Goal: Task Accomplishment & Management: Manage account settings

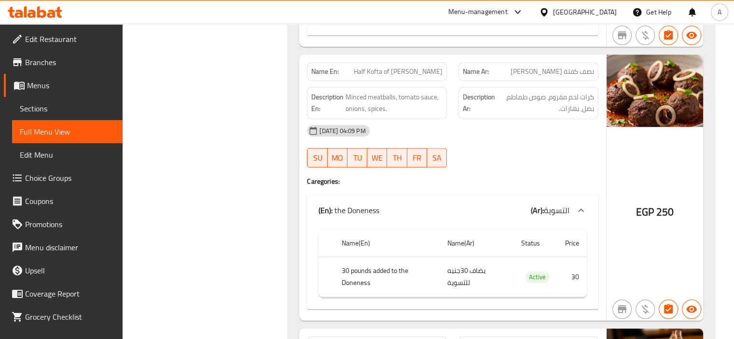
scroll to position [965, 0]
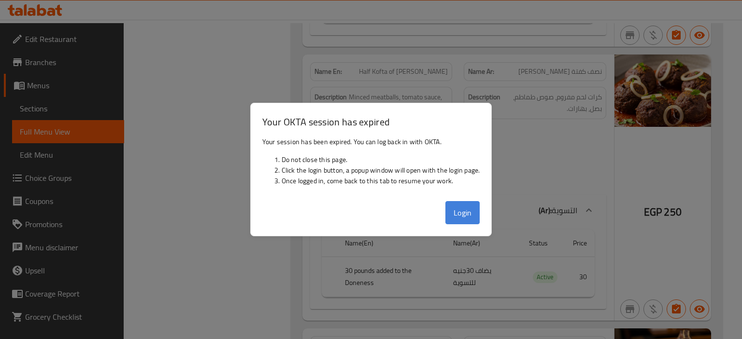
click at [464, 211] on button "Login" at bounding box center [462, 212] width 35 height 23
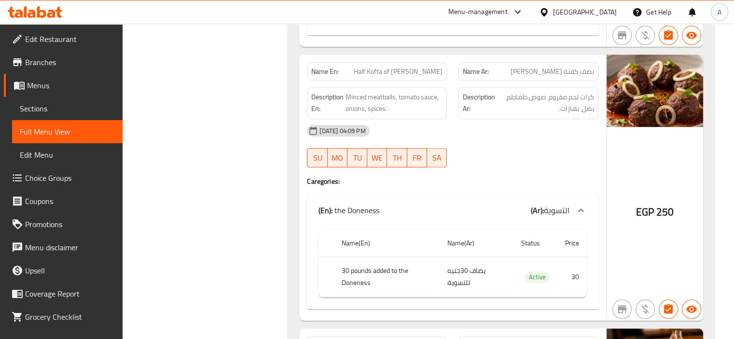
copy strong "Name En:"
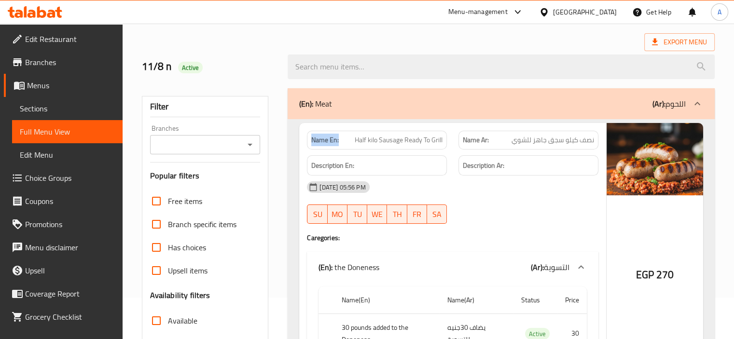
scroll to position [108, 0]
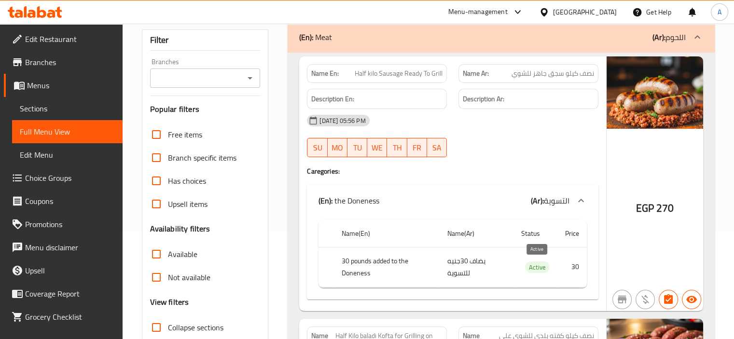
click at [530, 264] on span "Active" at bounding box center [537, 267] width 25 height 11
copy span "Active"
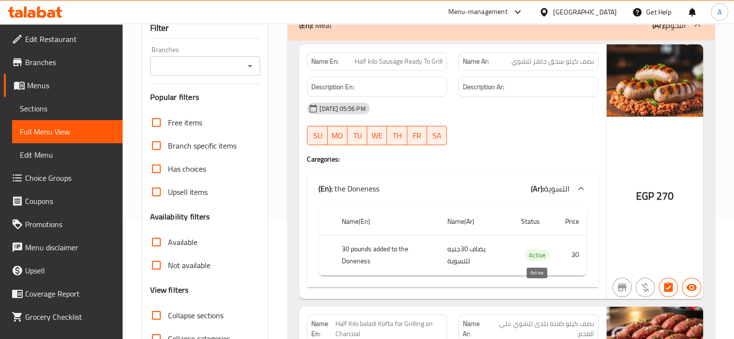
scroll to position [489, 0]
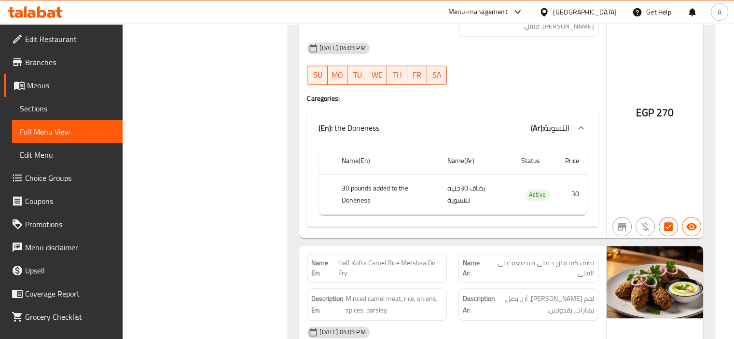
drag, startPoint x: 176, startPoint y: 142, endPoint x: 371, endPoint y: 296, distance: 248.6
drag, startPoint x: 371, startPoint y: 296, endPoint x: 164, endPoint y: 144, distance: 257.0
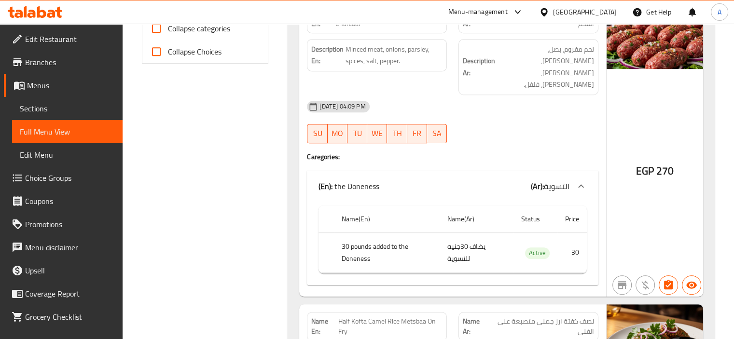
scroll to position [393, 0]
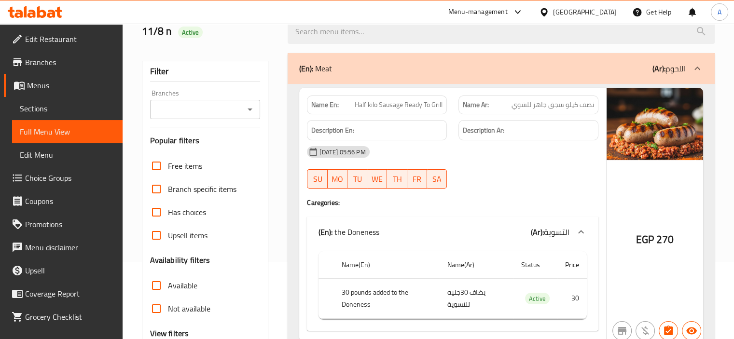
scroll to position [0, 0]
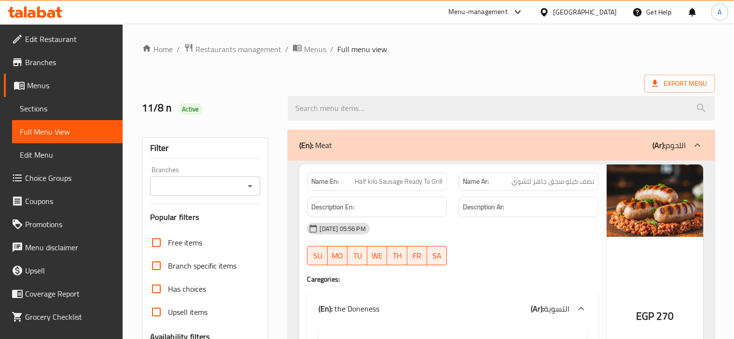
click at [373, 183] on span "Half kilo Sausage Ready To Grill" at bounding box center [399, 182] width 88 height 10
copy span "Half kilo Sausage Ready To Grill"
click at [256, 94] on div "11/8 n Active" at bounding box center [209, 108] width 146 height 43
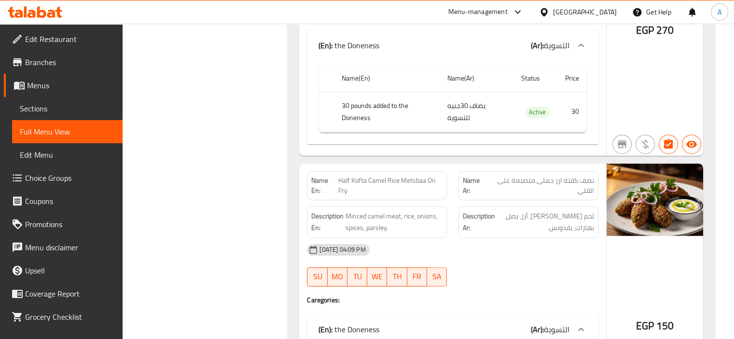
scroll to position [579, 0]
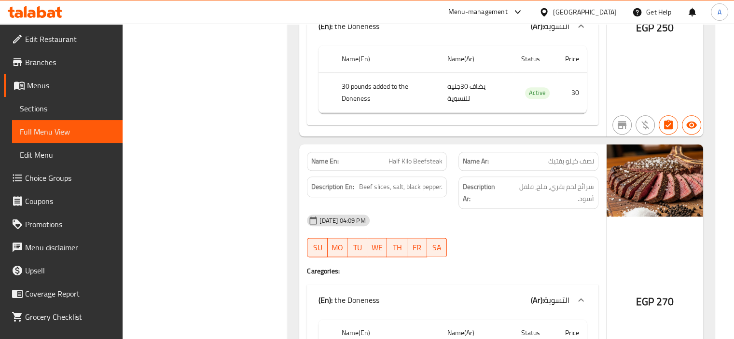
scroll to position [1159, 0]
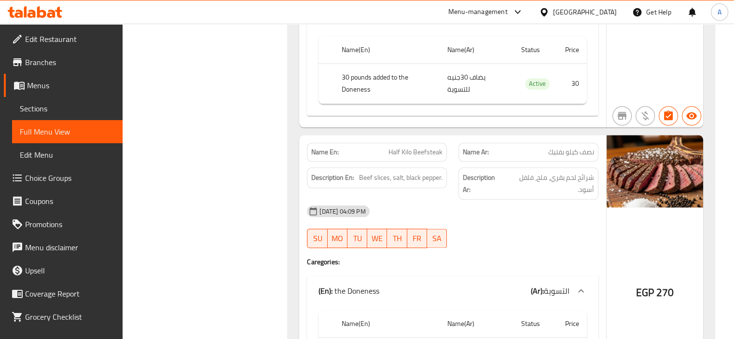
click at [558, 147] on span "نصف كيلو بفتيك" at bounding box center [572, 152] width 46 height 10
copy span "بفتيك"
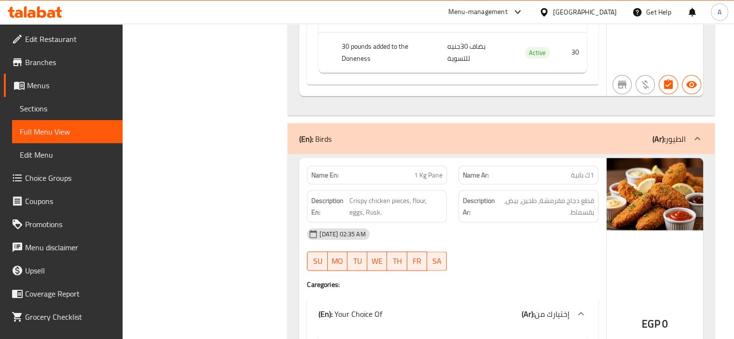
scroll to position [2028, 0]
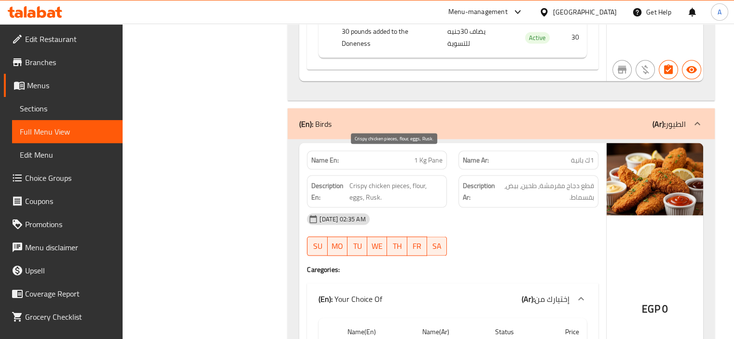
drag, startPoint x: 385, startPoint y: 157, endPoint x: 377, endPoint y: 157, distance: 8.2
click at [377, 180] on span "Crispy chicken pieces, flour, eggs, Rusk." at bounding box center [396, 192] width 93 height 24
click at [529, 180] on span "قطع دجاج مقرمشة، طحين، بيض، بقسماط." at bounding box center [546, 192] width 95 height 24
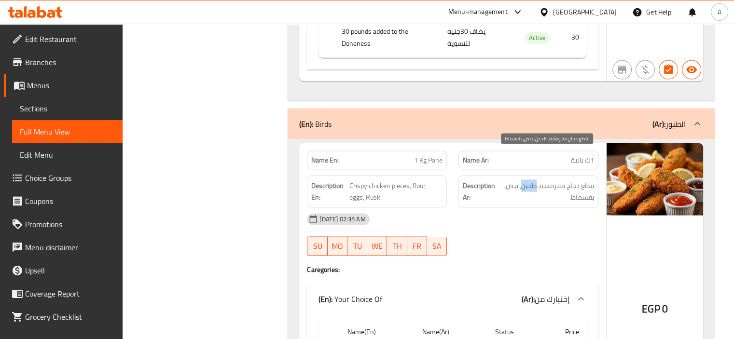
click at [529, 180] on span "قطع دجاج مقرمشة، طحين، بيض، بقسماط." at bounding box center [546, 192] width 95 height 24
copy span "طحين"
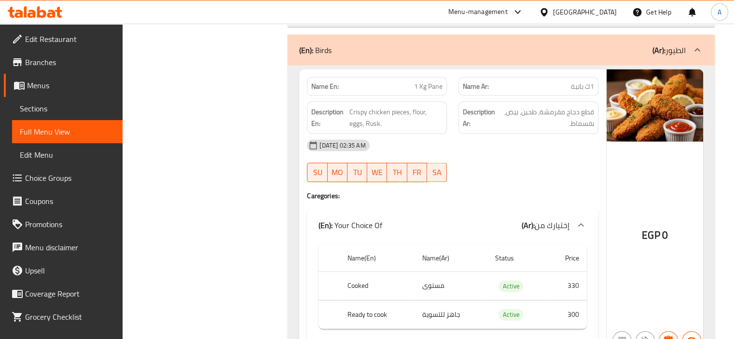
scroll to position [2173, 0]
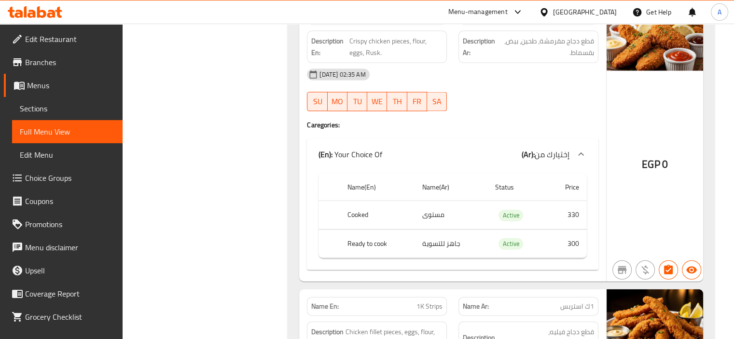
copy th "Cooked"
click at [437, 230] on td "جاهز للتسوية" at bounding box center [451, 244] width 73 height 28
click at [436, 230] on td "جاهز للتسوية" at bounding box center [451, 244] width 73 height 28
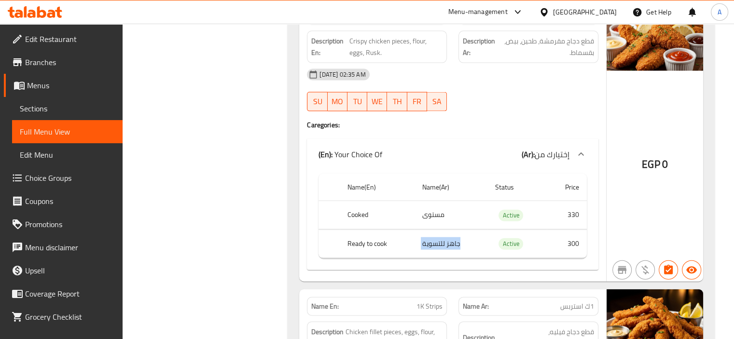
click at [436, 230] on td "جاهز للتسوية" at bounding box center [451, 244] width 73 height 28
copy td "جاهز للتسوية"
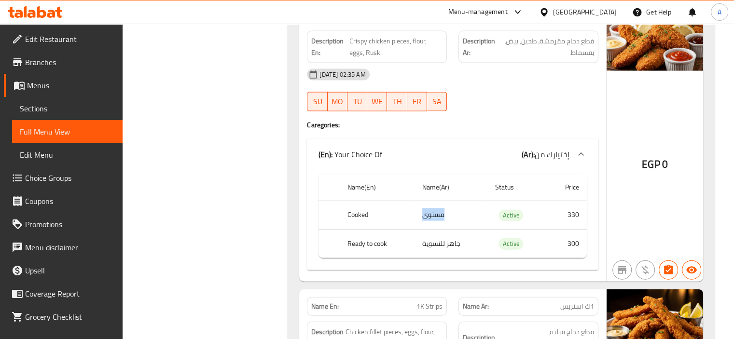
copy td "مستوى"
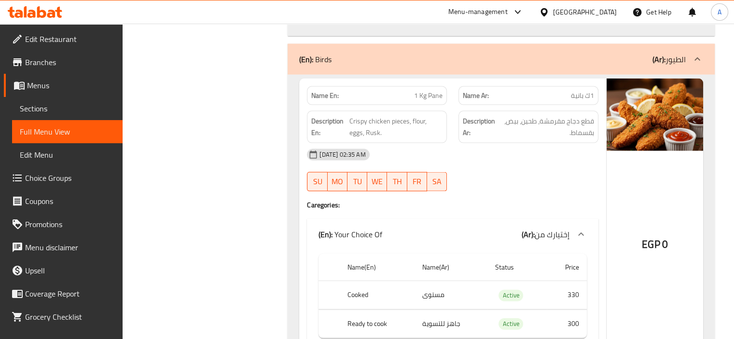
scroll to position [2076, 0]
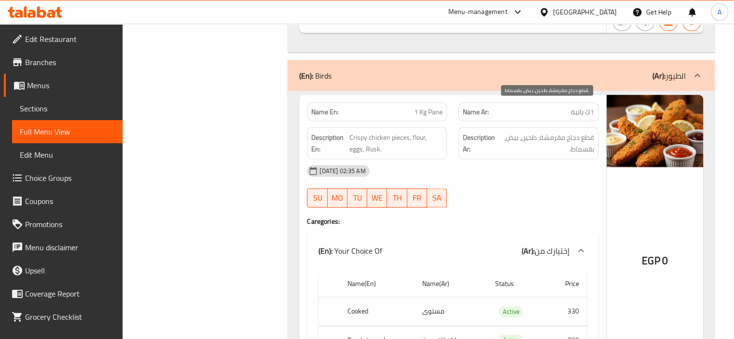
click at [541, 132] on span "قطع دجاج مقرمشة، طحين، بيض، بقسماط." at bounding box center [546, 144] width 95 height 24
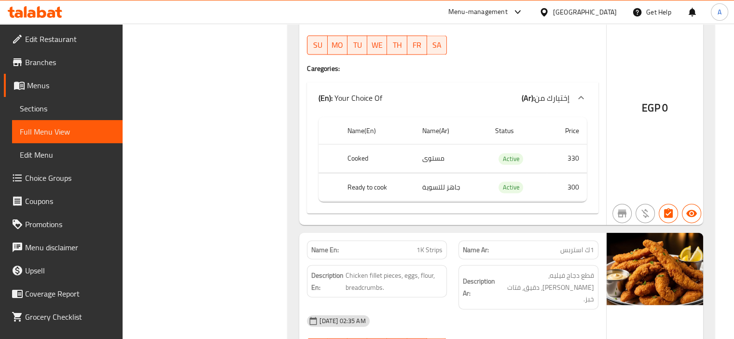
scroll to position [2318, 0]
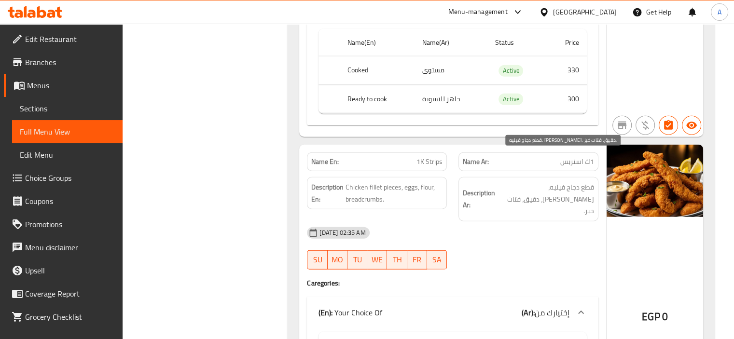
click at [512, 182] on span "قطع دجاج فيليه، بيض، دقيق، فتات خبز." at bounding box center [545, 200] width 97 height 36
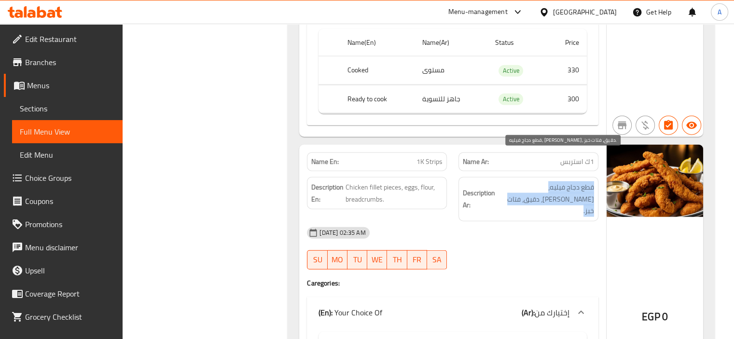
click at [512, 182] on span "قطع دجاج فيليه، بيض، دقيق، فتات خبز." at bounding box center [545, 200] width 97 height 36
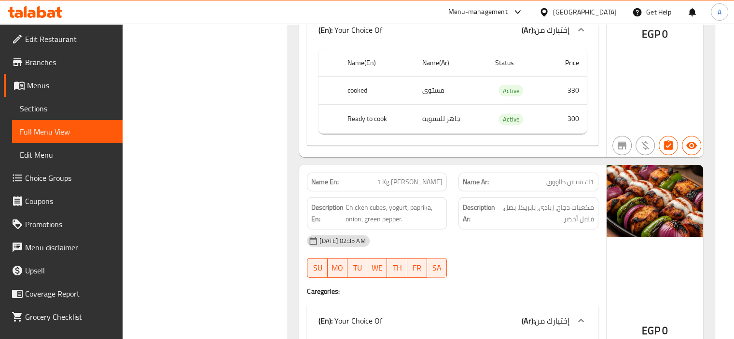
scroll to position [2607, 0]
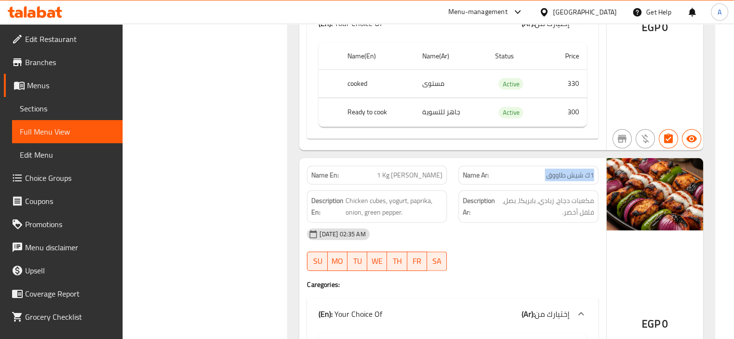
click at [555, 195] on span "مكعبات دجاج، زبادي، بابريكا، بصل، فلفل أخضر." at bounding box center [545, 207] width 97 height 24
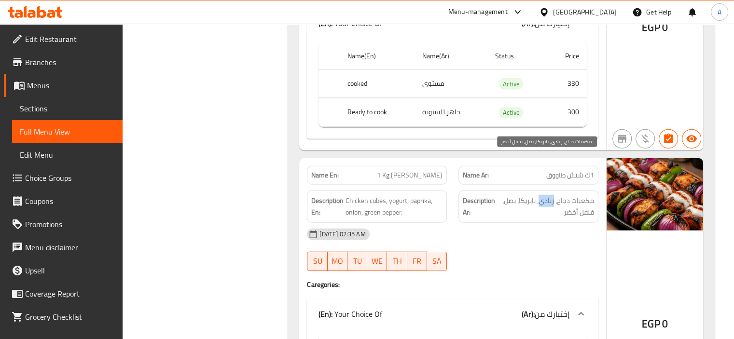
click at [555, 195] on span "مكعبات دجاج، زبادي، بابريكا، بصل، فلفل أخضر." at bounding box center [545, 207] width 97 height 24
click at [539, 195] on span "مكعبات دجاج، زبادي، بابريكا، بصل، فلفل أخضر." at bounding box center [545, 207] width 97 height 24
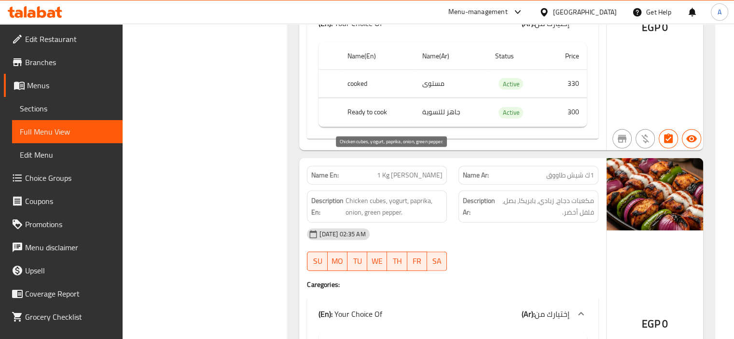
click at [368, 195] on span "Chicken cubes, yogurt, paprika, onion, green pepper." at bounding box center [394, 207] width 97 height 24
click at [398, 195] on span "Chicken cubes, yogurt, paprika, onion, green pepper." at bounding box center [394, 207] width 97 height 24
click at [425, 195] on span "Chicken cubes, yogurt, paprika, onion, green pepper." at bounding box center [394, 207] width 97 height 24
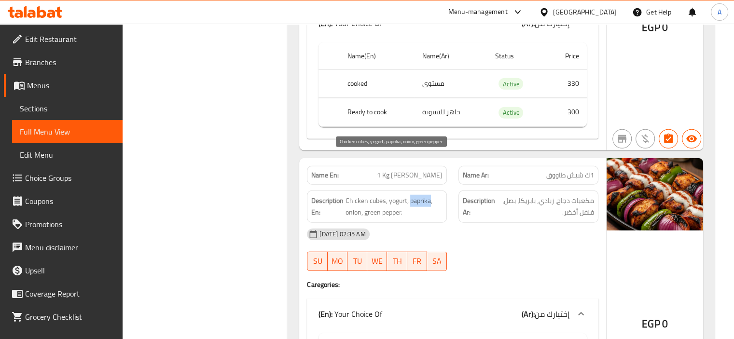
click at [425, 195] on span "Chicken cubes, yogurt, paprika, onion, green pepper." at bounding box center [394, 207] width 97 height 24
click at [350, 195] on span "Chicken cubes, yogurt, paprika, onion, green pepper." at bounding box center [394, 207] width 97 height 24
drag, startPoint x: 370, startPoint y: 172, endPoint x: 429, endPoint y: 173, distance: 58.9
click at [429, 195] on span "Chicken cubes, yogurt, paprika, onion, green pepper." at bounding box center [394, 207] width 97 height 24
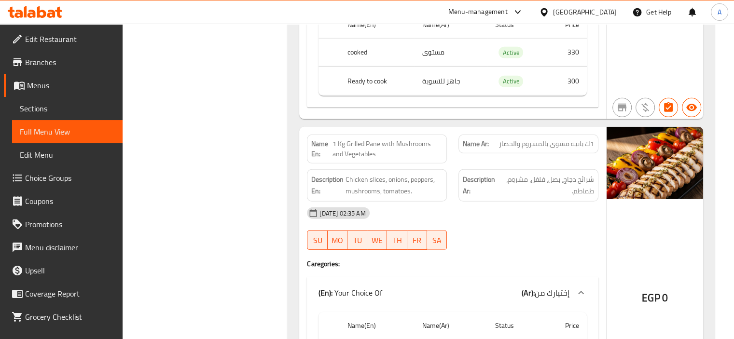
scroll to position [2945, 0]
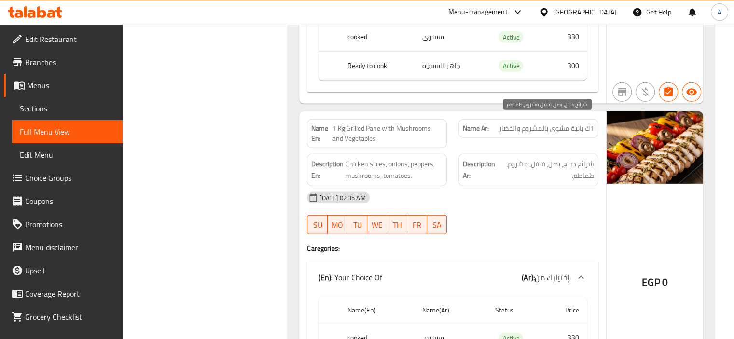
click at [577, 158] on span "شرائح دجاج، بصل، فلفل، مشروم، طماطم." at bounding box center [547, 170] width 94 height 24
click at [589, 158] on span "شرائح دجاج، بصل، فلفل، مشروم، طماطم." at bounding box center [547, 170] width 94 height 24
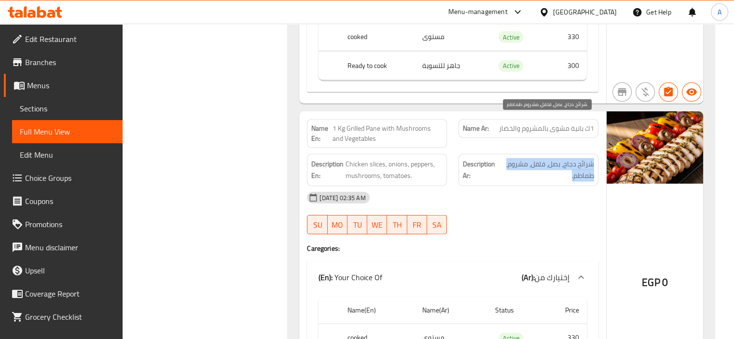
click at [589, 158] on span "شرائح دجاج، بصل، فلفل، مشروم، طماطم." at bounding box center [547, 170] width 94 height 24
click at [570, 158] on span "شرائح دجاج، بصل، فلفل، مشروم، طماطم." at bounding box center [547, 170] width 94 height 24
click at [566, 158] on span "شرائح دجاج، بصل، فلفل، مشروم، طماطم." at bounding box center [547, 170] width 94 height 24
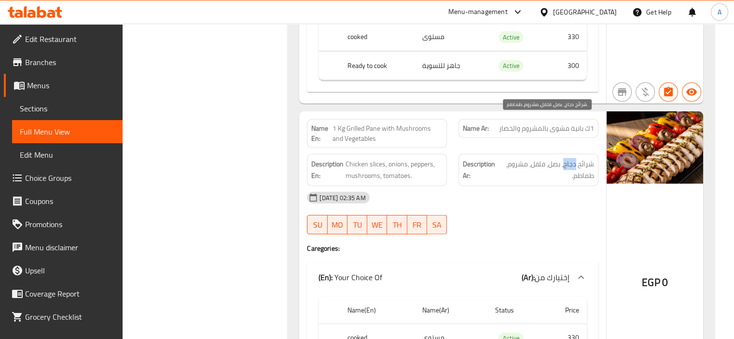
click at [566, 158] on span "شرائح دجاج، بصل، فلفل، مشروم، طماطم." at bounding box center [547, 170] width 94 height 24
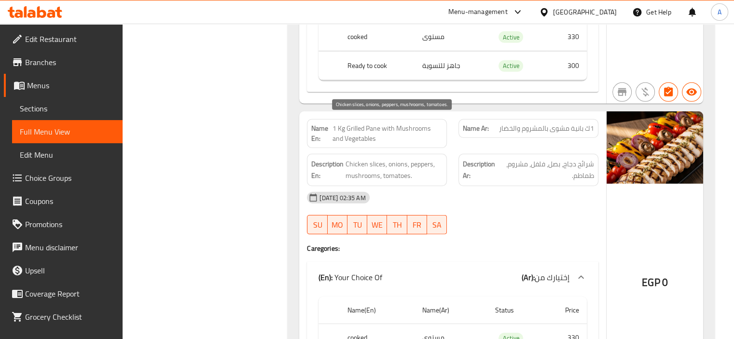
click at [385, 158] on span "Chicken slices, onions, peppers, mushrooms, tomatoes." at bounding box center [394, 170] width 97 height 24
click at [386, 158] on span "Chicken slices, onions, peppers, mushrooms, tomatoes." at bounding box center [394, 170] width 97 height 24
click at [389, 158] on span "Chicken slices, onions, peppers, mushrooms, tomatoes." at bounding box center [394, 170] width 97 height 24
click at [413, 158] on span "Chicken slices, onions, peppers, mushrooms, tomatoes." at bounding box center [394, 170] width 97 height 24
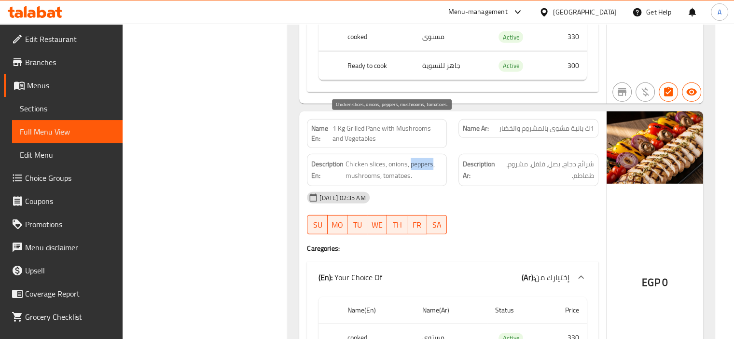
click at [413, 158] on span "Chicken slices, onions, peppers, mushrooms, tomatoes." at bounding box center [394, 170] width 97 height 24
click at [435, 158] on span "Chicken slices, onions, peppers, mushrooms, tomatoes." at bounding box center [394, 170] width 97 height 24
click at [387, 158] on span "Chicken slices, onions, peppers, mushrooms, tomatoes." at bounding box center [394, 170] width 97 height 24
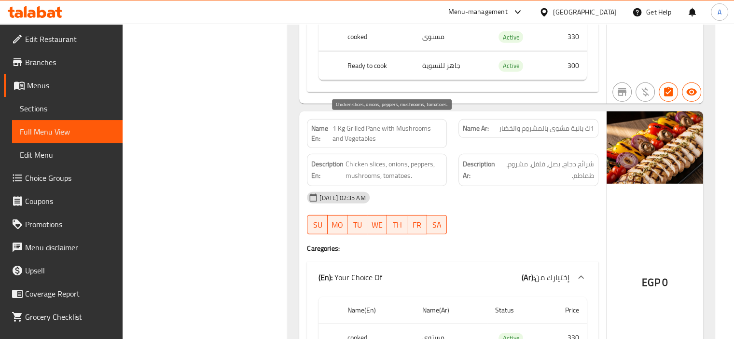
click at [410, 158] on span "Chicken slices, onions, peppers, mushrooms, tomatoes." at bounding box center [394, 170] width 97 height 24
click at [390, 158] on span "Chicken slices, onions, peppers, mushrooms, tomatoes." at bounding box center [394, 170] width 97 height 24
click at [410, 158] on span "Chicken slices, onions, peppers, mushrooms, tomatoes." at bounding box center [394, 170] width 97 height 24
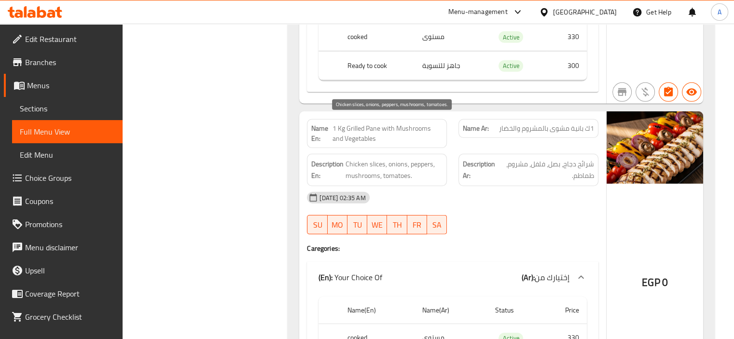
click at [397, 158] on span "Chicken slices, onions, peppers, mushrooms, tomatoes." at bounding box center [394, 170] width 97 height 24
click at [425, 158] on span "Chicken slices, onions, peppers, mushrooms, tomatoes." at bounding box center [394, 170] width 97 height 24
click at [352, 158] on span "Chicken slices, onions, peppers, mushrooms, tomatoes." at bounding box center [394, 170] width 97 height 24
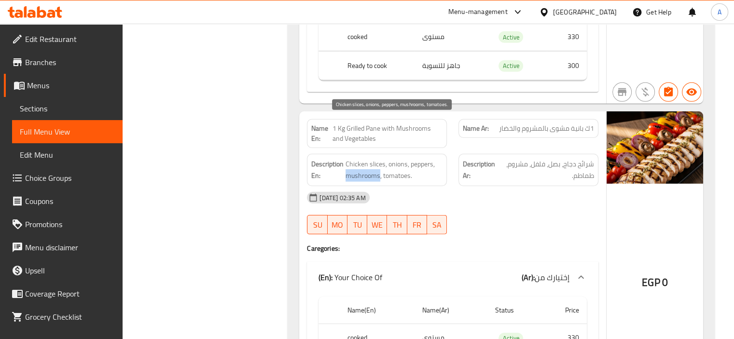
click at [352, 158] on span "Chicken slices, onions, peppers, mushrooms, tomatoes." at bounding box center [394, 170] width 97 height 24
click at [397, 158] on span "Chicken slices, onions, peppers, mushrooms, tomatoes." at bounding box center [394, 170] width 97 height 24
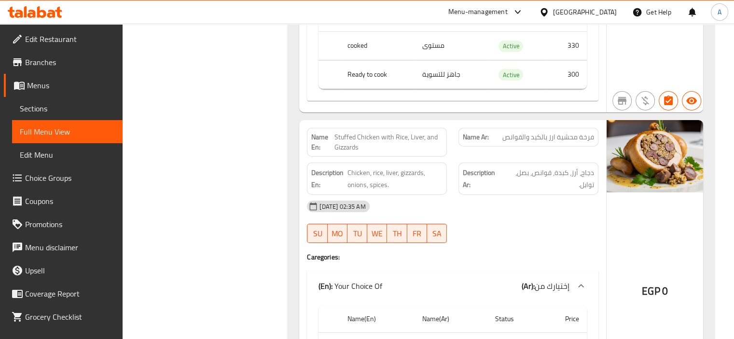
scroll to position [3187, 0]
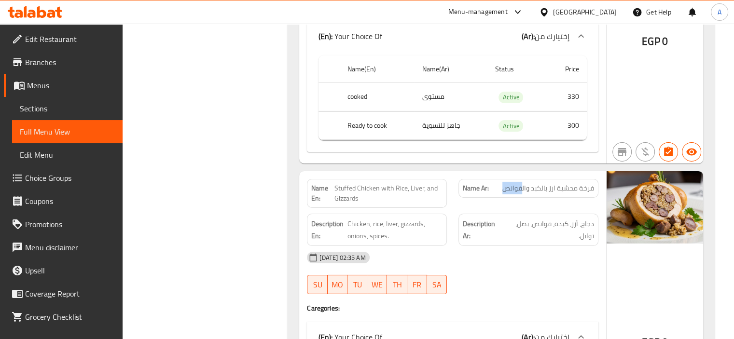
drag, startPoint x: 502, startPoint y: 148, endPoint x: 522, endPoint y: 158, distance: 23.1
copy span "قوانص"
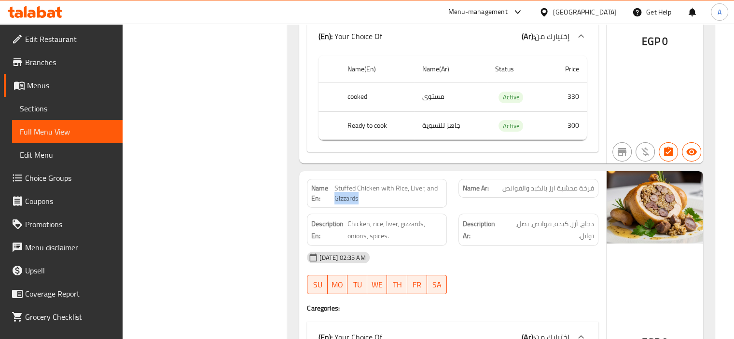
copy span "Gizzards"
drag, startPoint x: 500, startPoint y: 150, endPoint x: 522, endPoint y: 156, distance: 23.0
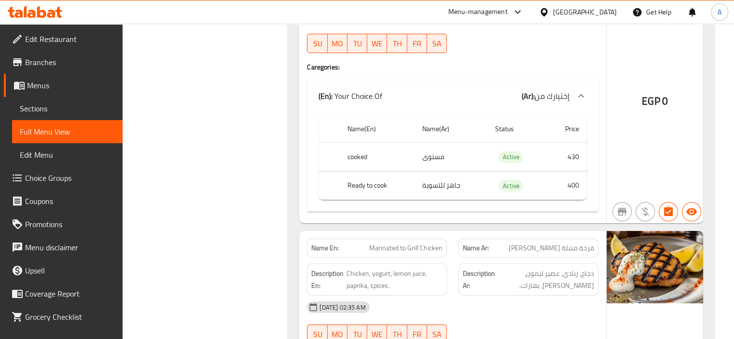
scroll to position [3283, 0]
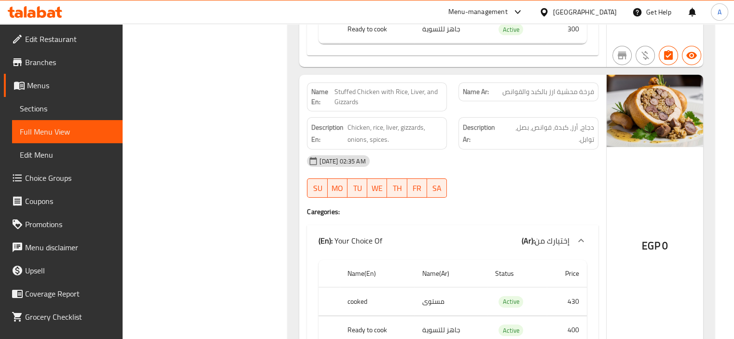
drag, startPoint x: 506, startPoint y: 52, endPoint x: 522, endPoint y: 54, distance: 16.5
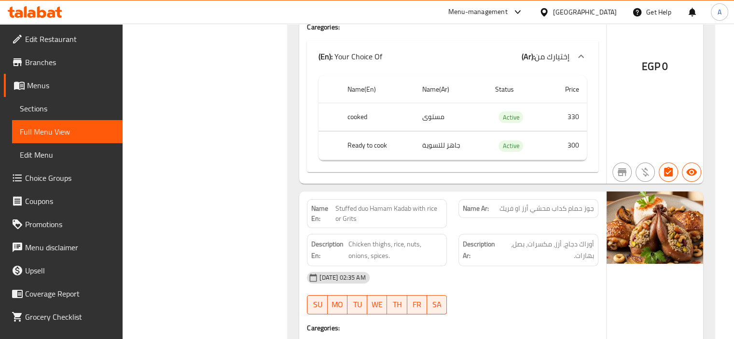
scroll to position [3766, 0]
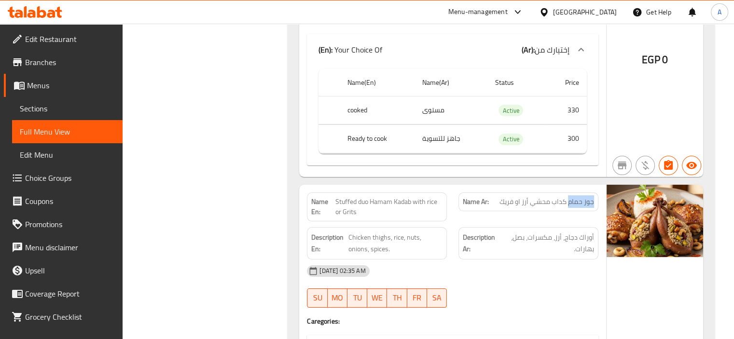
drag, startPoint x: 568, startPoint y: 161, endPoint x: 598, endPoint y: 157, distance: 30.7
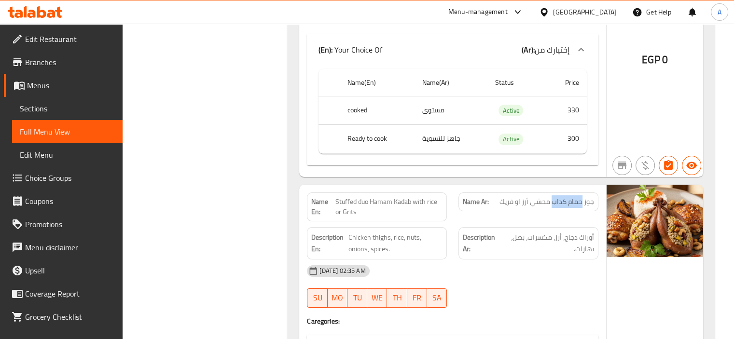
drag, startPoint x: 553, startPoint y: 162, endPoint x: 582, endPoint y: 161, distance: 29.5
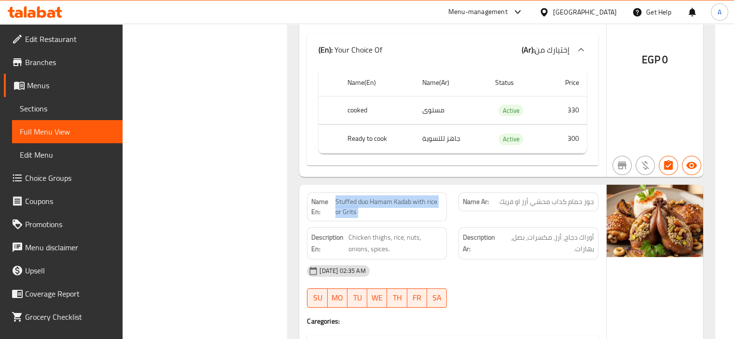
drag, startPoint x: 358, startPoint y: 160, endPoint x: 411, endPoint y: 158, distance: 53.1
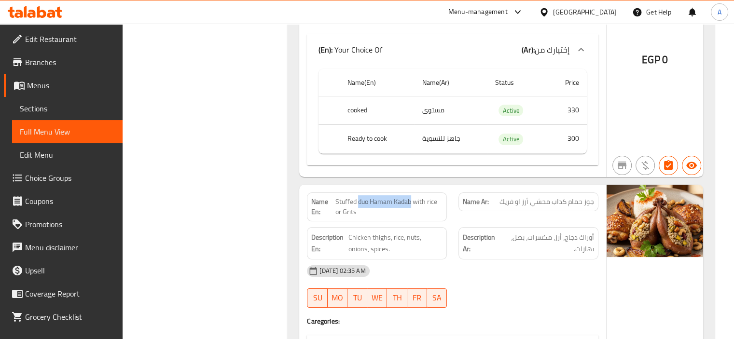
drag, startPoint x: 553, startPoint y: 158, endPoint x: 595, endPoint y: 158, distance: 41.5
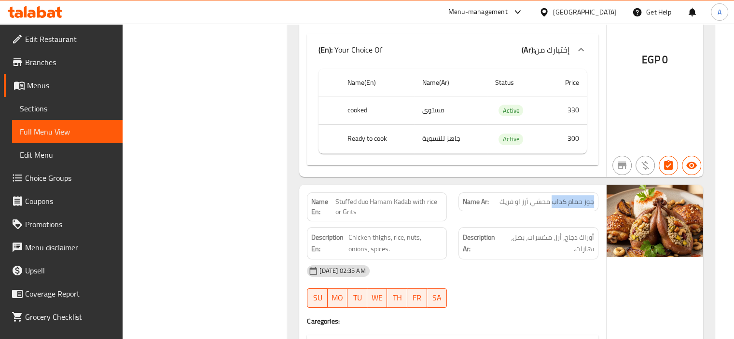
drag, startPoint x: 554, startPoint y: 160, endPoint x: 602, endPoint y: 154, distance: 48.2
drag, startPoint x: 533, startPoint y: 160, endPoint x: 595, endPoint y: 161, distance: 61.8
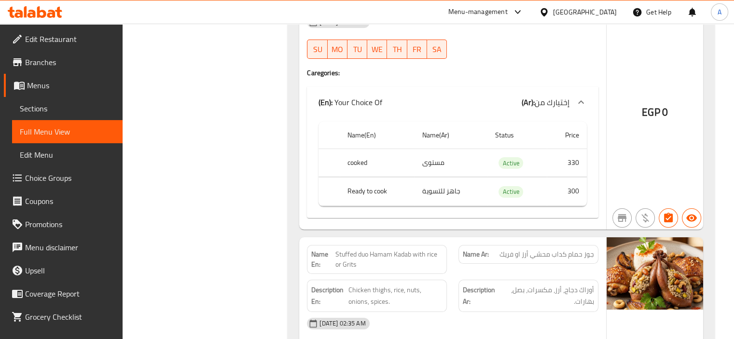
scroll to position [3814, 0]
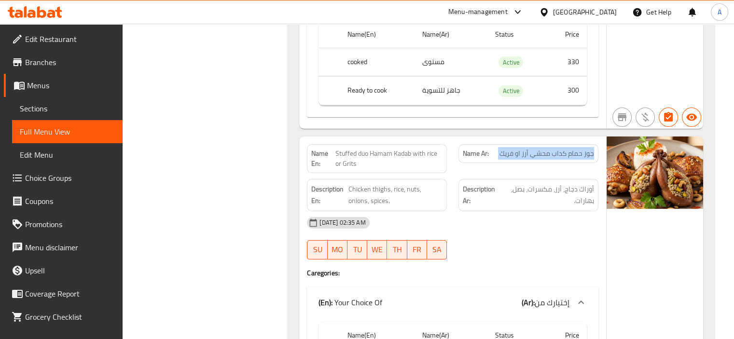
click at [572, 183] on span "أوراك دجاج، أرز، مكسرات، بصل، بهارات." at bounding box center [548, 195] width 93 height 24
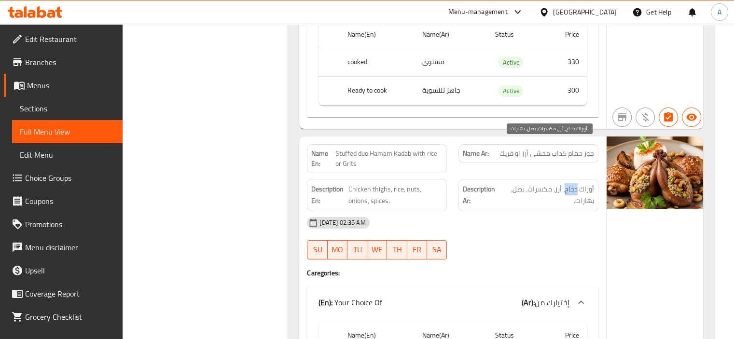
click at [572, 183] on span "أوراك دجاج، أرز، مكسرات، بصل، بهارات." at bounding box center [548, 195] width 93 height 24
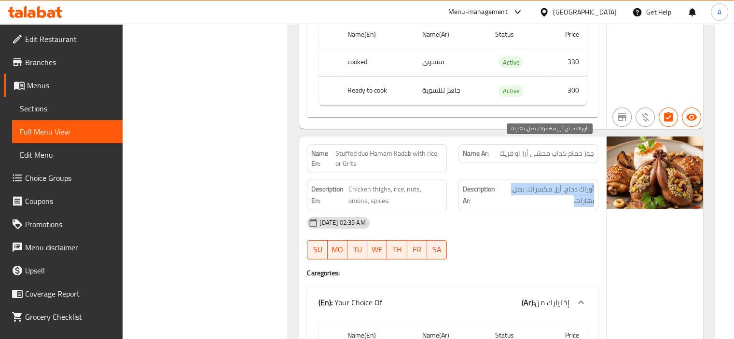
click at [560, 183] on span "أوراك دجاج، أرز، مكسرات، بصل، بهارات." at bounding box center [548, 195] width 93 height 24
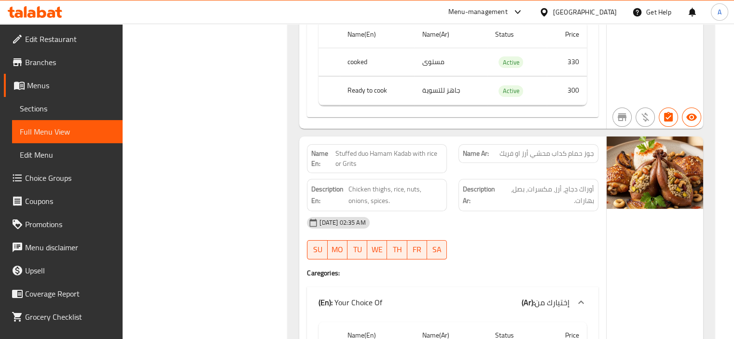
click at [389, 183] on span "Chicken thighs, rice, nuts, onions, spices." at bounding box center [396, 195] width 94 height 24
click at [412, 183] on span "Chicken thighs, rice, nuts, onions, spices." at bounding box center [396, 195] width 94 height 24
click at [424, 183] on span "Chicken thighs, rice, nuts, onions, spices." at bounding box center [396, 195] width 94 height 24
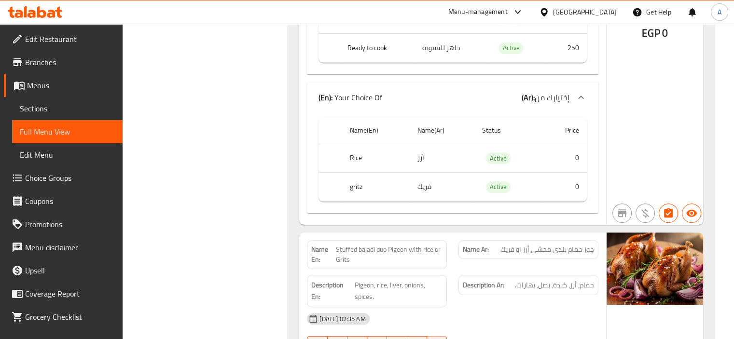
scroll to position [4201, 0]
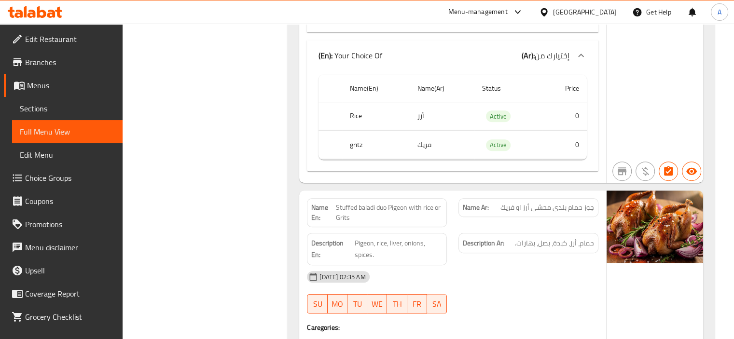
click at [381, 203] on span "Stuffed baladi duo Pigeon with rice or Grits" at bounding box center [389, 213] width 107 height 20
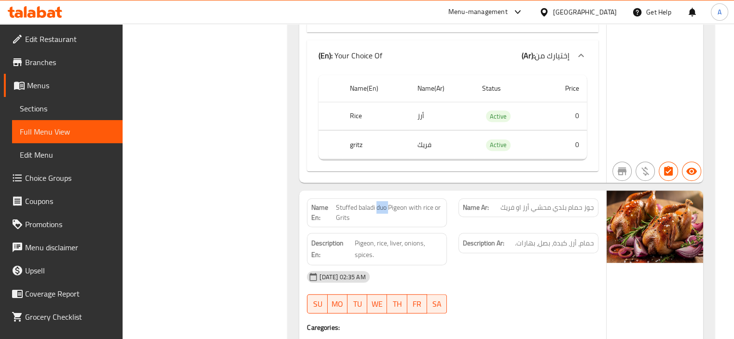
click at [381, 203] on span "Stuffed baladi duo Pigeon with rice or Grits" at bounding box center [389, 213] width 107 height 20
click at [453, 193] on div "Name Ar: جوز حمام بلدي محشي أرز او فريك" at bounding box center [529, 213] width 152 height 41
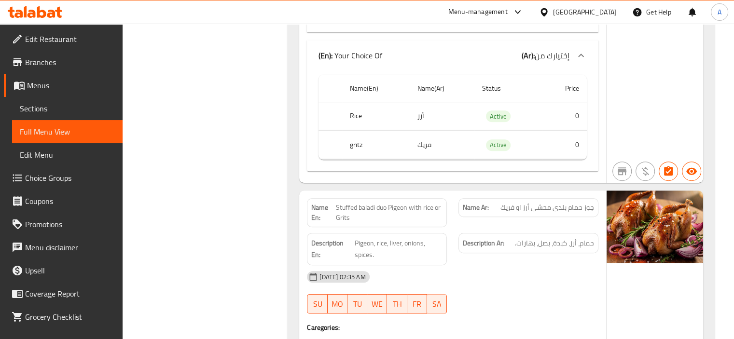
click at [500, 203] on p "Name Ar: جوز حمام بلدي محشي أرز او فريك" at bounding box center [528, 208] width 131 height 10
drag, startPoint x: 503, startPoint y: 164, endPoint x: 598, endPoint y: 171, distance: 95.4
click at [598, 198] on div "Name Ar: جوز حمام بلدي محشي أرز او فريك" at bounding box center [529, 207] width 140 height 19
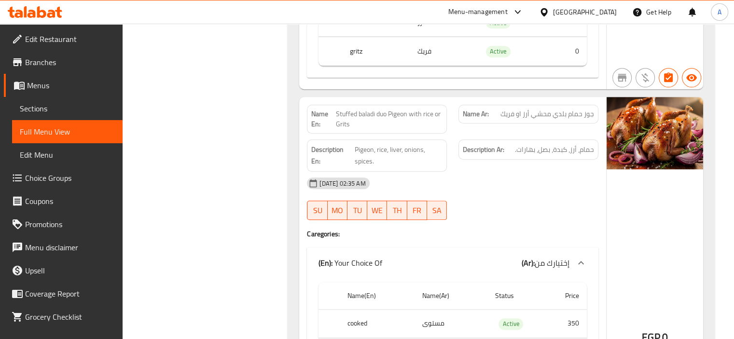
scroll to position [4297, 0]
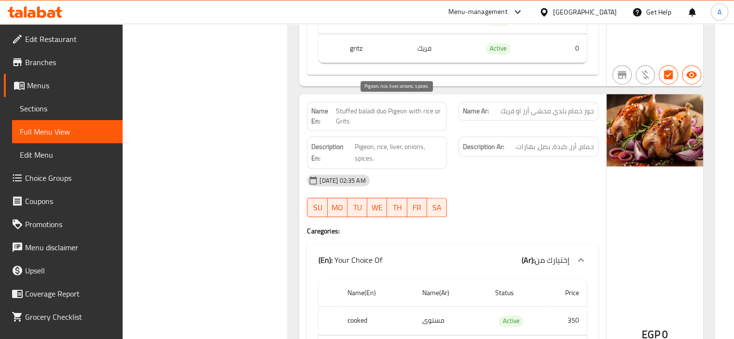
click at [361, 141] on span "Pigeon, rice, liver, onions, spices." at bounding box center [399, 153] width 88 height 24
click at [384, 141] on span "Pigeon, rice, liver, onions, spices." at bounding box center [399, 153] width 88 height 24
click at [404, 141] on span "Pigeon, rice, liver, onions, spices." at bounding box center [399, 153] width 88 height 24
click at [419, 141] on span "Pigeon, rice, liver, onions, spices." at bounding box center [399, 153] width 88 height 24
click at [359, 141] on span "Pigeon, rice, liver, onions, spices." at bounding box center [399, 153] width 88 height 24
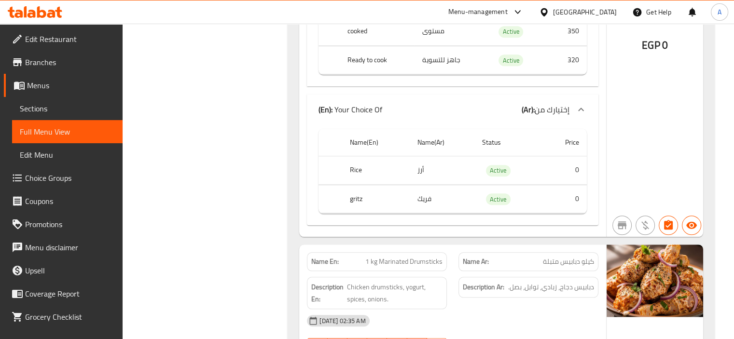
scroll to position [4684, 0]
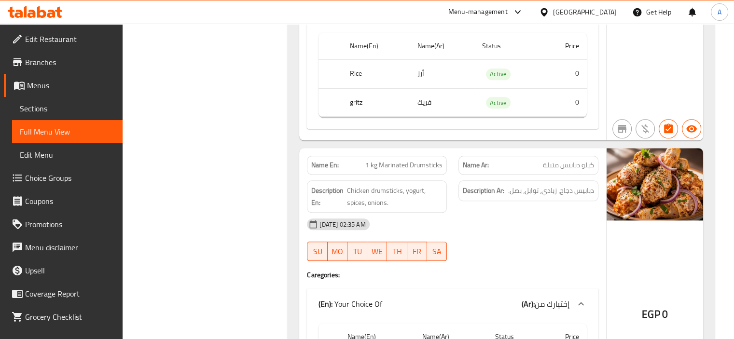
click at [421, 160] on span "1 kg Marinated Drumsticks" at bounding box center [404, 165] width 77 height 10
click at [439, 185] on span "Chicken drumsticks, yogurt, spices, onions." at bounding box center [395, 197] width 96 height 24
click at [400, 185] on span "Chicken drumsticks, yogurt, spices, onions." at bounding box center [395, 197] width 96 height 24
click at [399, 185] on span "Chicken drumsticks, yogurt, spices, onions." at bounding box center [395, 197] width 96 height 24
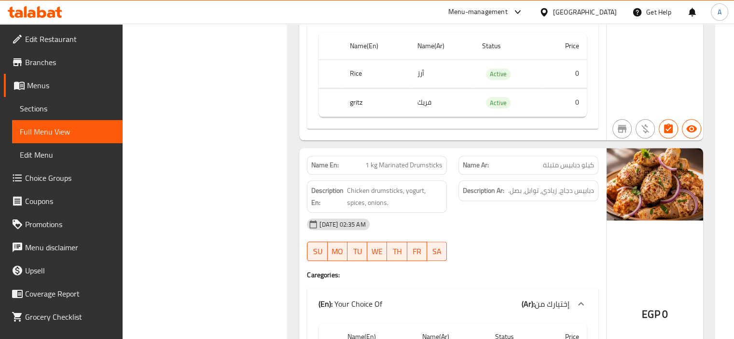
click at [467, 185] on strong "Description Ar:" at bounding box center [484, 191] width 42 height 12
click at [408, 185] on span "Chicken drumsticks, yogurt, spices, onions." at bounding box center [395, 197] width 96 height 24
click at [400, 185] on span "Chicken drumsticks, yogurt, spices, onions." at bounding box center [395, 197] width 96 height 24
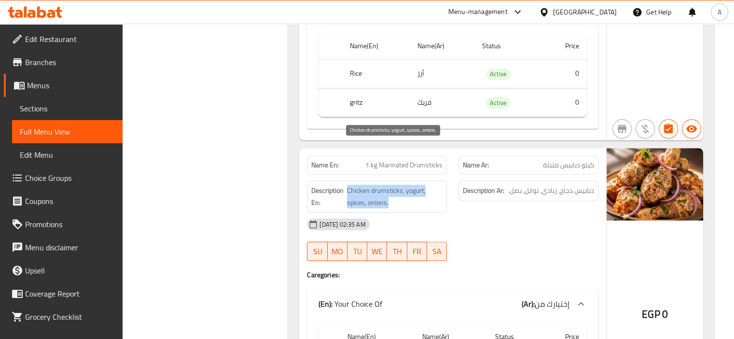
click at [400, 185] on span "Chicken drumsticks, yogurt, spices, onions." at bounding box center [395, 197] width 96 height 24
click at [411, 185] on span "Chicken drumsticks, yogurt, spices, onions." at bounding box center [395, 197] width 96 height 24
click at [405, 185] on span "Chicken drumsticks, yogurt, spices, onions." at bounding box center [395, 197] width 96 height 24
click at [406, 185] on span "Chicken drumsticks, yogurt, spices, onions." at bounding box center [395, 197] width 96 height 24
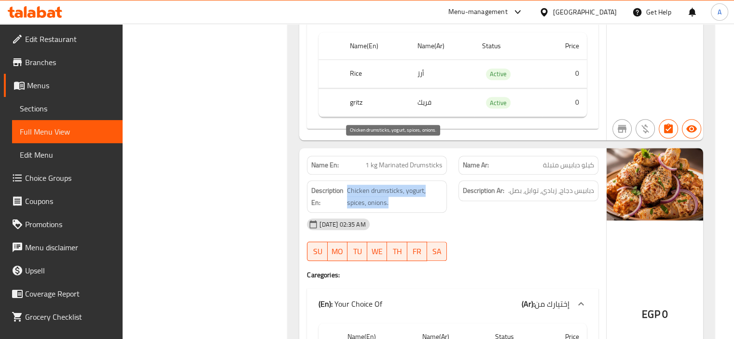
click at [433, 185] on span "Chicken drumsticks, yogurt, spices, onions." at bounding box center [395, 197] width 96 height 24
drag, startPoint x: 436, startPoint y: 152, endPoint x: 518, endPoint y: 138, distance: 83.3
click at [438, 185] on span "Chicken drumsticks, yogurt, spices, onions." at bounding box center [395, 197] width 96 height 24
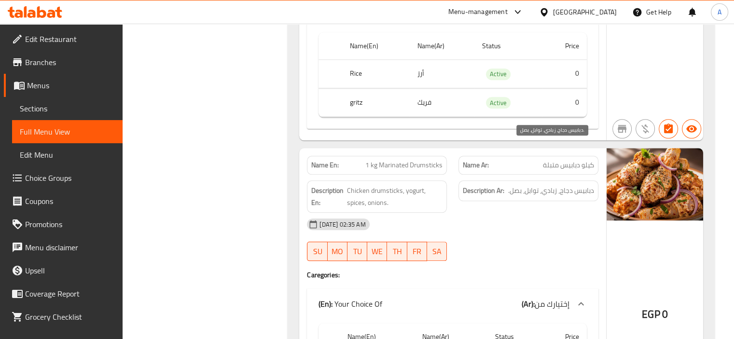
click at [559, 185] on span "دبابيس دجاج، زبادي، توابل، بصل." at bounding box center [551, 191] width 86 height 12
click at [346, 181] on div "Description En: Chicken drumsticks, yogurt, spices, onions." at bounding box center [377, 197] width 140 height 32
drag, startPoint x: 346, startPoint y: 139, endPoint x: 352, endPoint y: 142, distance: 7.4
click at [349, 181] on div "Description En: Chicken drumsticks, yogurt, spices, onions." at bounding box center [377, 197] width 140 height 32
click at [394, 185] on span "Chicken drumsticks, yogurt, spices, onions." at bounding box center [395, 197] width 96 height 24
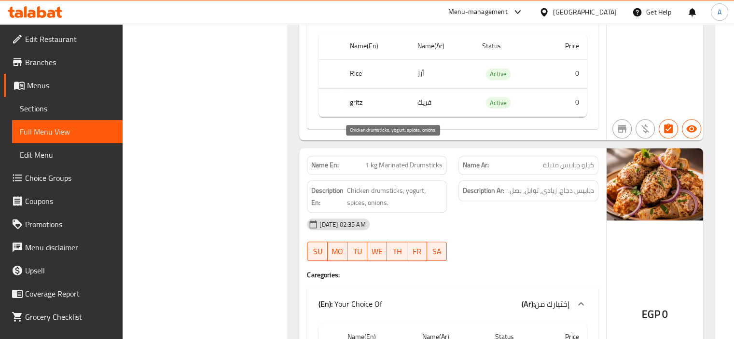
click at [394, 185] on span "Chicken drumsticks, yogurt, spices, onions." at bounding box center [395, 197] width 96 height 24
click at [408, 185] on span "Chicken drumsticks, yogurt, spices, onions." at bounding box center [395, 197] width 96 height 24
click at [354, 185] on span "Chicken drumsticks, yogurt, spices, onions." at bounding box center [395, 197] width 96 height 24
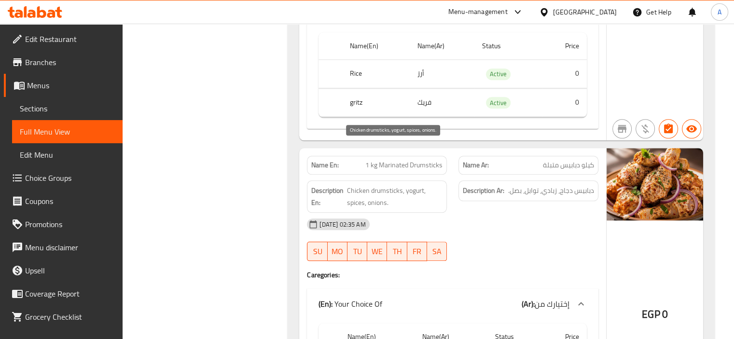
click at [369, 185] on span "Chicken drumsticks, yogurt, spices, onions." at bounding box center [395, 197] width 96 height 24
click at [368, 185] on span "Chicken drumsticks, yogurt, spices, onions." at bounding box center [395, 197] width 96 height 24
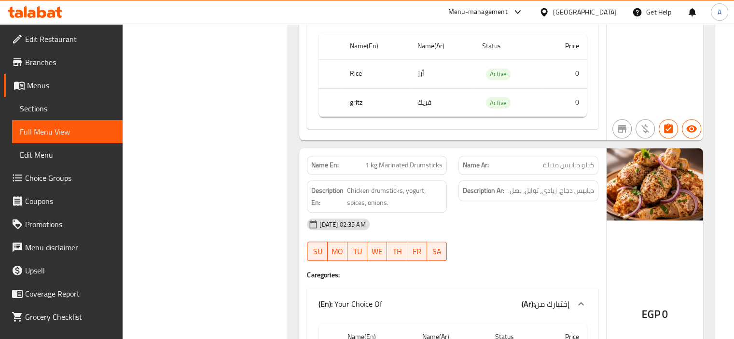
click at [388, 156] on div "Name En: 1 kg Marinated Drumsticks" at bounding box center [377, 165] width 140 height 19
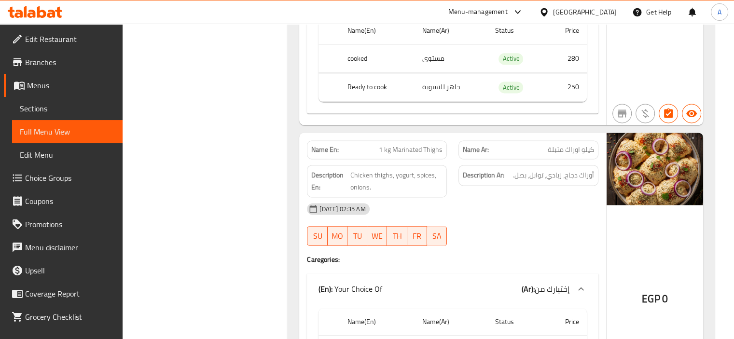
scroll to position [4973, 0]
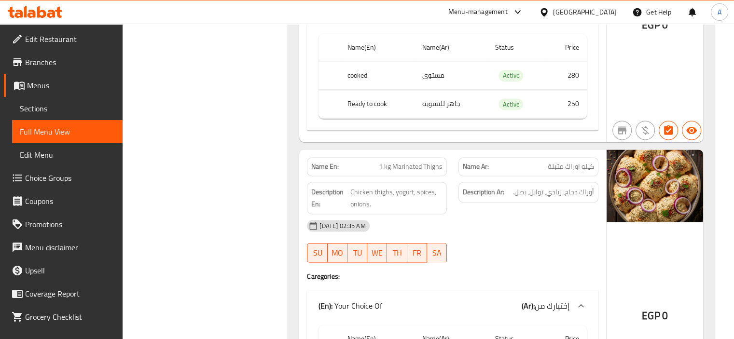
click at [409, 186] on span "Chicken thighs, yogurt, spices, onions." at bounding box center [397, 198] width 93 height 24
click at [395, 182] on div "Description En: Chicken thighs, yogurt, spices, onions." at bounding box center [377, 198] width 140 height 32
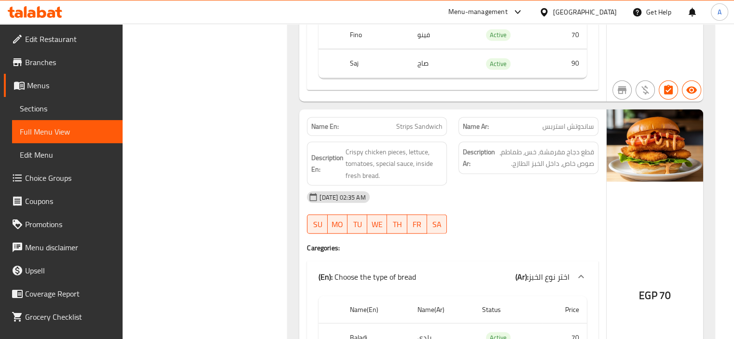
scroll to position [6036, 0]
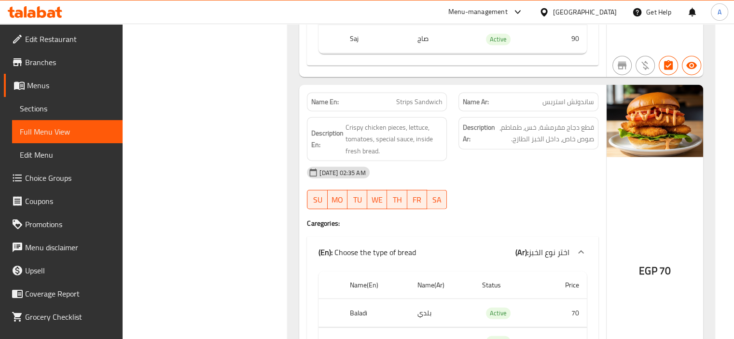
drag, startPoint x: 422, startPoint y: 1, endPoint x: 280, endPoint y: 103, distance: 175.5
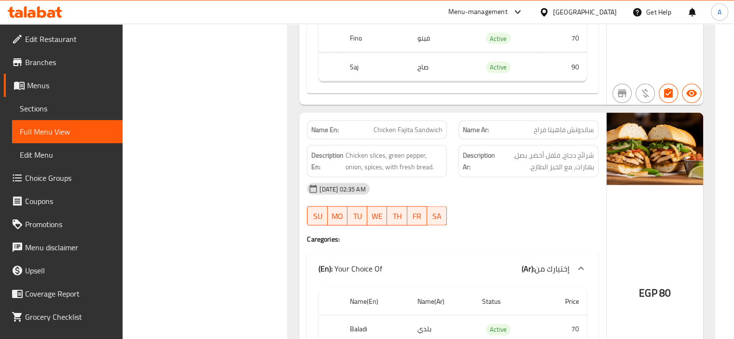
scroll to position [5601, 0]
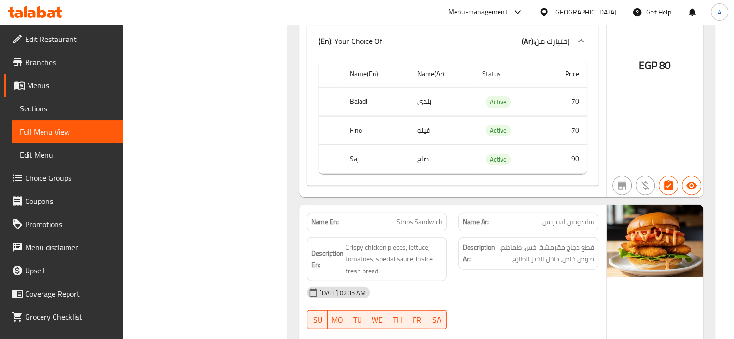
scroll to position [5939, 0]
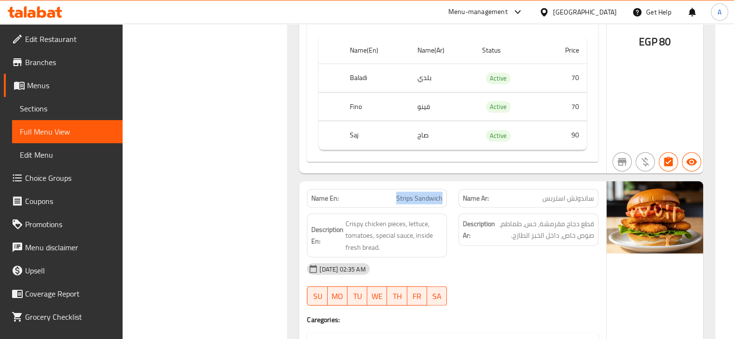
drag, startPoint x: 395, startPoint y: 150, endPoint x: 442, endPoint y: 157, distance: 47.3
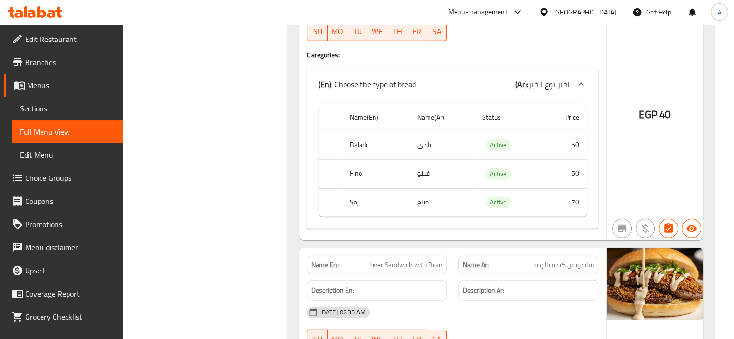
scroll to position [6518, 0]
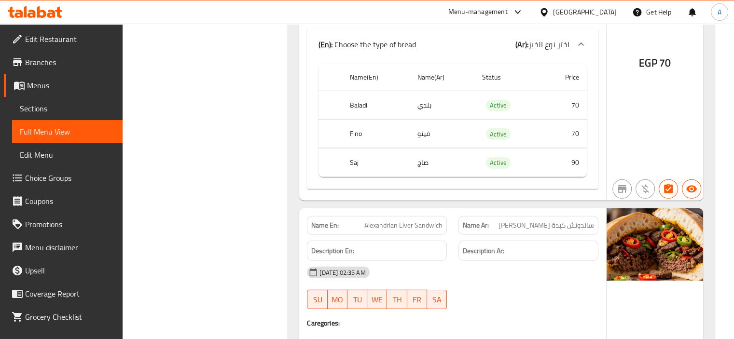
scroll to position [6229, 0]
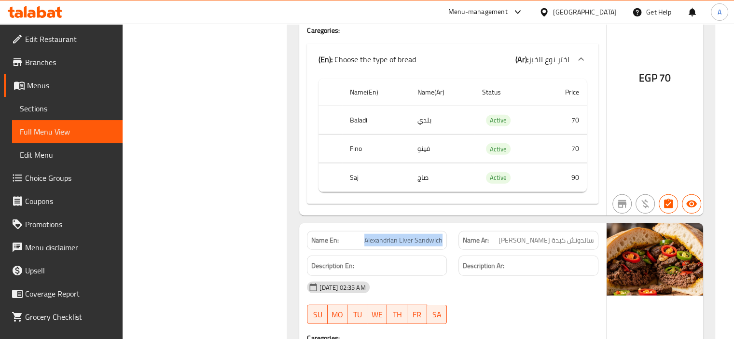
drag, startPoint x: 360, startPoint y: 195, endPoint x: 442, endPoint y: 197, distance: 82.1
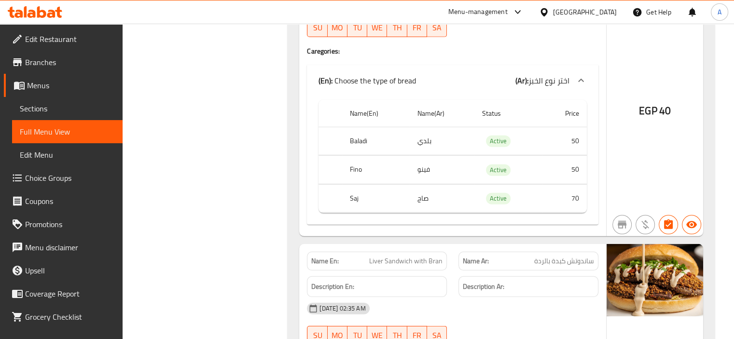
scroll to position [6567, 0]
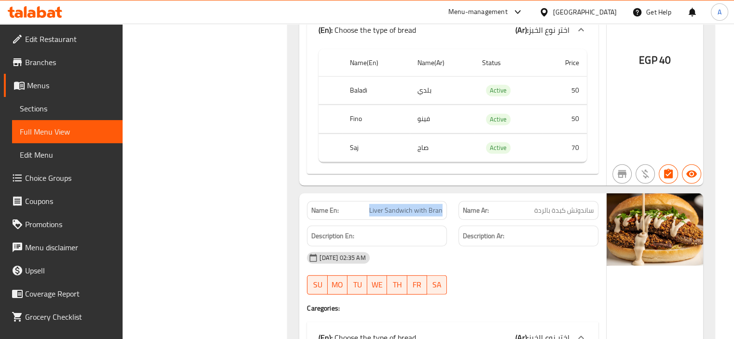
drag, startPoint x: 369, startPoint y: 168, endPoint x: 443, endPoint y: 171, distance: 74.0
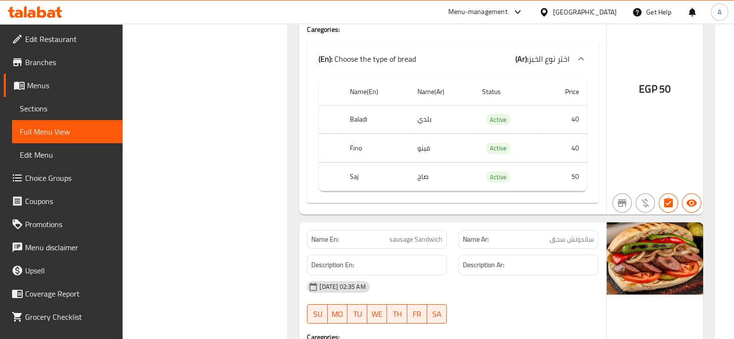
scroll to position [6905, 0]
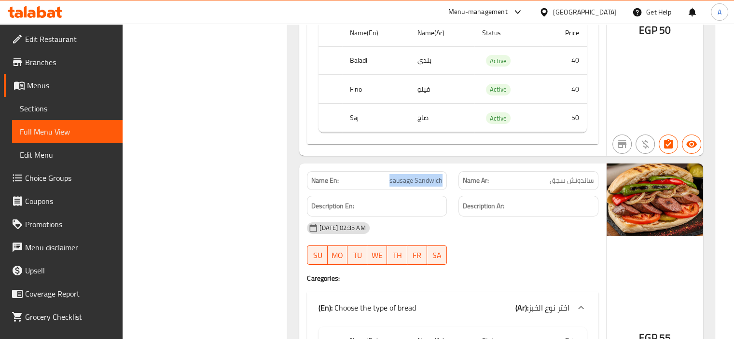
drag, startPoint x: 384, startPoint y: 135, endPoint x: 450, endPoint y: 141, distance: 65.9
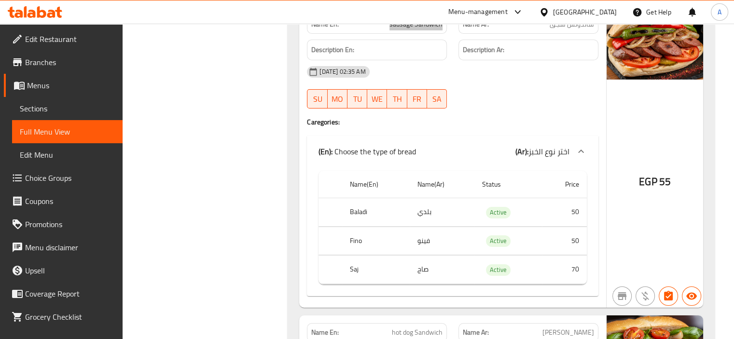
scroll to position [7146, 0]
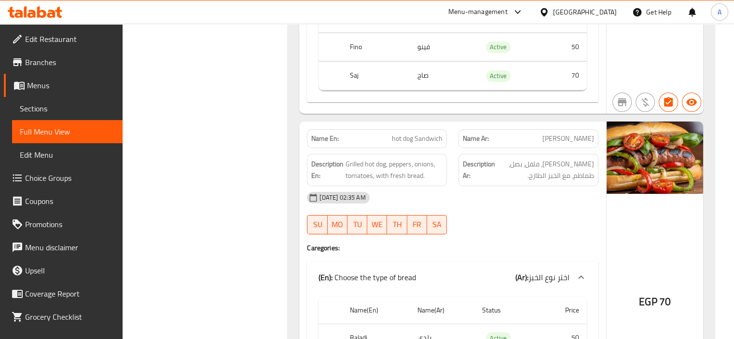
scroll to position [7194, 0]
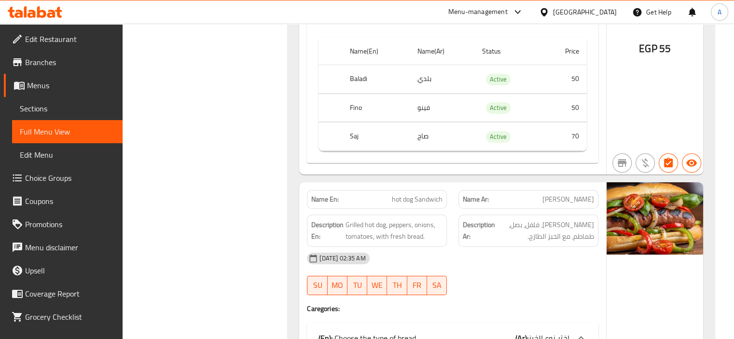
drag, startPoint x: 391, startPoint y: 152, endPoint x: 444, endPoint y: 154, distance: 52.7
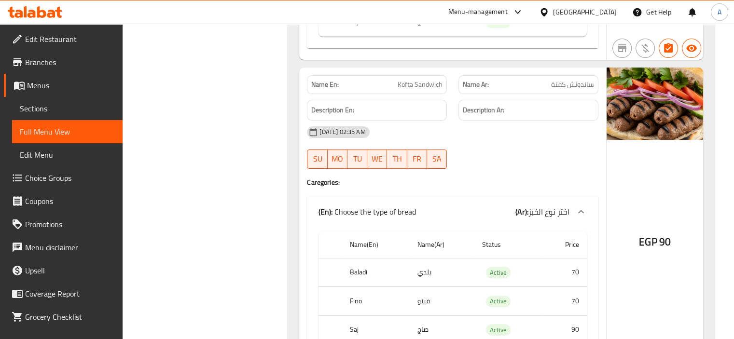
scroll to position [7532, 0]
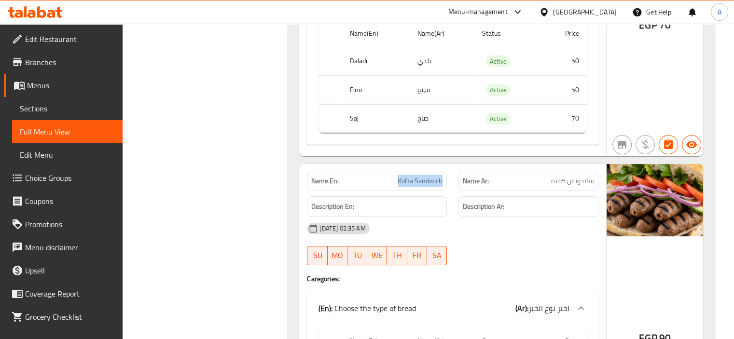
drag, startPoint x: 411, startPoint y: 137, endPoint x: 436, endPoint y: 144, distance: 26.3
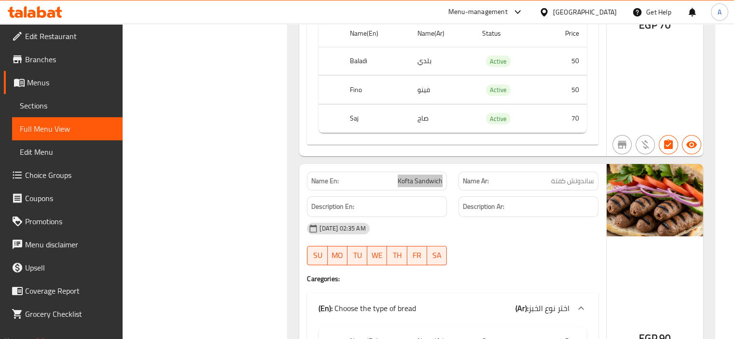
scroll to position [0, 0]
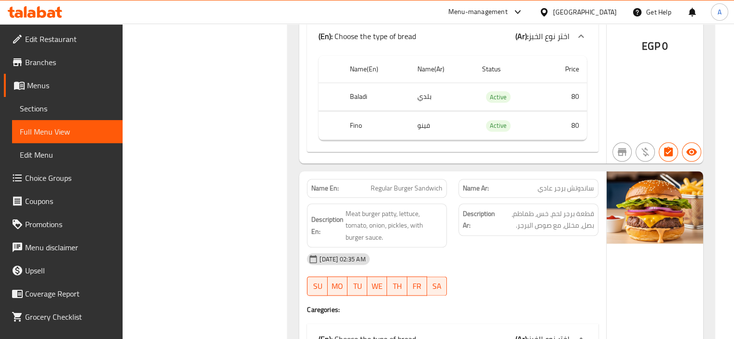
scroll to position [8498, 0]
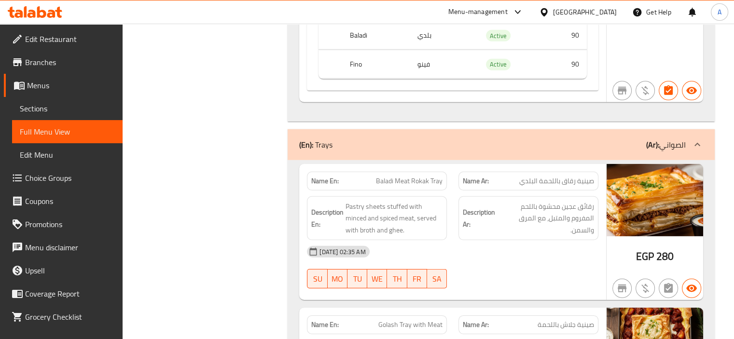
scroll to position [10285, 0]
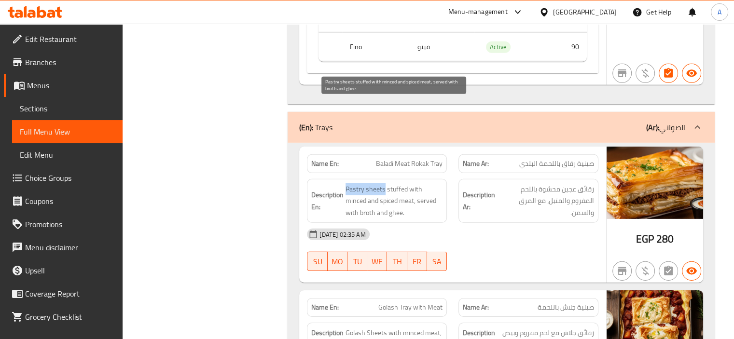
drag, startPoint x: 384, startPoint y: 106, endPoint x: 346, endPoint y: 103, distance: 38.3
click at [346, 183] on span "Pastry sheets stuffed with minced and spiced meat, served with broth and ghee." at bounding box center [394, 201] width 97 height 36
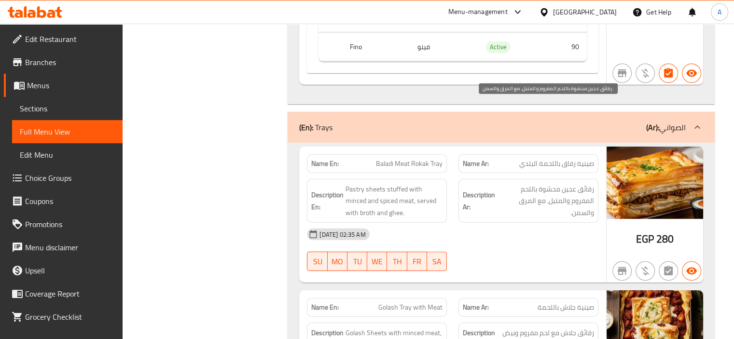
click at [586, 183] on span "رقائق عجين محشوة باللحم المفروم والمتبل، مع المرق والسمن." at bounding box center [545, 201] width 97 height 36
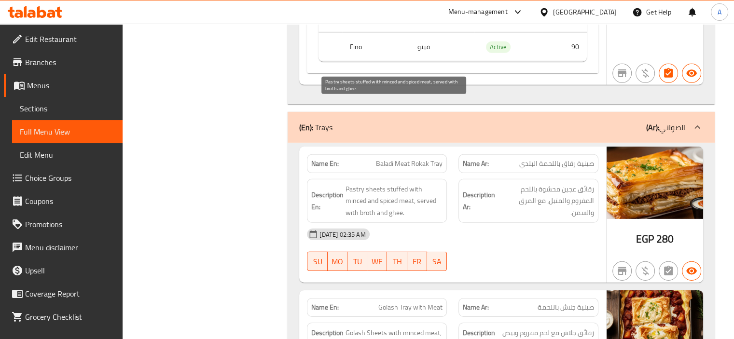
click at [352, 183] on span "Pastry sheets stuffed with minced and spiced meat, served with broth and ghee." at bounding box center [394, 201] width 97 height 36
click at [380, 183] on span "Pastry sheets stuffed with minced and spiced meat, served with broth and ghee." at bounding box center [394, 201] width 97 height 36
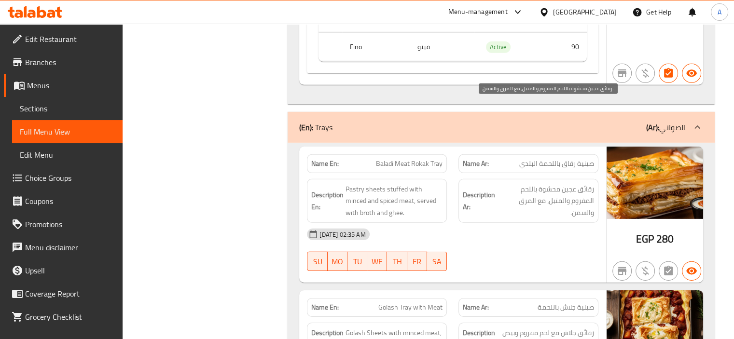
click at [591, 183] on span "رقائق عجين محشوة باللحم المفروم والمتبل، مع المرق والسمن." at bounding box center [545, 201] width 97 height 36
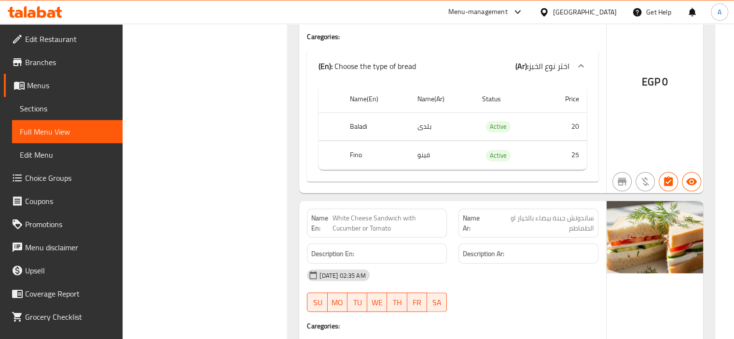
scroll to position [13568, 0]
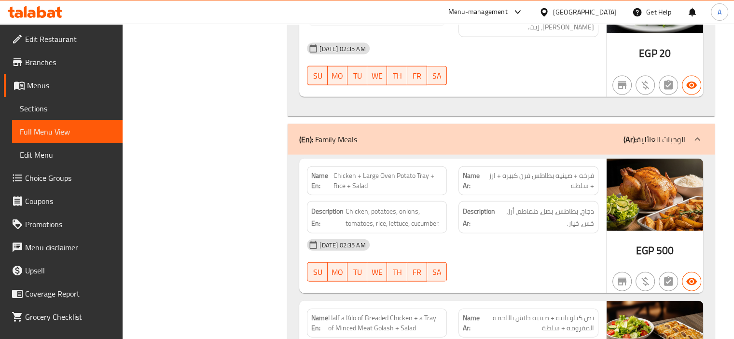
scroll to position [16948, 0]
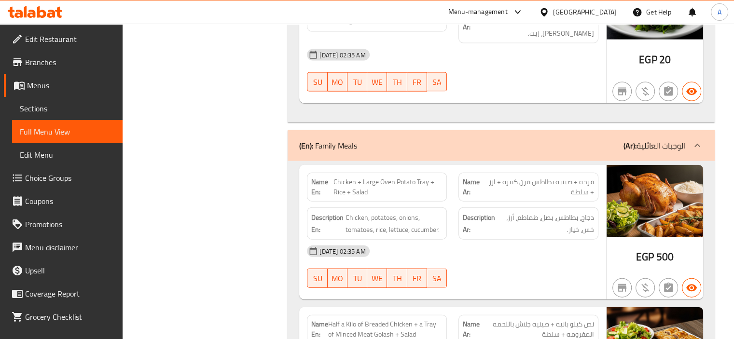
scroll to position [16857, 0]
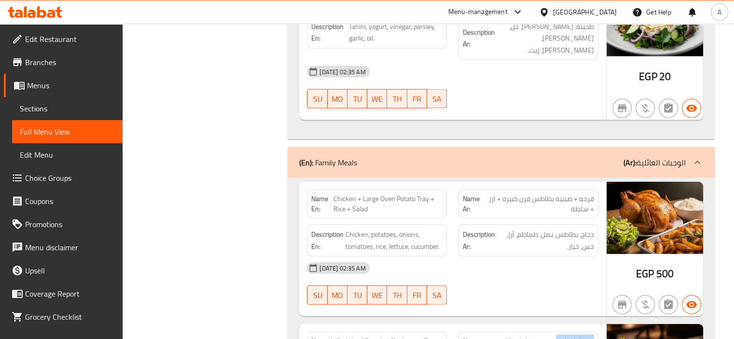
drag, startPoint x: 558, startPoint y: 225, endPoint x: 598, endPoint y: 222, distance: 40.2
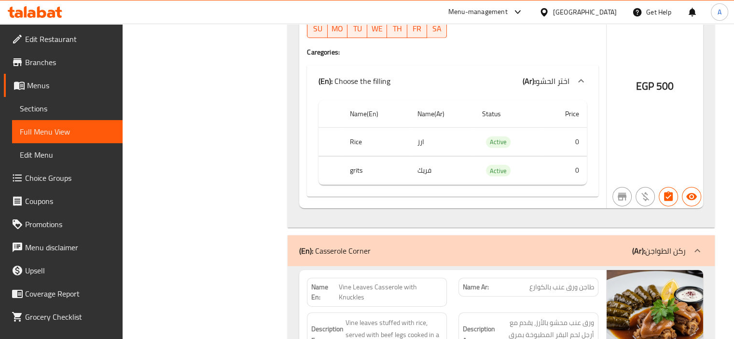
scroll to position [17775, 0]
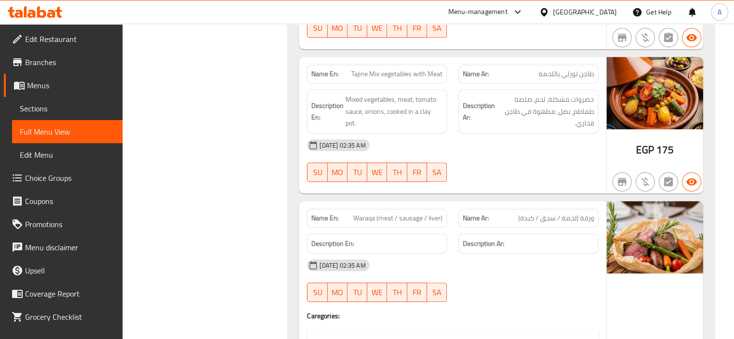
scroll to position [18789, 0]
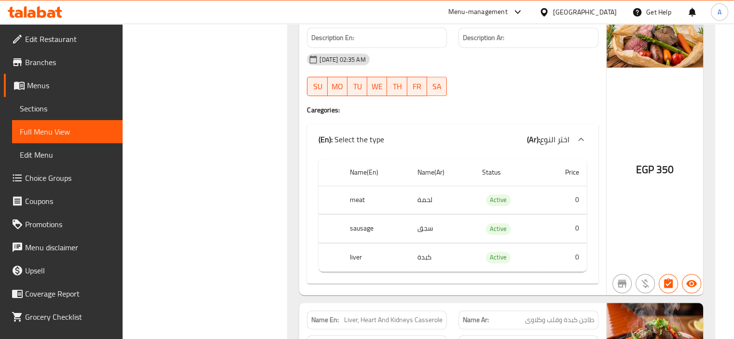
scroll to position [19030, 0]
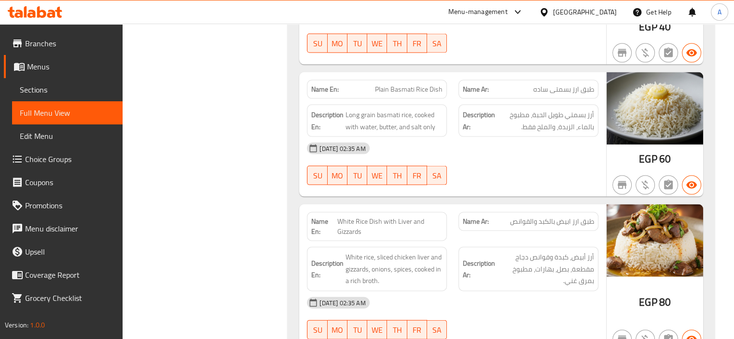
scroll to position [24197, 0]
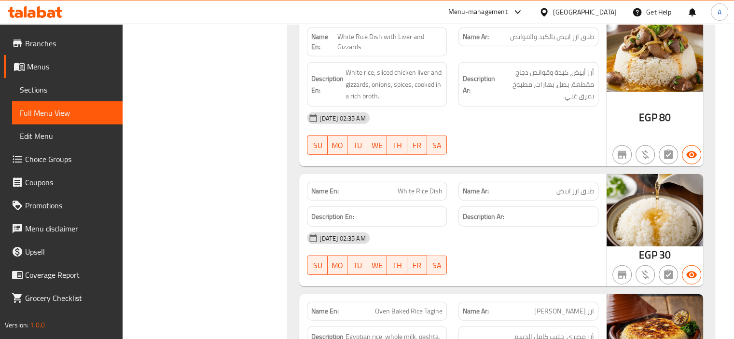
scroll to position [24293, 0]
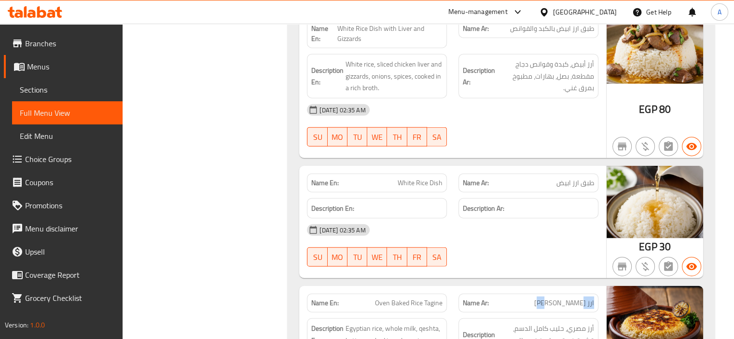
drag, startPoint x: 572, startPoint y: 152, endPoint x: 602, endPoint y: 150, distance: 30.0
drag, startPoint x: 572, startPoint y: 153, endPoint x: 601, endPoint y: 151, distance: 29.5
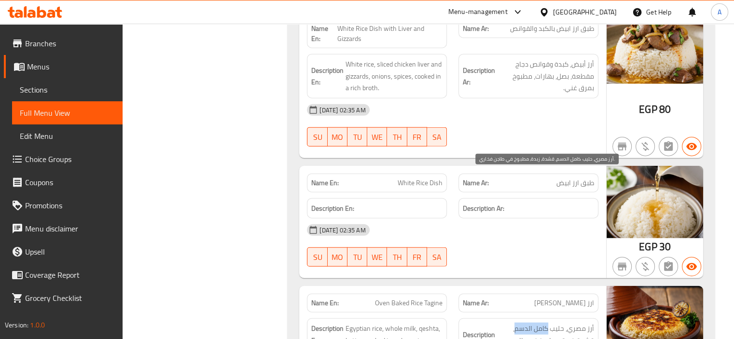
drag, startPoint x: 516, startPoint y: 179, endPoint x: 549, endPoint y: 176, distance: 33.4
click at [549, 323] on span "أرز مصري، حليب كامل الدسم، قشدة، زبدة، مطبوخ في طاجن فخاري." at bounding box center [545, 341] width 97 height 36
drag, startPoint x: 564, startPoint y: 173, endPoint x: 516, endPoint y: 174, distance: 48.8
click at [516, 323] on span "أرز مصري، حليب كامل الدسم، قشدة، زبدة، مطبوخ في طاجن فخاري." at bounding box center [545, 341] width 97 height 36
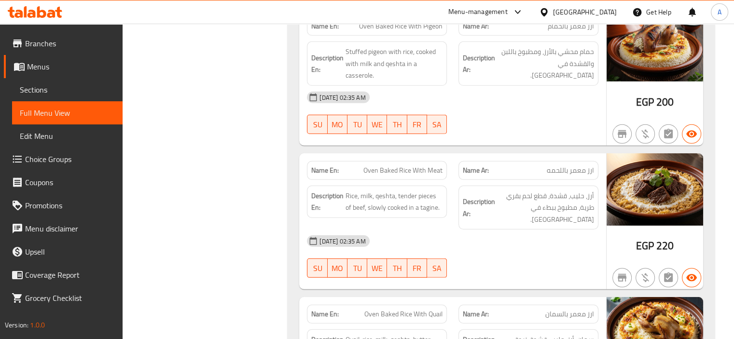
scroll to position [24873, 0]
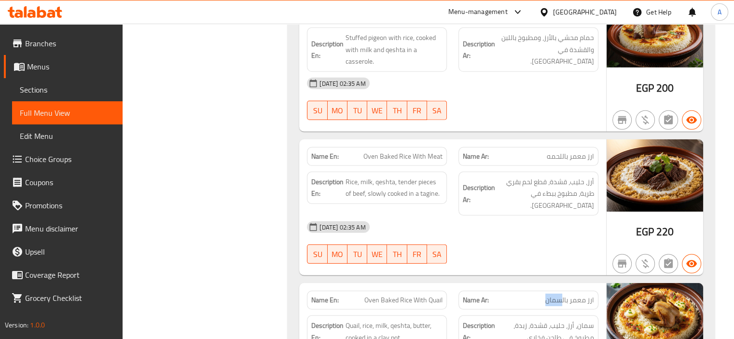
drag, startPoint x: 546, startPoint y: 137, endPoint x: 562, endPoint y: 139, distance: 16.1
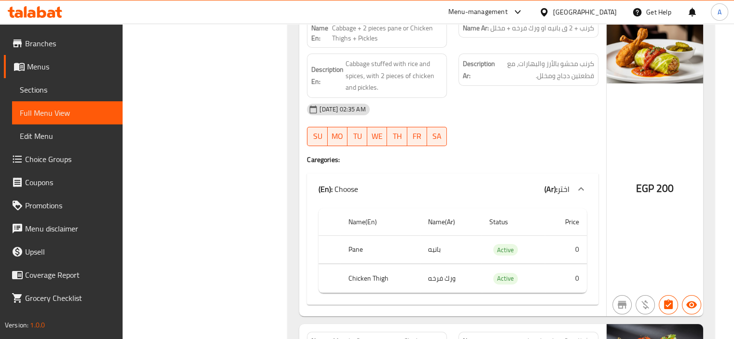
scroll to position [25645, 0]
drag, startPoint x: 512, startPoint y: 210, endPoint x: 595, endPoint y: 212, distance: 82.6
drag, startPoint x: 346, startPoint y: 207, endPoint x: 398, endPoint y: 208, distance: 52.2
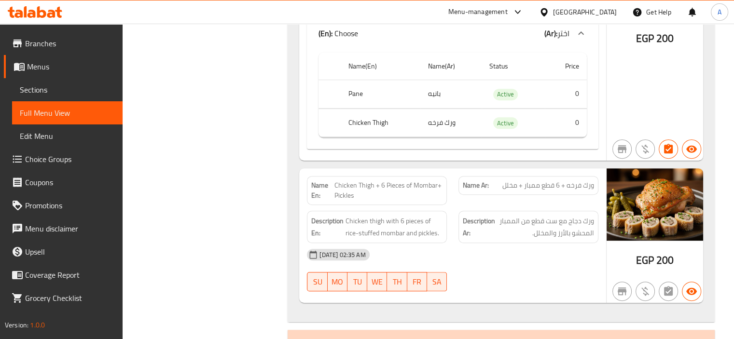
scroll to position [26112, 0]
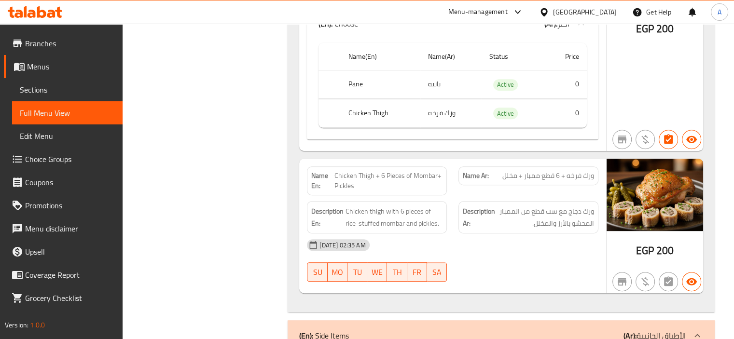
drag, startPoint x: 402, startPoint y: 207, endPoint x: 442, endPoint y: 204, distance: 40.2
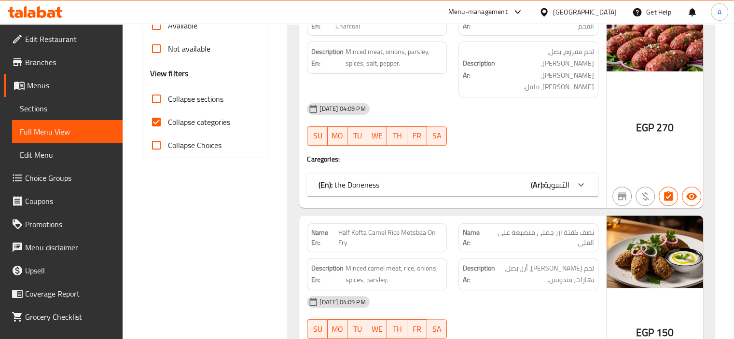
scroll to position [290, 0]
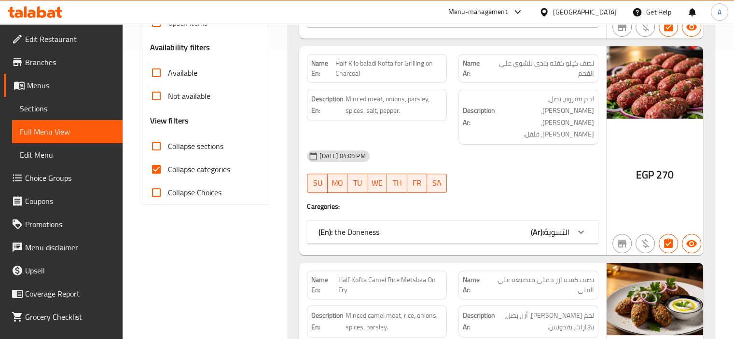
click at [214, 172] on span "Collapse categories" at bounding box center [199, 170] width 62 height 12
click at [168, 172] on input "Collapse categories" at bounding box center [156, 169] width 23 height 23
checkbox input "false"
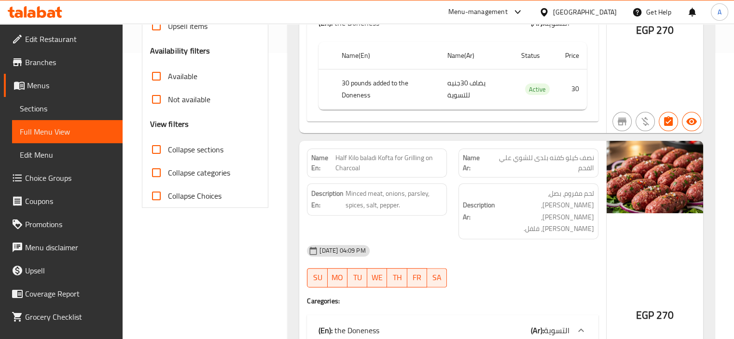
scroll to position [0, 0]
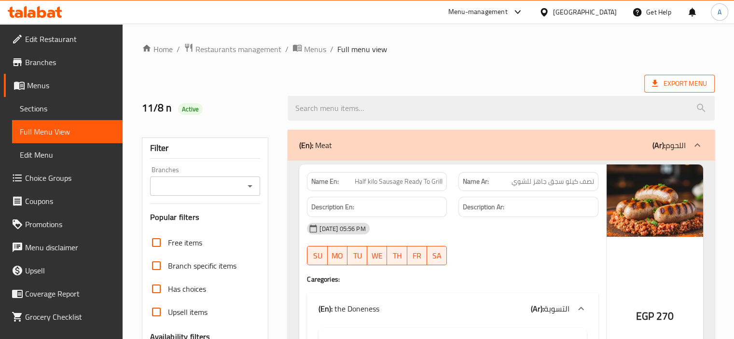
click at [678, 81] on span "Export Menu" at bounding box center [679, 84] width 55 height 12
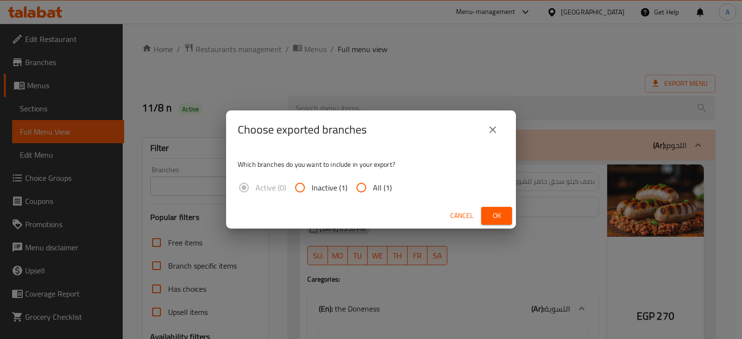
drag, startPoint x: 366, startPoint y: 178, endPoint x: 369, endPoint y: 191, distance: 13.4
click at [366, 179] on input "All (1)" at bounding box center [361, 187] width 23 height 23
radio input "true"
click at [501, 213] on span "Ok" at bounding box center [496, 216] width 15 height 12
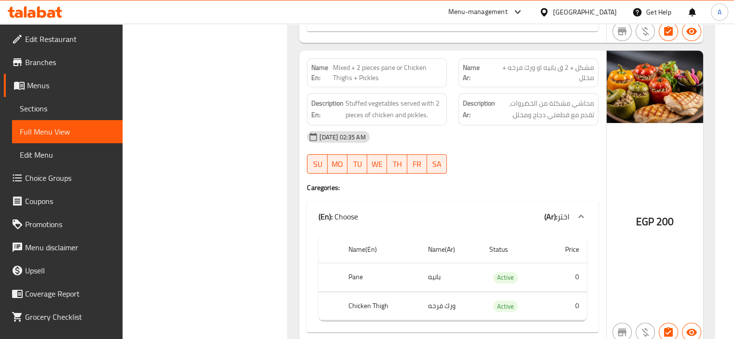
scroll to position [25677, 0]
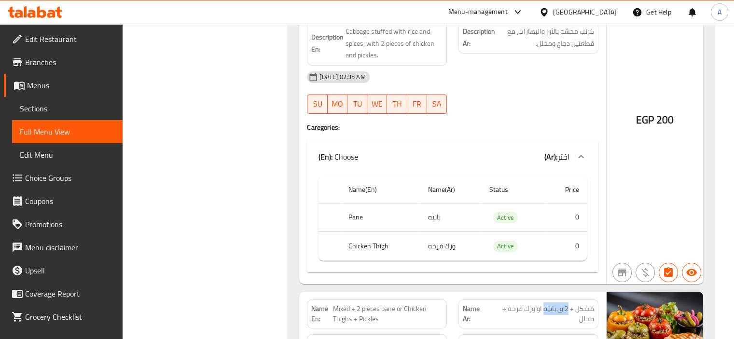
drag, startPoint x: 567, startPoint y: 141, endPoint x: 545, endPoint y: 142, distance: 22.8
copy span "2 ق بانيه"
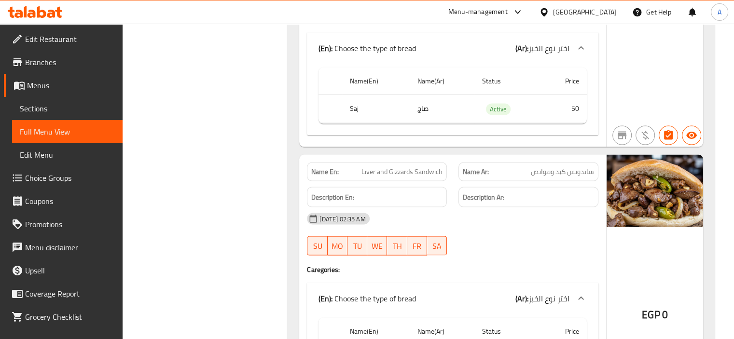
scroll to position [9257, 0]
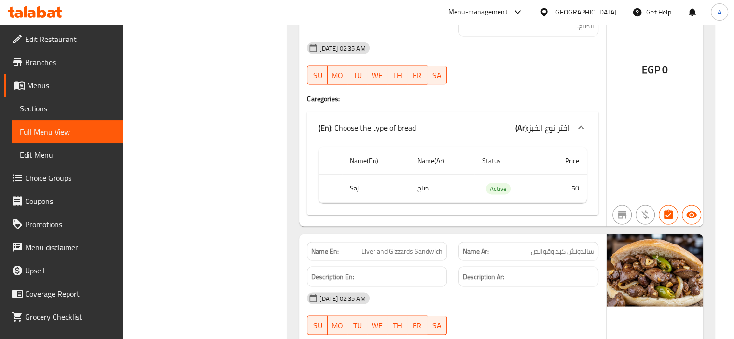
click at [430, 247] on span "Liver and Gizzards Sandwich" at bounding box center [402, 252] width 81 height 10
copy span "Liver and Gizzards Sandwich"
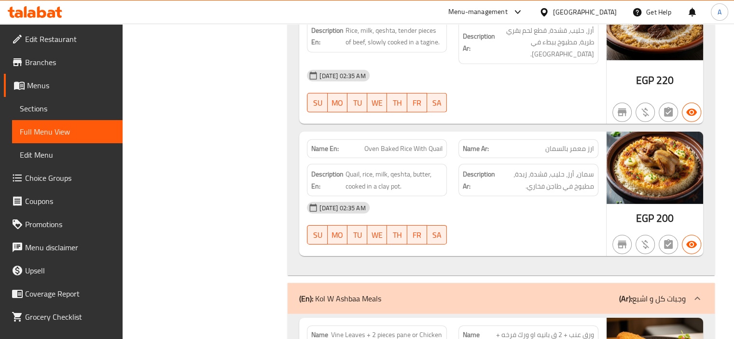
scroll to position [16918, 0]
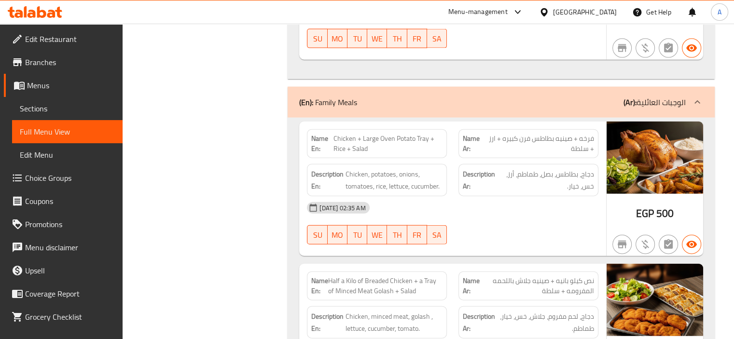
click at [44, 86] on span "Menus" at bounding box center [71, 86] width 88 height 12
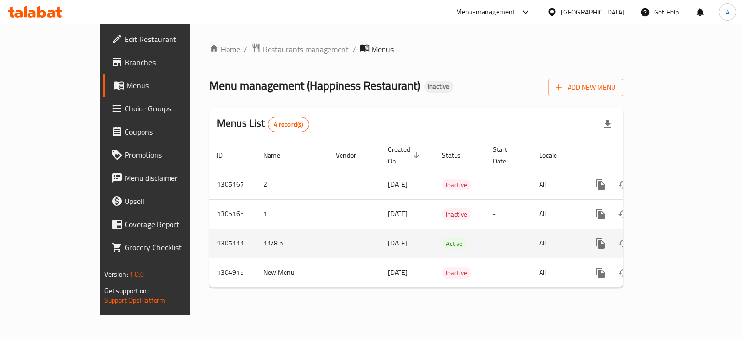
click at [255, 232] on td "11/8 n" at bounding box center [291, 243] width 72 height 29
copy td "11/8 n"
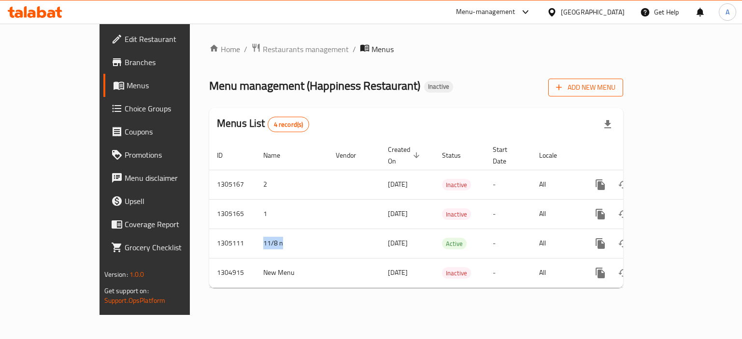
click at [615, 84] on span "Add New Menu" at bounding box center [585, 88] width 59 height 12
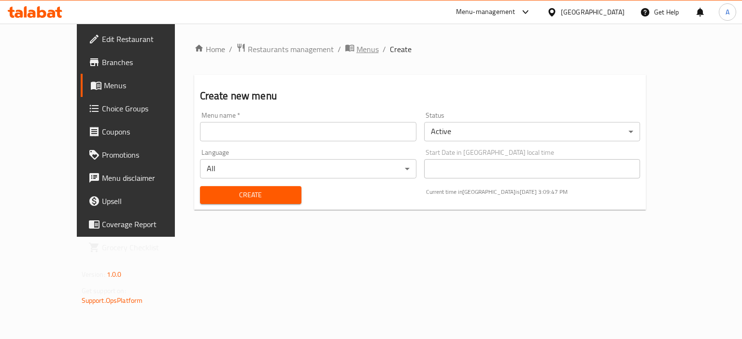
click at [356, 44] on span "Menus" at bounding box center [367, 49] width 22 height 12
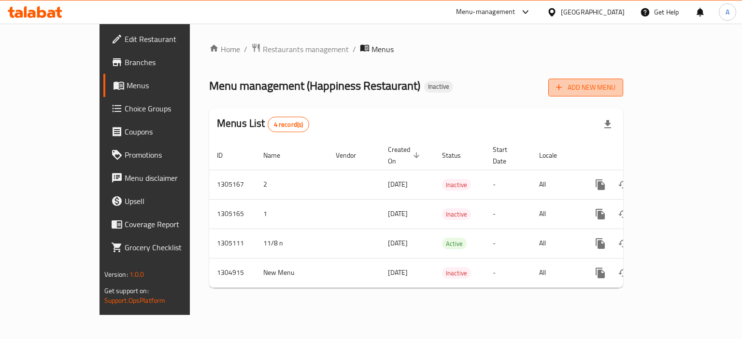
click at [615, 82] on span "Add New Menu" at bounding box center [585, 88] width 59 height 12
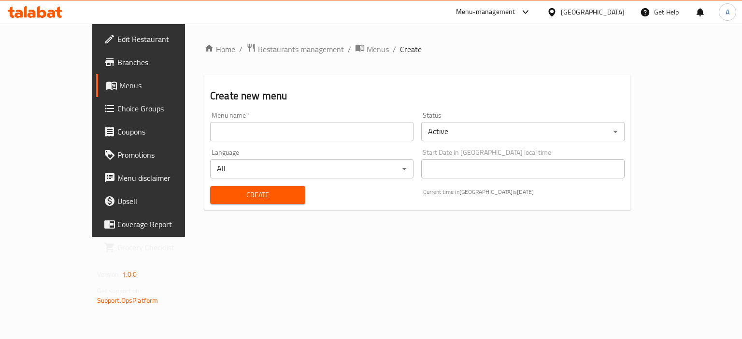
click at [267, 127] on input "text" at bounding box center [311, 131] width 203 height 19
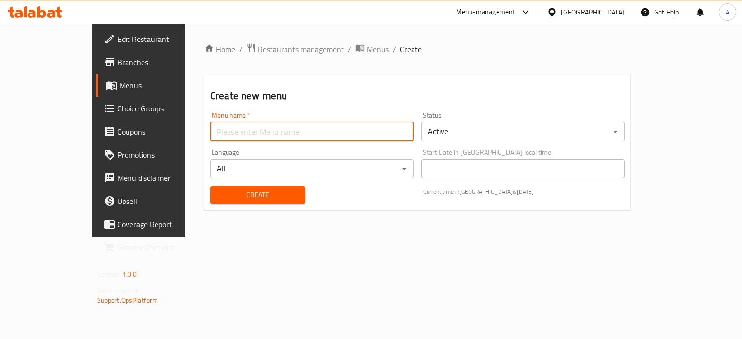
paste input "11/8 n"
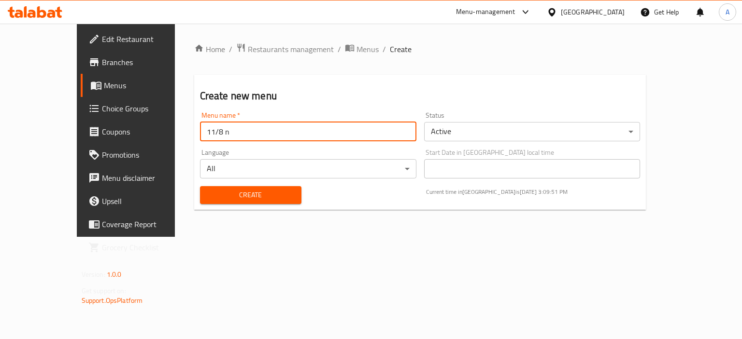
type input "11/8 n"
click at [219, 197] on span "Create" at bounding box center [251, 195] width 86 height 12
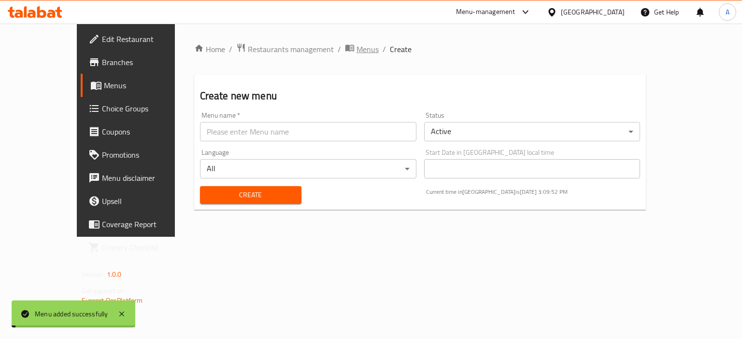
click at [356, 51] on span "Menus" at bounding box center [367, 49] width 22 height 12
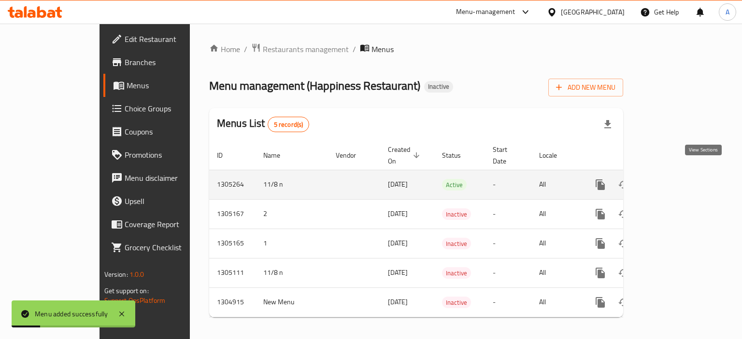
click at [675, 179] on icon "enhanced table" at bounding box center [670, 185] width 12 height 12
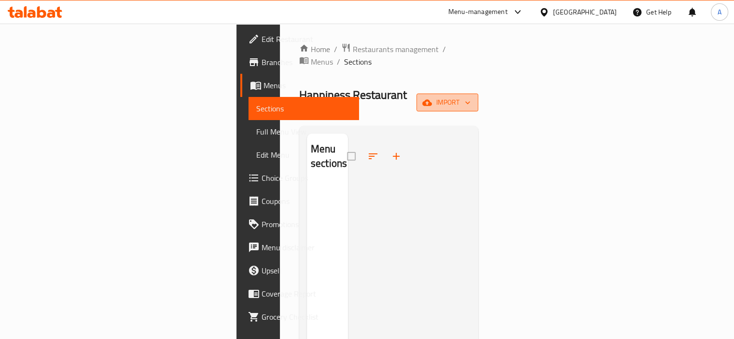
click at [471, 97] on span "import" at bounding box center [447, 103] width 46 height 12
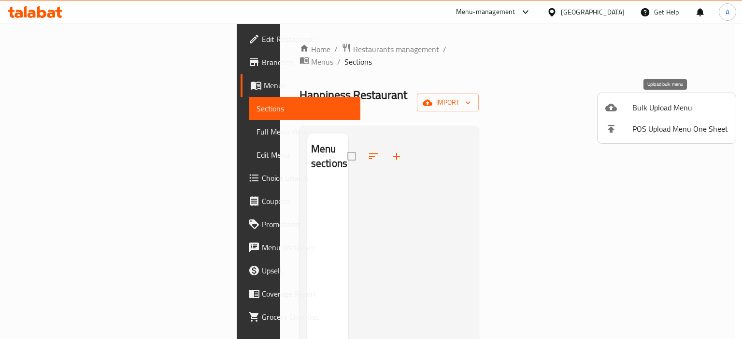
click at [619, 107] on div at bounding box center [618, 108] width 27 height 12
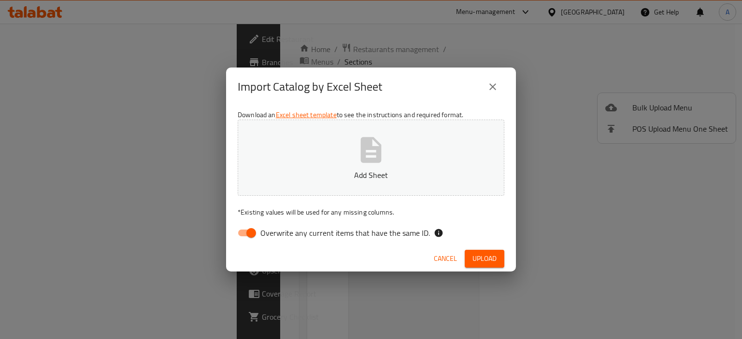
click at [334, 235] on span "Overwrite any current items that have the same ID." at bounding box center [344, 233] width 169 height 12
click at [279, 235] on input "Overwrite any current items that have the same ID." at bounding box center [251, 233] width 55 height 18
checkbox input "false"
click at [334, 172] on p "Add Sheet" at bounding box center [371, 175] width 237 height 12
click at [471, 256] on button "Upload" at bounding box center [484, 259] width 40 height 18
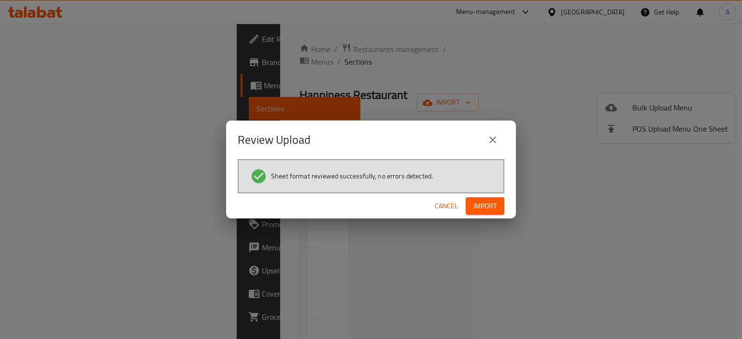
click at [477, 201] on span "Import" at bounding box center [484, 206] width 23 height 12
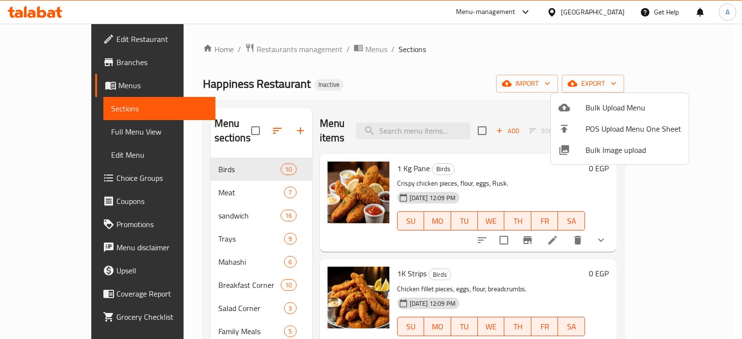
click at [384, 69] on div at bounding box center [371, 169] width 742 height 339
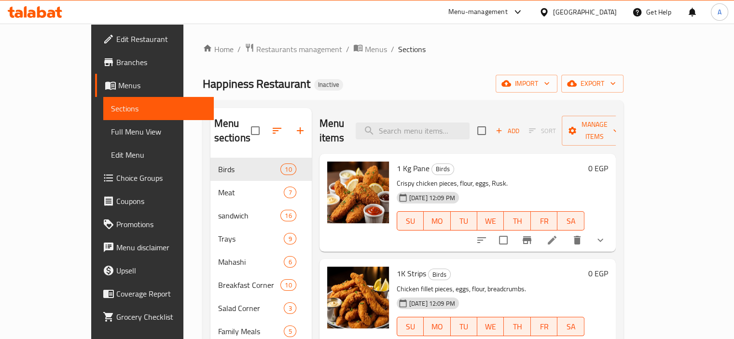
click at [271, 125] on icon "button" at bounding box center [277, 131] width 12 height 12
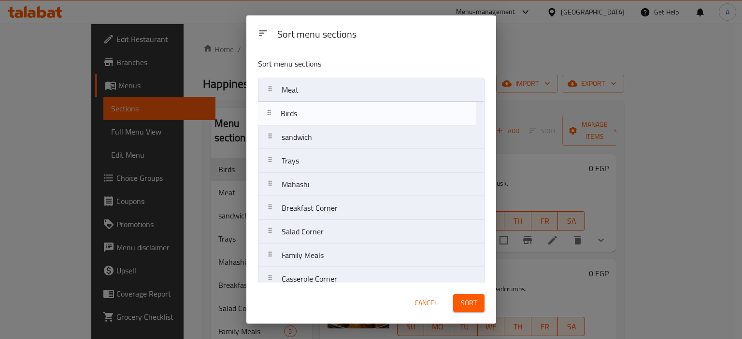
drag, startPoint x: 268, startPoint y: 90, endPoint x: 267, endPoint y: 117, distance: 26.6
click at [267, 117] on nav "Birds Meat sandwich Trays Mahashi Breakfast Corner Salad Corner Family Meals Ca…" at bounding box center [371, 268] width 226 height 380
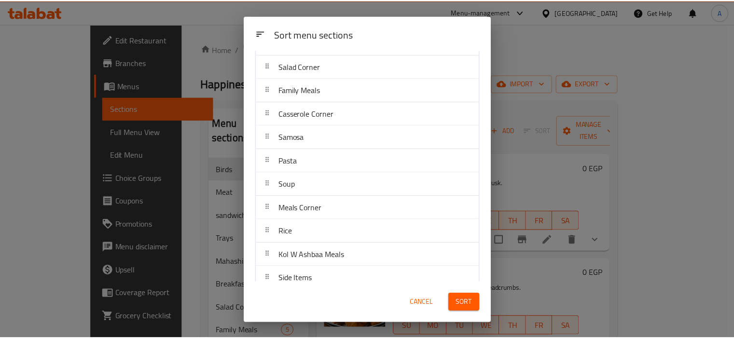
scroll to position [176, 0]
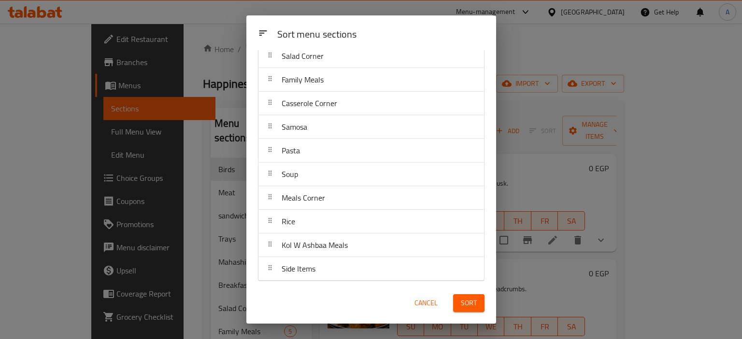
click at [473, 301] on span "Sort" at bounding box center [469, 303] width 16 height 12
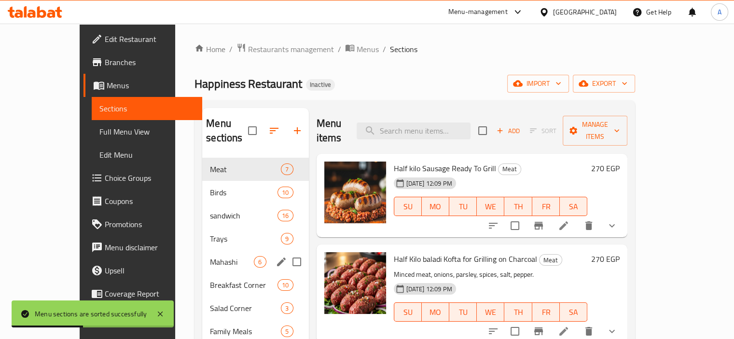
scroll to position [145, 0]
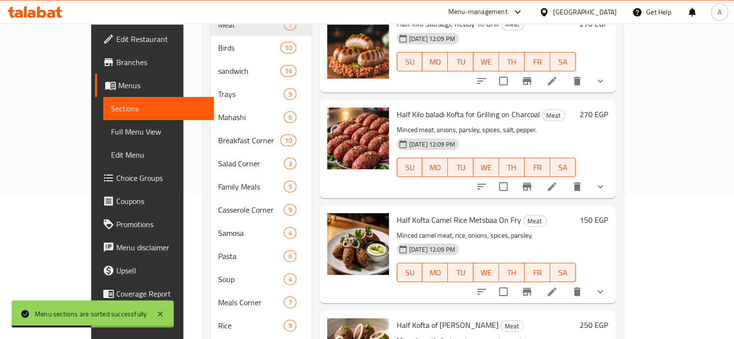
click at [111, 131] on span "Full Menu View" at bounding box center [158, 132] width 95 height 12
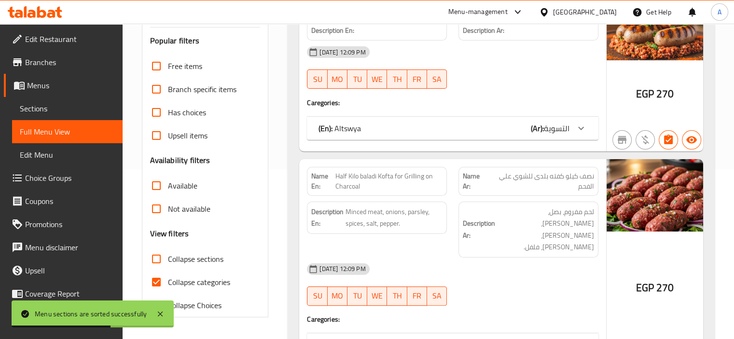
scroll to position [241, 0]
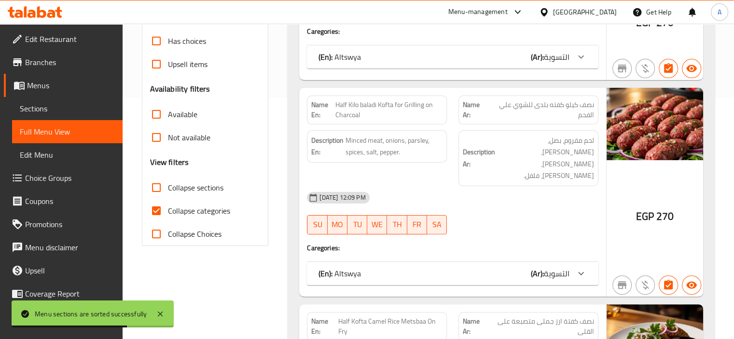
click at [220, 207] on span "Collapse categories" at bounding box center [199, 211] width 62 height 12
click at [168, 207] on input "Collapse categories" at bounding box center [156, 210] width 23 height 23
checkbox input "false"
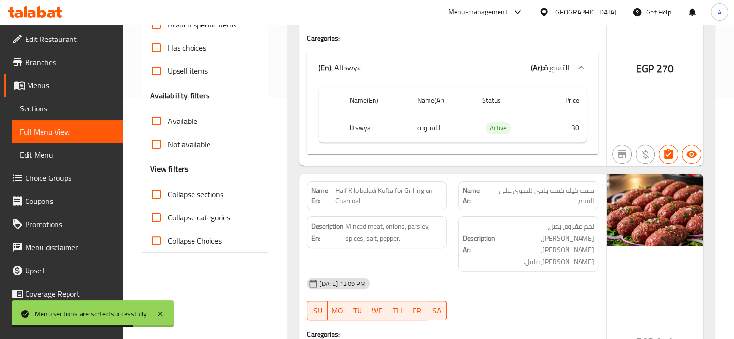
scroll to position [6, 0]
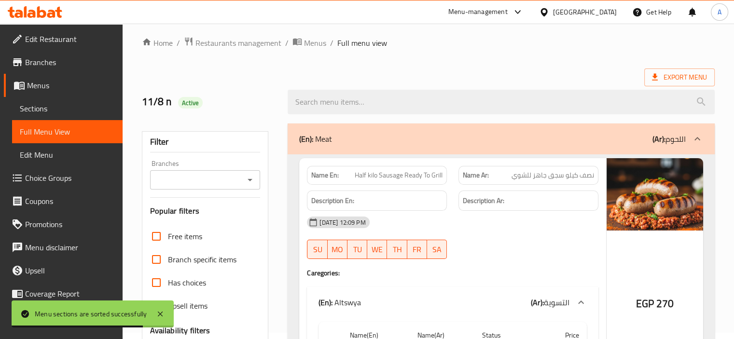
click at [268, 108] on h2 "11/8 n Active" at bounding box center [209, 102] width 135 height 14
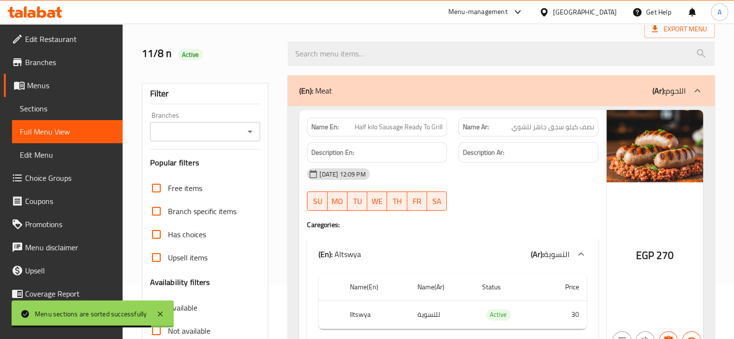
scroll to position [103, 0]
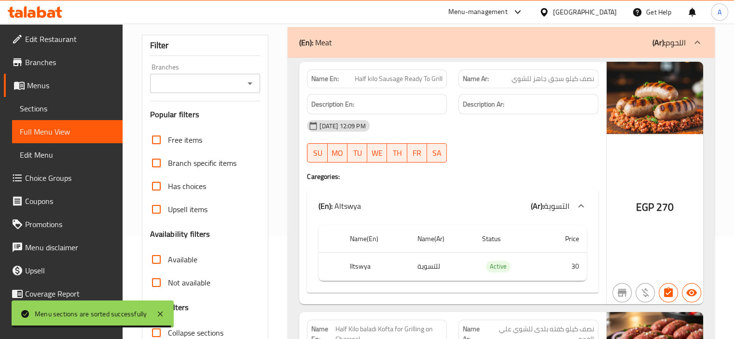
click at [493, 265] on span "Active" at bounding box center [498, 266] width 25 height 11
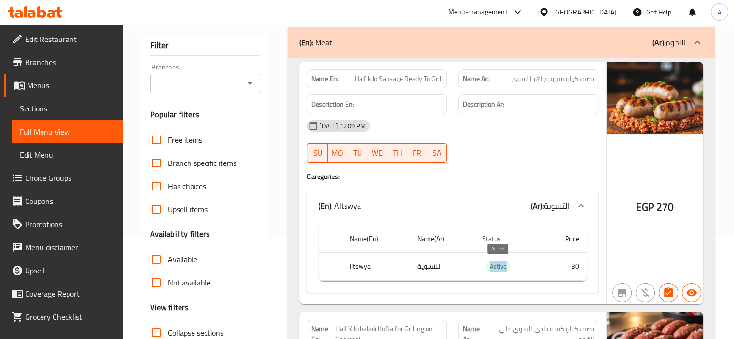
click at [493, 265] on span "Active" at bounding box center [498, 266] width 25 height 11
copy span "Active"
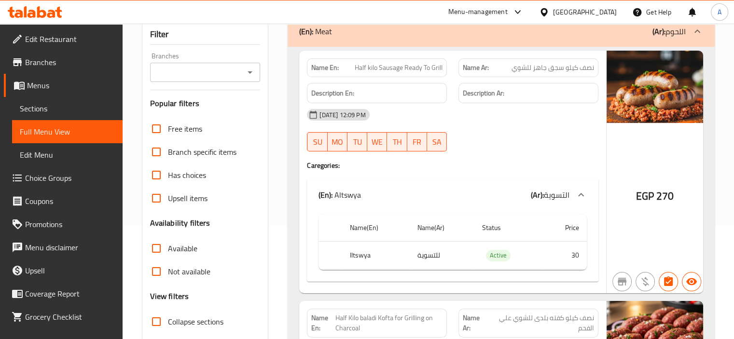
scroll to position [97, 0]
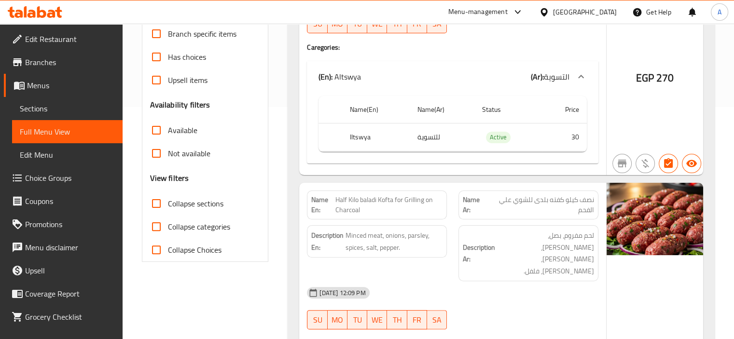
scroll to position [290, 0]
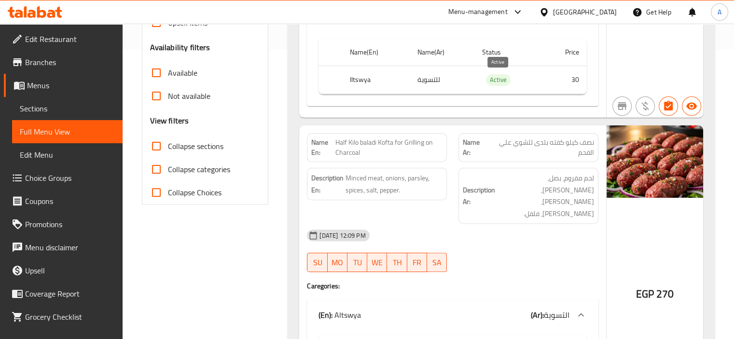
click at [494, 77] on span "Active" at bounding box center [498, 79] width 25 height 11
copy span "Active"
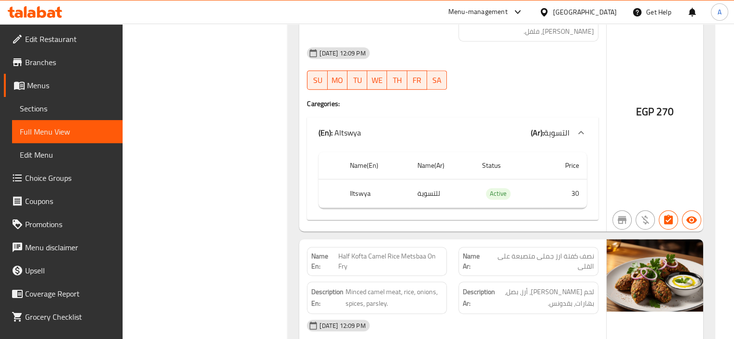
click at [49, 9] on icon at bounding box center [35, 12] width 55 height 12
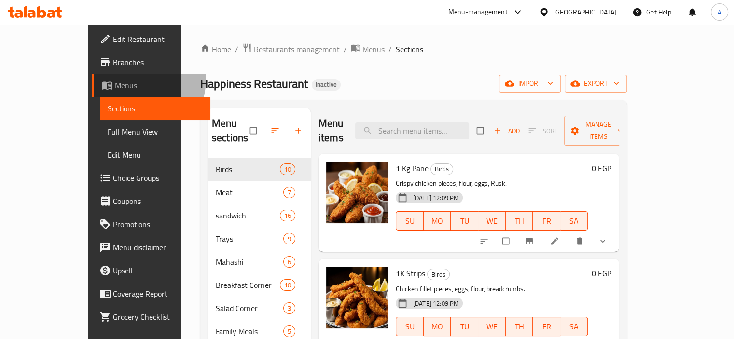
click at [115, 80] on span "Menus" at bounding box center [159, 86] width 88 height 12
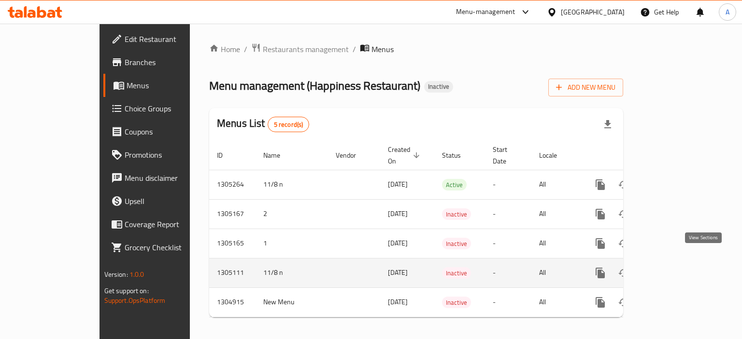
click at [675, 267] on icon "enhanced table" at bounding box center [670, 273] width 12 height 12
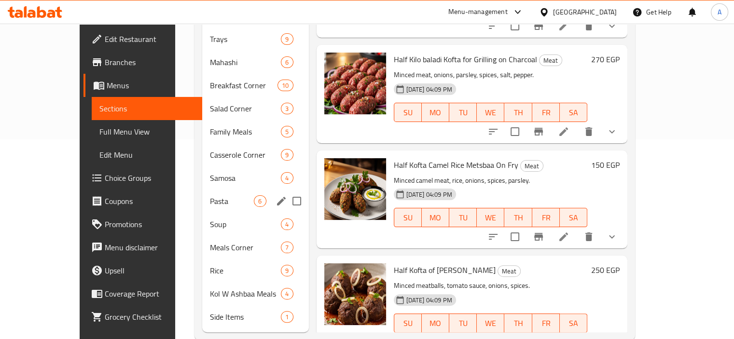
scroll to position [205, 0]
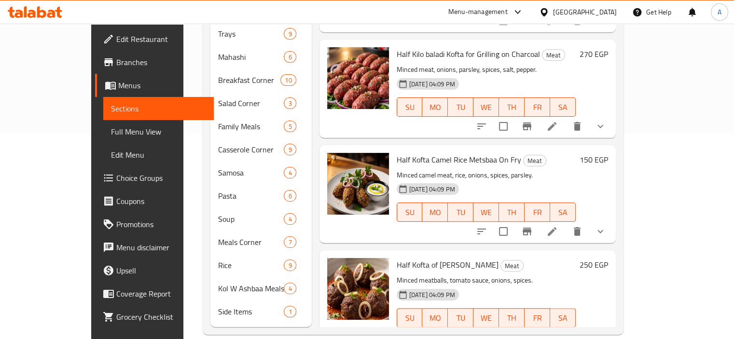
click at [103, 140] on link "Full Menu View" at bounding box center [158, 131] width 111 height 23
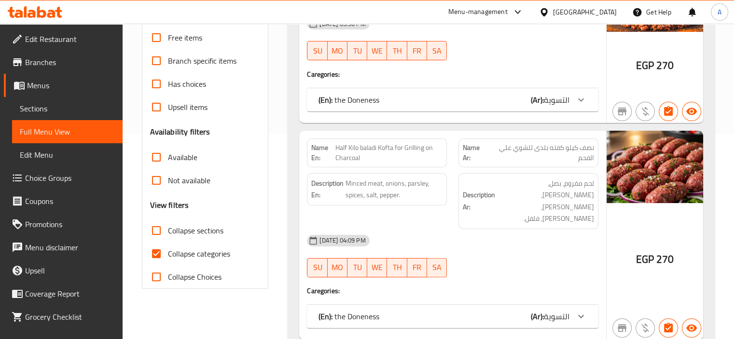
click at [218, 253] on span "Collapse categories" at bounding box center [199, 254] width 62 height 12
click at [168, 253] on input "Collapse categories" at bounding box center [156, 253] width 23 height 23
checkbox input "false"
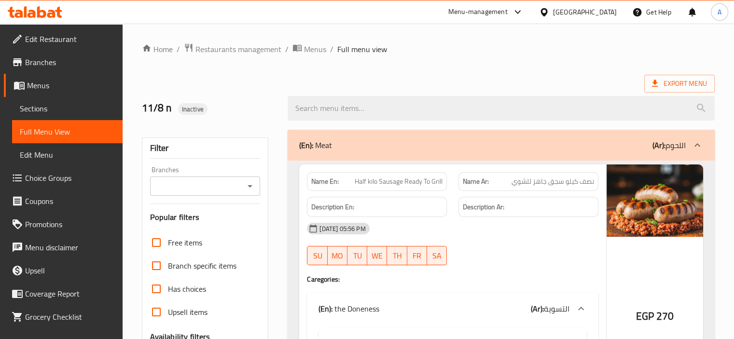
click at [313, 185] on strong "Name En:" at bounding box center [325, 182] width 28 height 10
copy strong "Name En:"
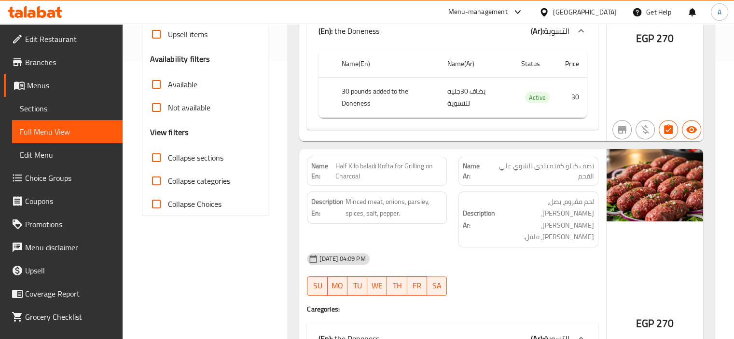
scroll to position [489, 0]
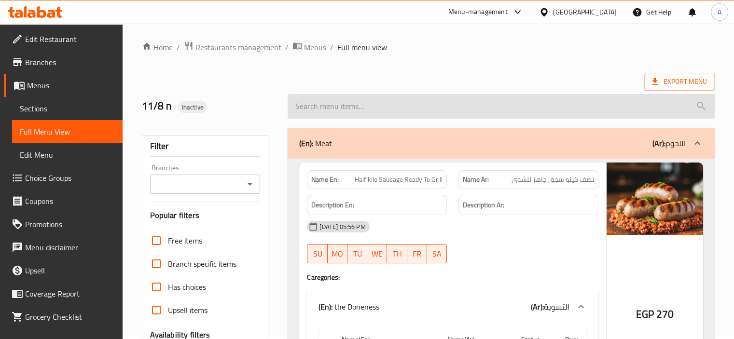
scroll to position [0, 0]
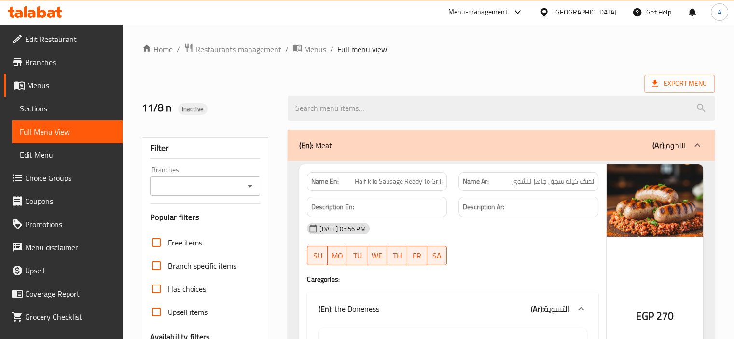
click at [52, 112] on span "Sections" at bounding box center [67, 109] width 95 height 12
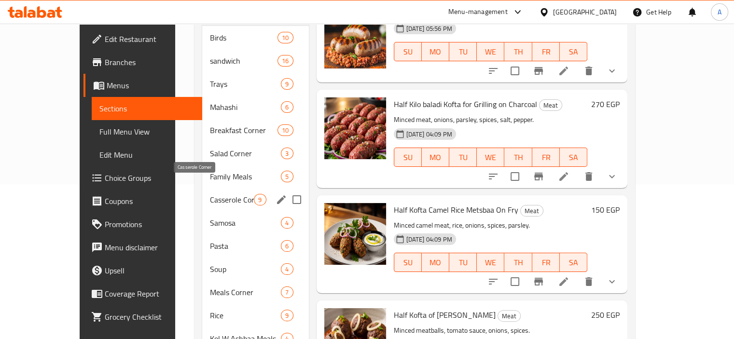
scroll to position [193, 0]
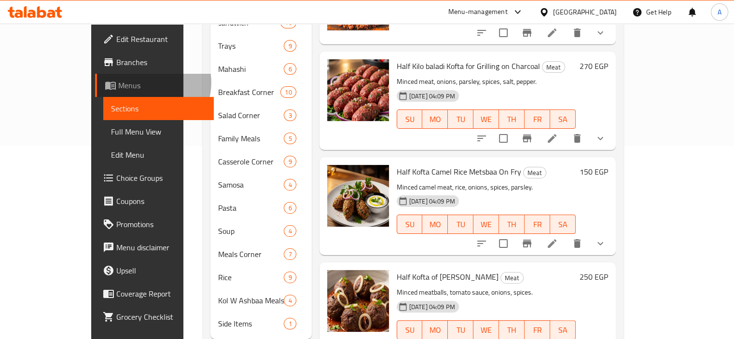
click at [118, 83] on span "Menus" at bounding box center [162, 86] width 88 height 12
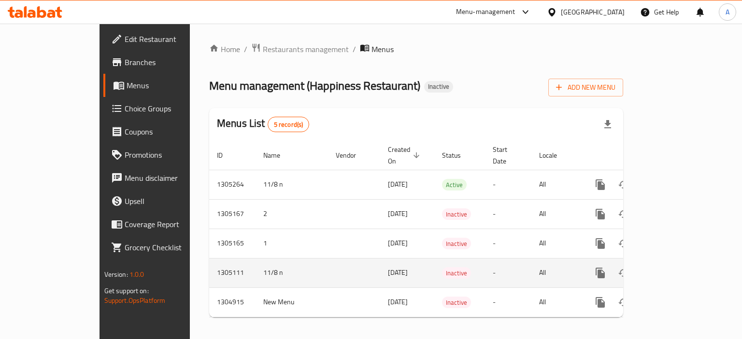
click at [255, 262] on td "11/8 n" at bounding box center [291, 272] width 72 height 29
copy td "11/8 n"
click at [650, 269] on icon "enhanced table" at bounding box center [646, 273] width 7 height 9
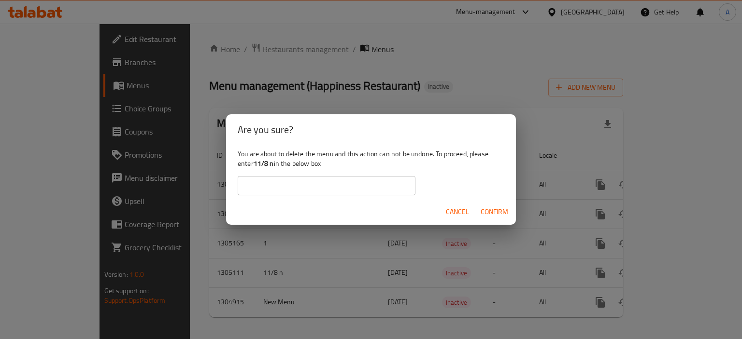
click at [367, 177] on input "text" at bounding box center [327, 185] width 178 height 19
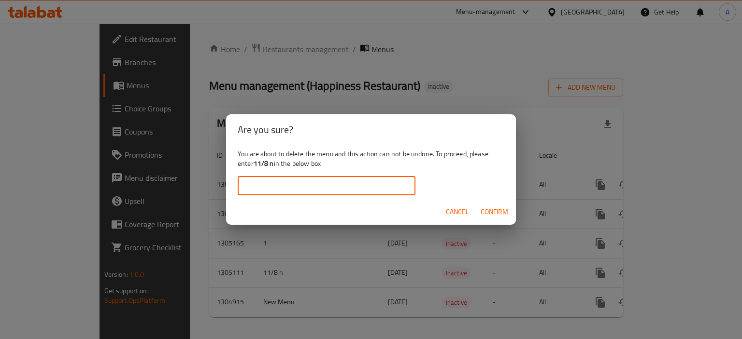
paste input "11/8 n"
type input "11/8 n"
click at [507, 211] on span "Confirm" at bounding box center [494, 212] width 28 height 12
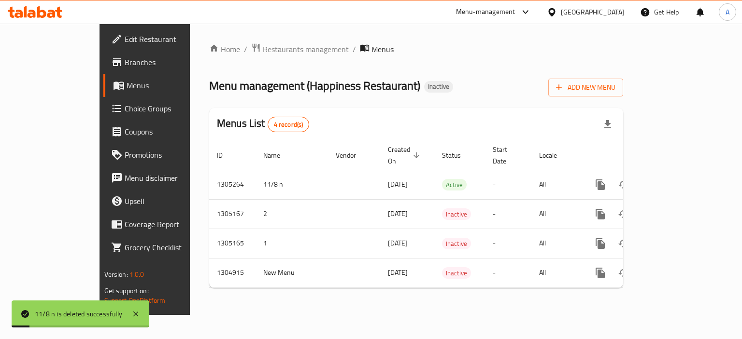
click at [485, 43] on ol "Home / Restaurants management / Menus" at bounding box center [416, 49] width 414 height 13
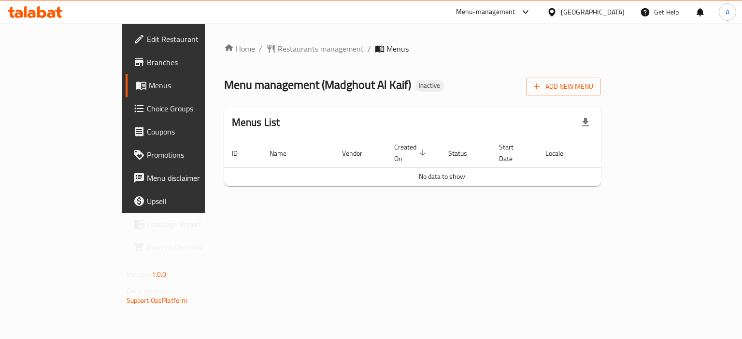
click at [458, 85] on div "Menu management ( Madghout Al Kaif ) Inactive Add New Menu" at bounding box center [412, 85] width 377 height 22
click at [593, 92] on span "Add New Menu" at bounding box center [563, 87] width 59 height 12
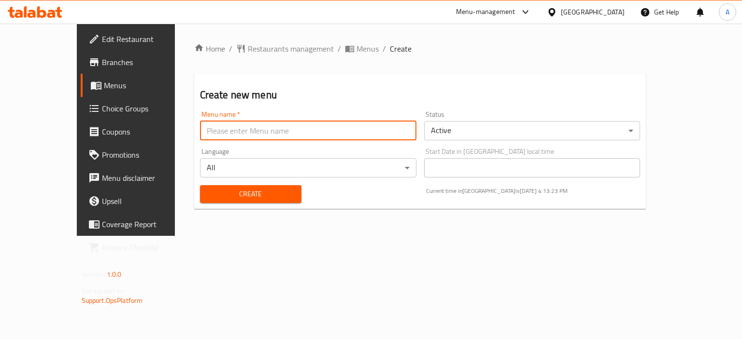
click at [261, 133] on input "text" at bounding box center [308, 130] width 216 height 19
type input "[DATE]"
click at [200, 185] on button "Create" at bounding box center [250, 194] width 101 height 18
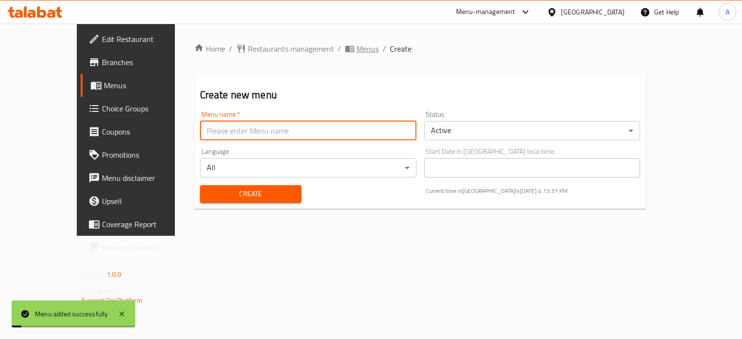
click at [356, 44] on span "Menus" at bounding box center [367, 49] width 22 height 12
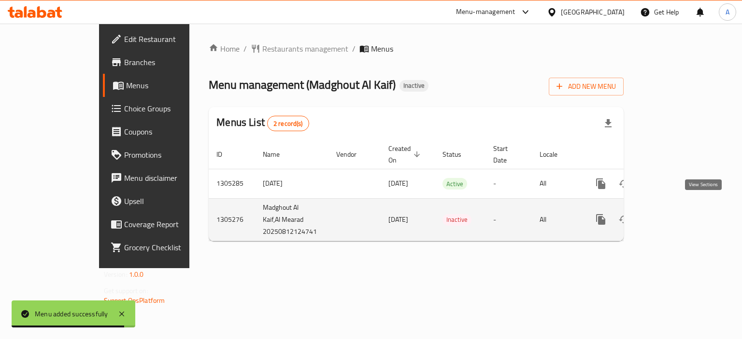
click at [675, 215] on icon "enhanced table" at bounding box center [670, 219] width 9 height 9
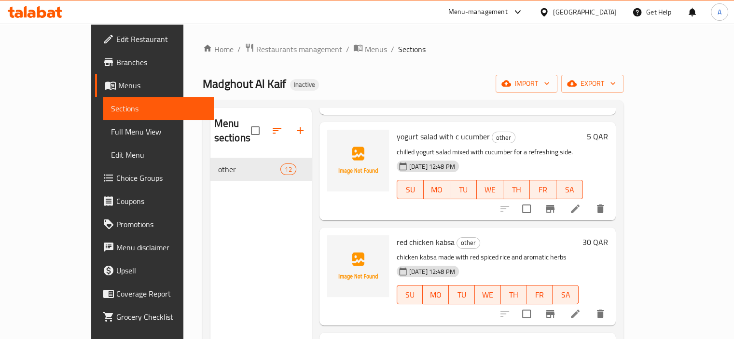
scroll to position [145, 0]
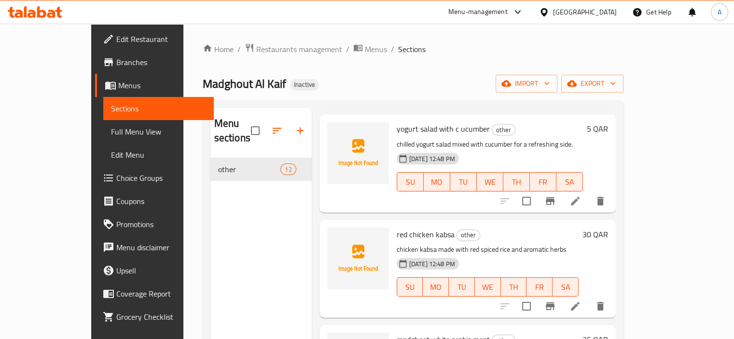
click at [111, 129] on span "Full Menu View" at bounding box center [158, 132] width 95 height 12
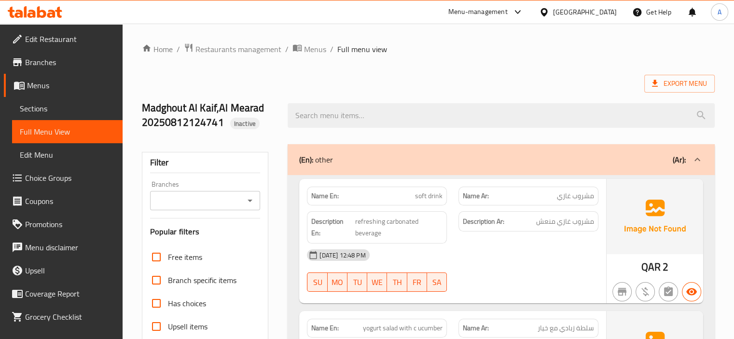
click at [75, 111] on span "Sections" at bounding box center [67, 109] width 95 height 12
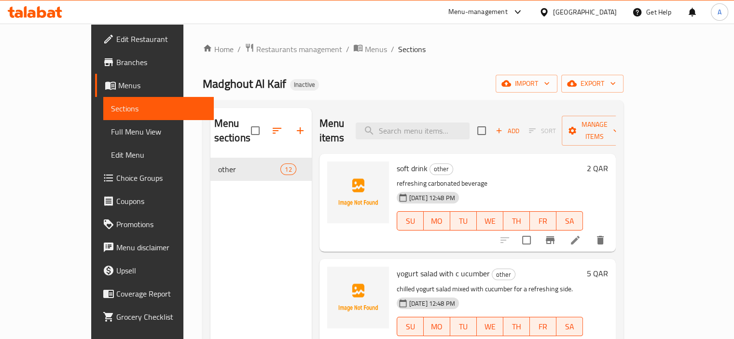
drag, startPoint x: 68, startPoint y: 128, endPoint x: 113, endPoint y: 144, distance: 48.3
click at [111, 127] on span "Full Menu View" at bounding box center [158, 132] width 95 height 12
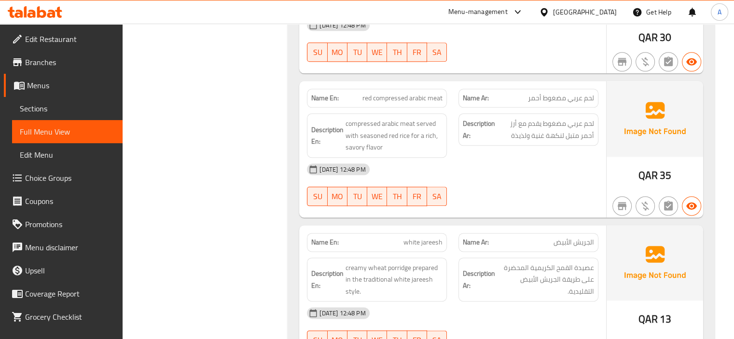
scroll to position [1255, 0]
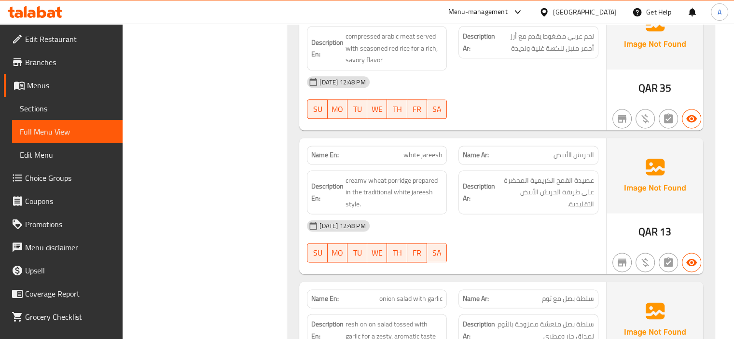
click at [79, 112] on span "Sections" at bounding box center [67, 109] width 95 height 12
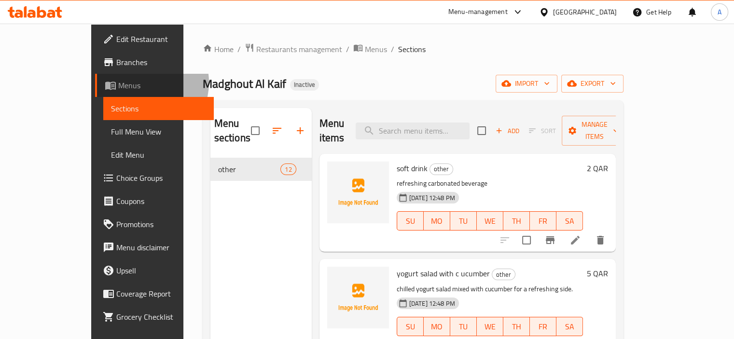
click at [118, 83] on span "Menus" at bounding box center [162, 86] width 88 height 12
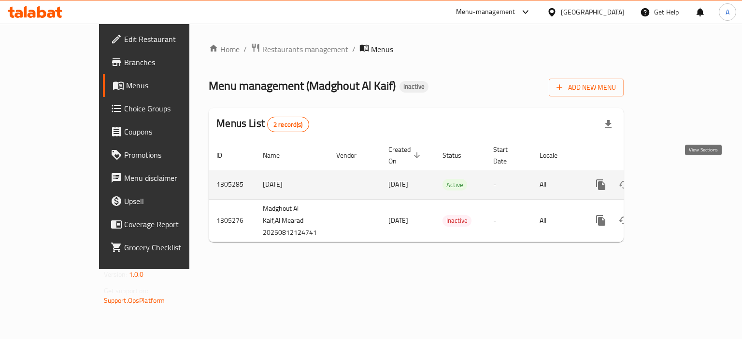
click at [676, 179] on icon "enhanced table" at bounding box center [670, 185] width 12 height 12
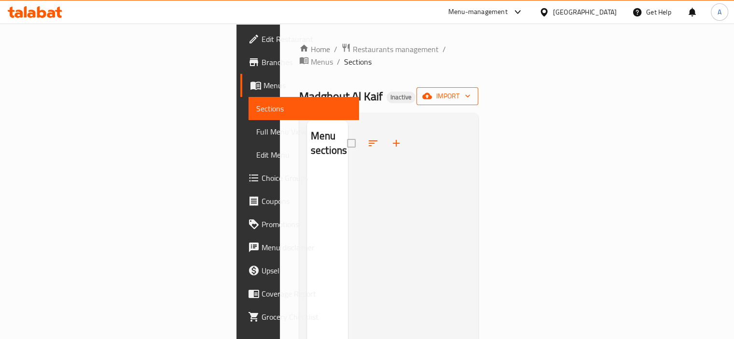
click at [471, 90] on span "import" at bounding box center [447, 96] width 46 height 12
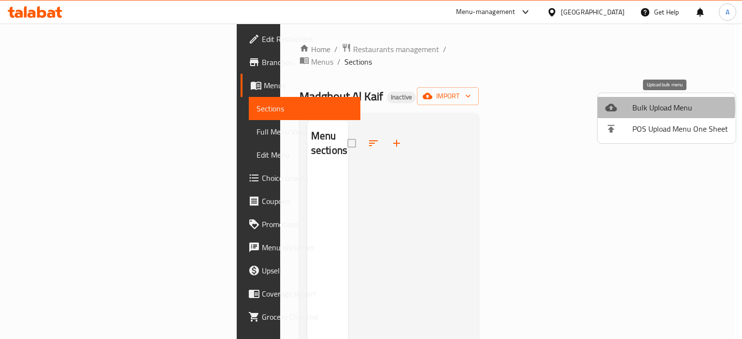
click at [622, 108] on div at bounding box center [618, 108] width 27 height 12
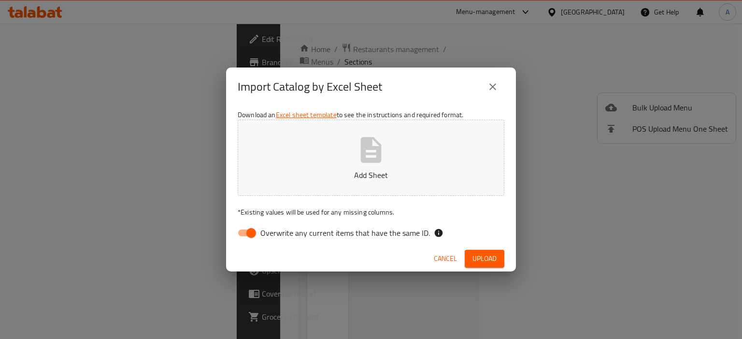
click at [369, 222] on div "Download an Excel sheet template to see the instructions and required format. A…" at bounding box center [371, 176] width 290 height 140
click at [366, 231] on span "Overwrite any current items that have the same ID." at bounding box center [344, 233] width 169 height 12
click at [279, 231] on input "Overwrite any current items that have the same ID." at bounding box center [251, 233] width 55 height 18
checkbox input "false"
click at [372, 162] on icon "button" at bounding box center [371, 150] width 21 height 26
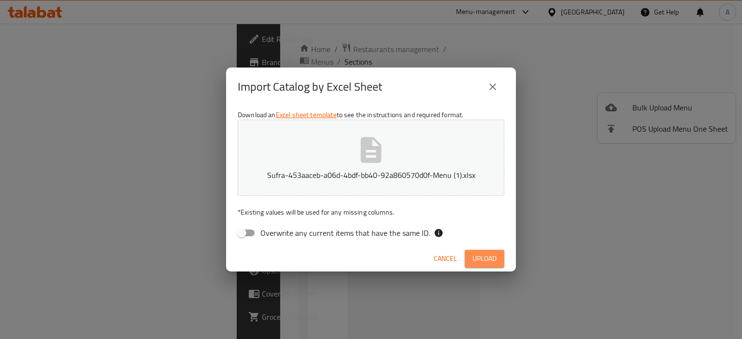
click at [473, 258] on span "Upload" at bounding box center [484, 259] width 24 height 12
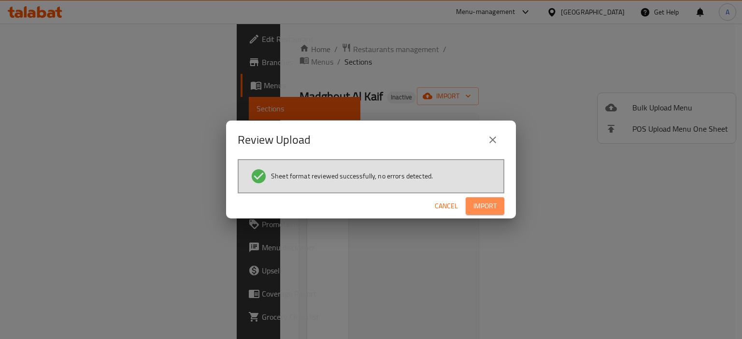
click at [469, 214] on button "Import" at bounding box center [484, 206] width 39 height 18
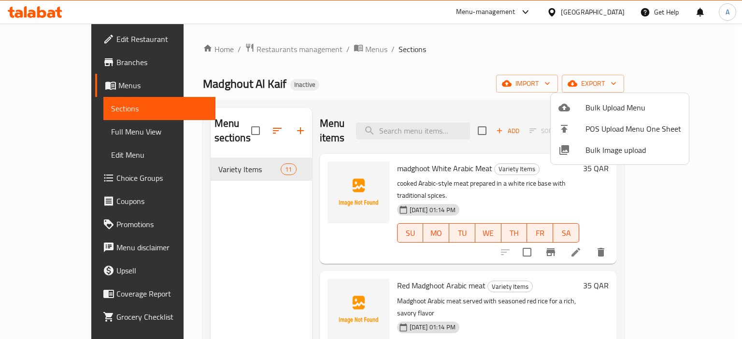
click at [69, 130] on div at bounding box center [371, 169] width 742 height 339
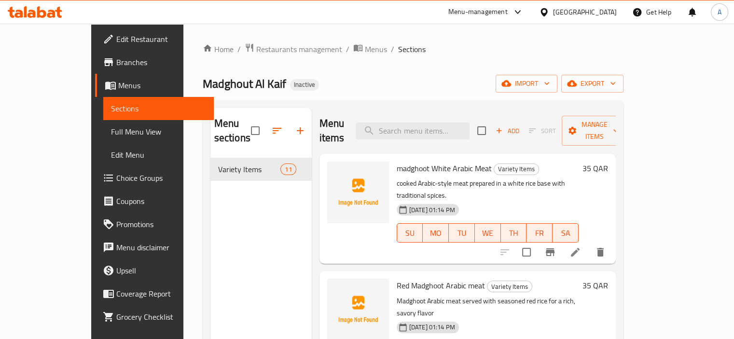
click at [111, 130] on span "Full Menu View" at bounding box center [158, 132] width 95 height 12
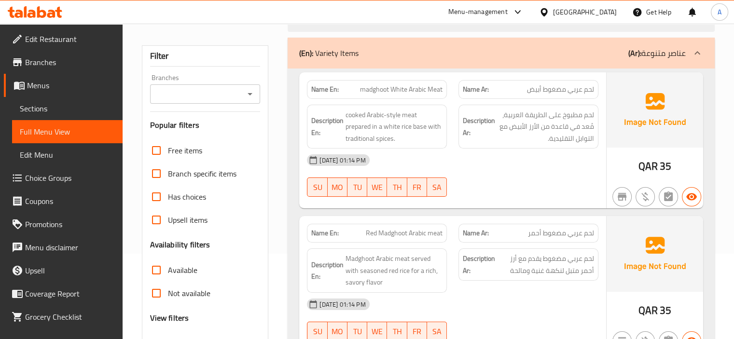
scroll to position [193, 0]
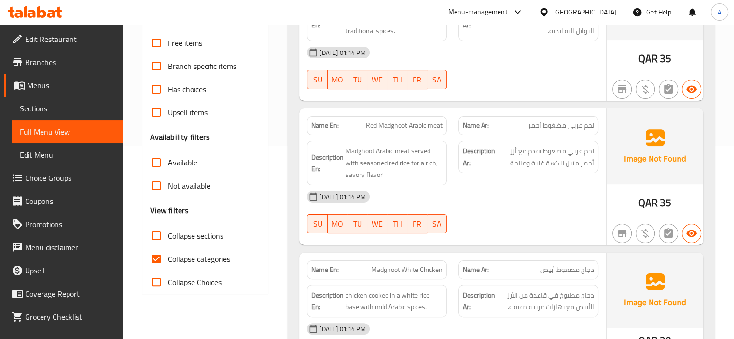
click at [201, 263] on span "Collapse categories" at bounding box center [199, 259] width 62 height 12
click at [168, 263] on input "Collapse categories" at bounding box center [156, 259] width 23 height 23
checkbox input "false"
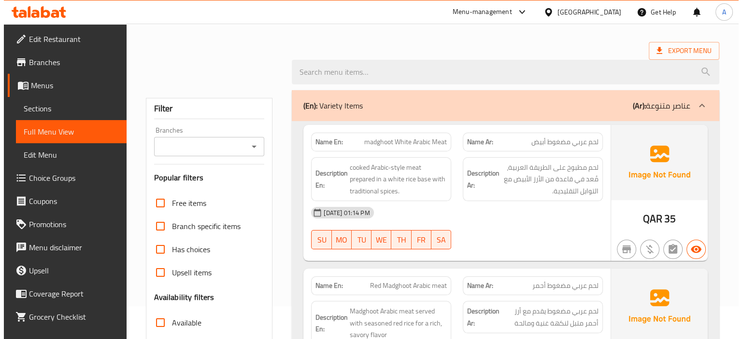
scroll to position [0, 0]
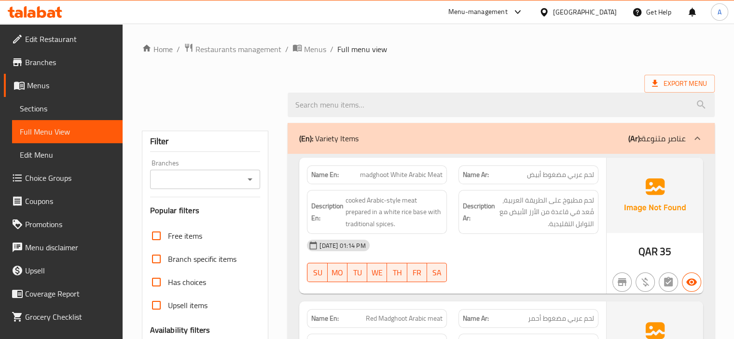
click at [322, 173] on strong "Name En:" at bounding box center [325, 175] width 28 height 10
copy strong "Name En:"
drag, startPoint x: 572, startPoint y: 64, endPoint x: 601, endPoint y: 48, distance: 33.3
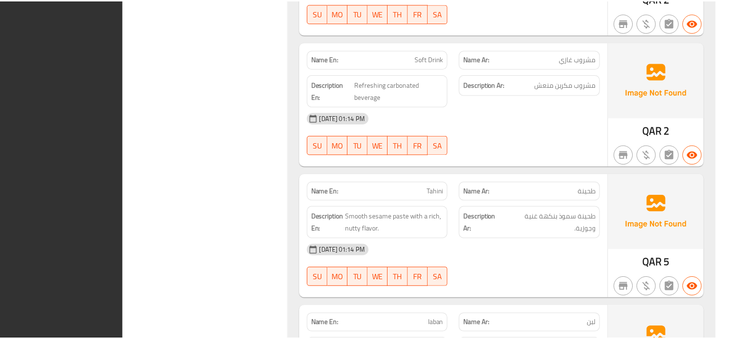
scroll to position [1336, 0]
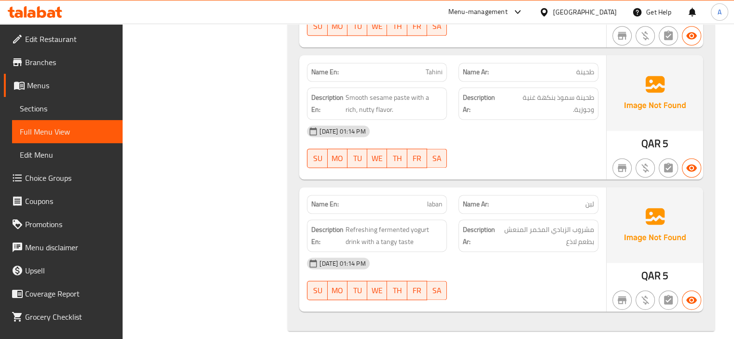
click at [65, 63] on span "Branches" at bounding box center [70, 62] width 90 height 12
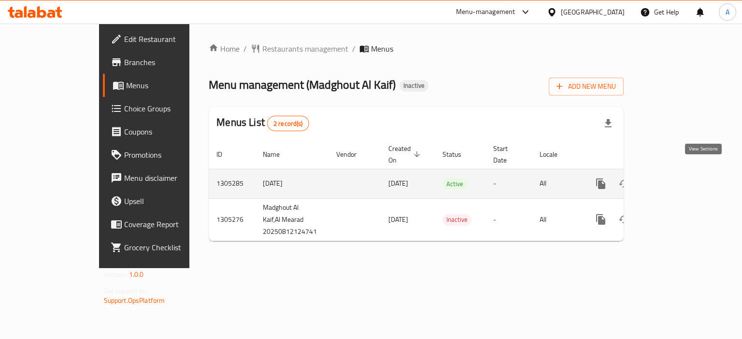
click at [676, 178] on icon "enhanced table" at bounding box center [670, 184] width 12 height 12
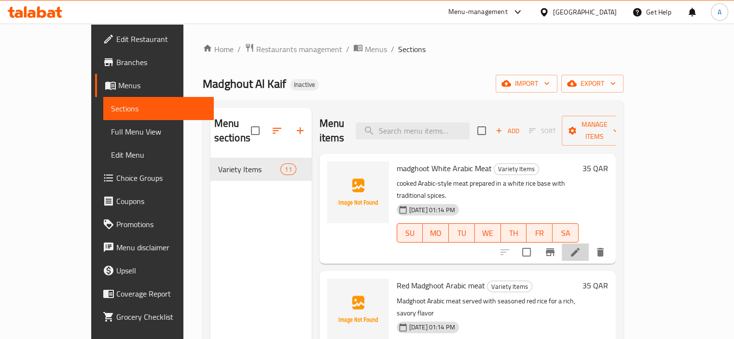
click at [589, 244] on li at bounding box center [575, 252] width 27 height 17
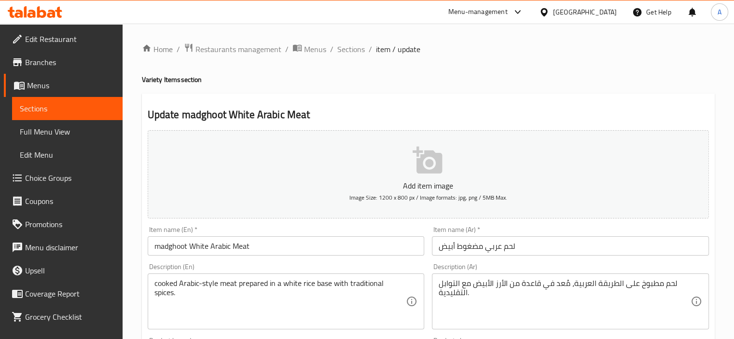
click at [156, 243] on input "madghoot White Arabic Meat" at bounding box center [286, 246] width 277 height 19
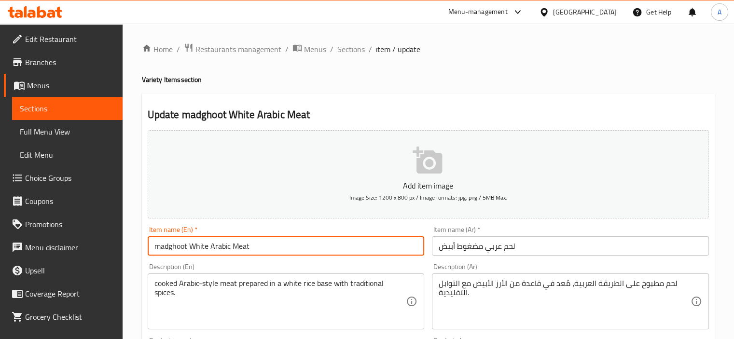
paste input "Madghout"
type input "Madghout White Arabic Meat"
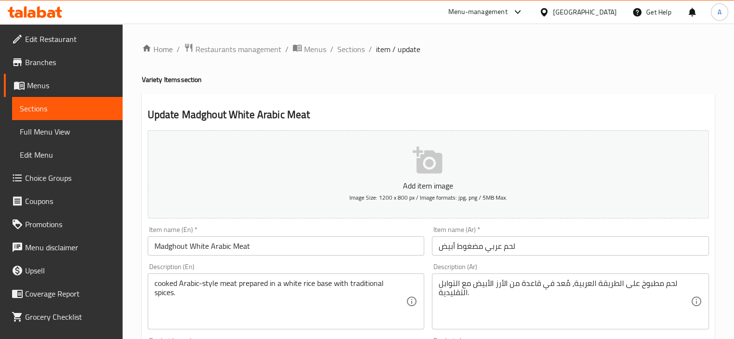
click at [144, 227] on div "Item name (En)   * Madghout White Arabic Meat Item name (En) *" at bounding box center [286, 241] width 285 height 37
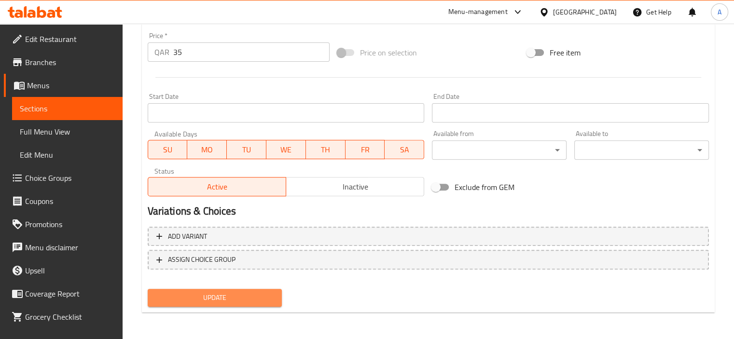
click at [238, 301] on span "Update" at bounding box center [214, 298] width 119 height 12
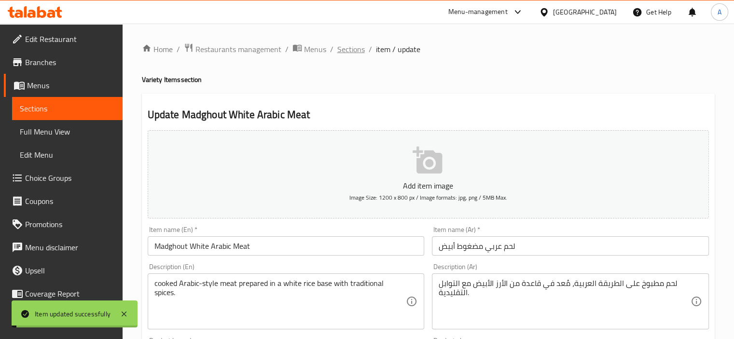
click at [354, 52] on span "Sections" at bounding box center [352, 49] width 28 height 12
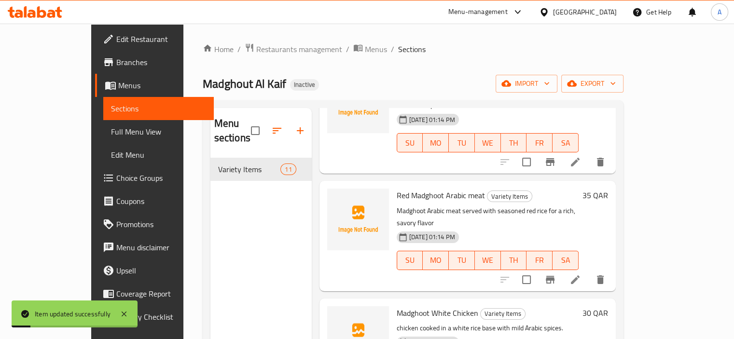
scroll to position [97, 0]
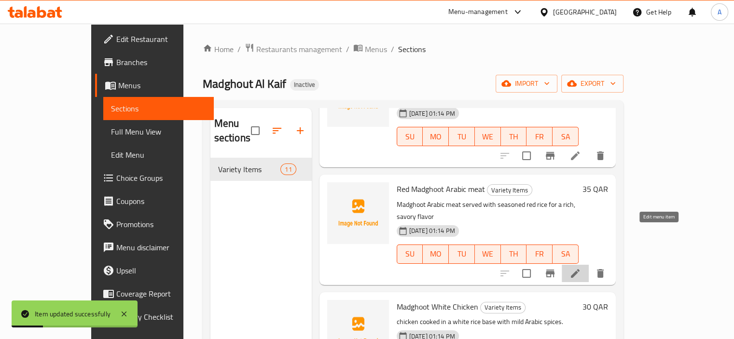
click at [581, 268] on icon at bounding box center [576, 274] width 12 height 12
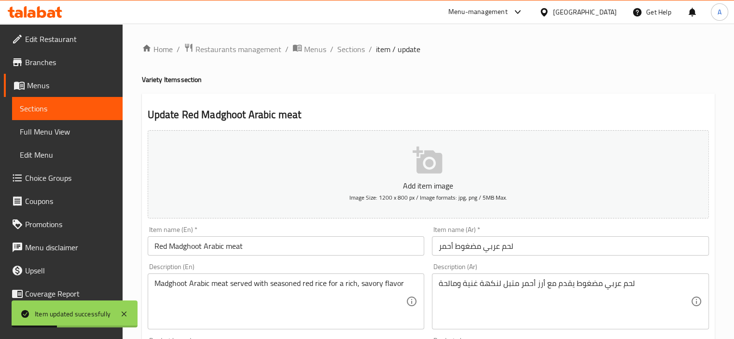
click at [189, 247] on input "Red Madghoot Arabic meat" at bounding box center [286, 246] width 277 height 19
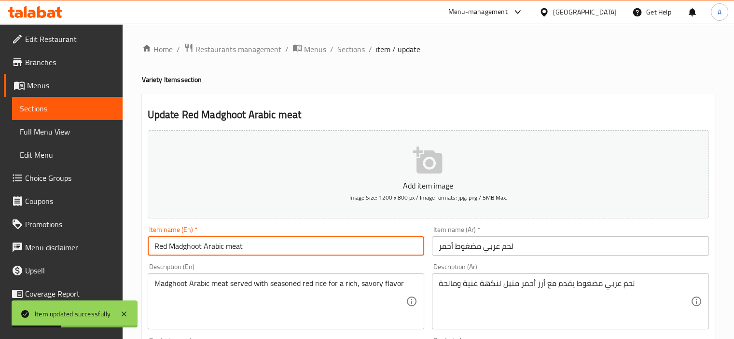
click at [189, 247] on input "Red Madghoot Arabic meat" at bounding box center [286, 246] width 277 height 19
paste input "ut"
type input "Red Madghout Arabic meat"
click at [241, 227] on div "Item name (En)   * Red Madghout Arabic meat Item name (En) *" at bounding box center [286, 240] width 277 height 29
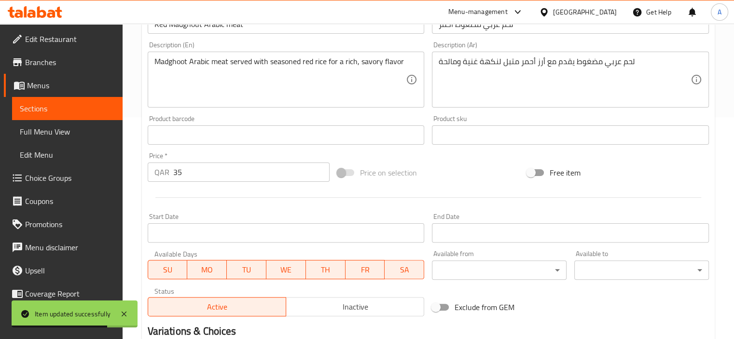
scroll to position [149, 0]
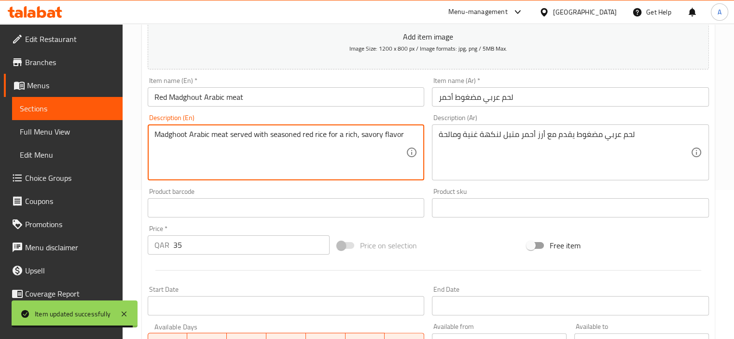
click at [166, 131] on textarea "Madghoot Arabic meat served with seasoned red rice for a rich, savory flavor" at bounding box center [281, 153] width 252 height 46
paste textarea "ut"
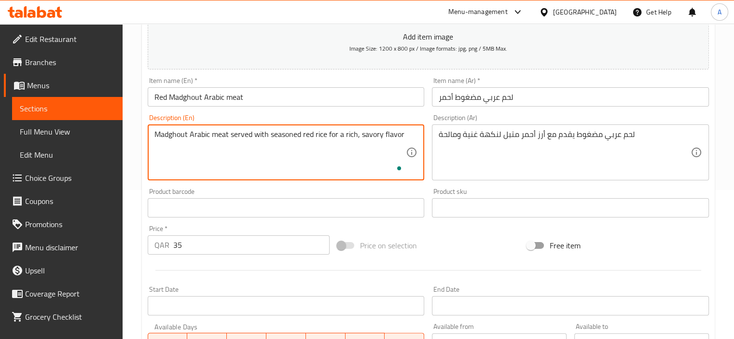
type textarea "Madghout Arabic meat served with seasoned red rice for a rich, savory flavor"
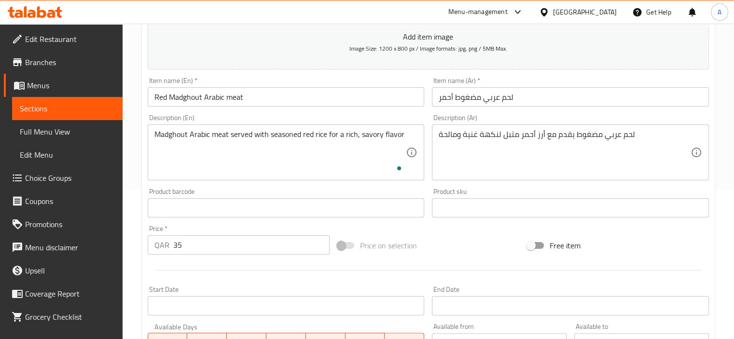
click at [142, 154] on div "Update Red Madghout Arabic meat Add item image Image Size: 1200 x 800 px / Imag…" at bounding box center [428, 225] width 573 height 562
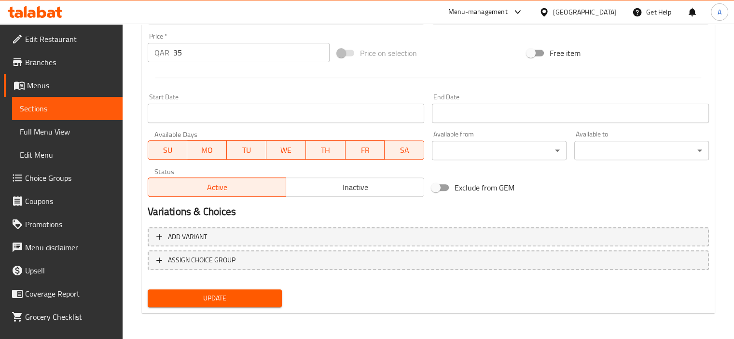
scroll to position [342, 0]
click at [247, 300] on span "Update" at bounding box center [214, 298] width 119 height 12
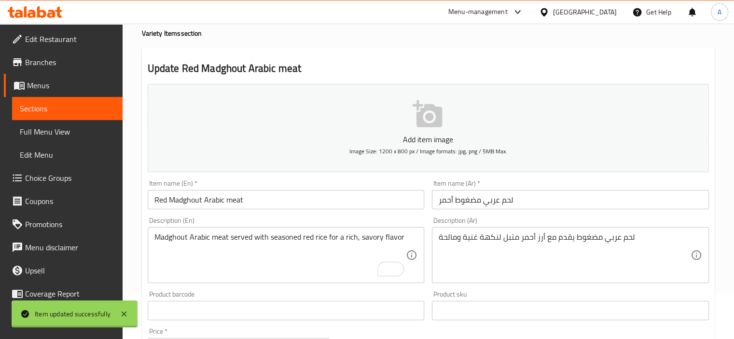
scroll to position [0, 0]
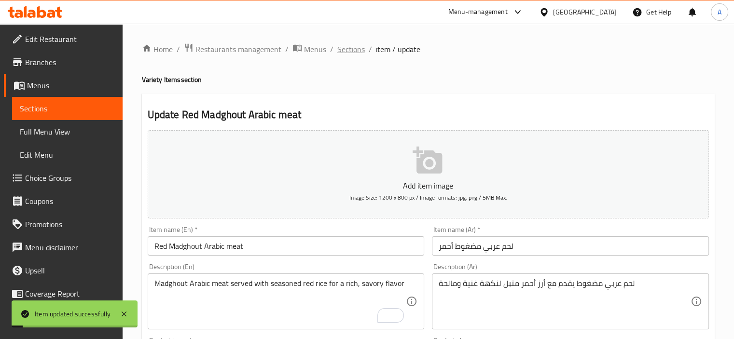
click at [346, 45] on span "Sections" at bounding box center [352, 49] width 28 height 12
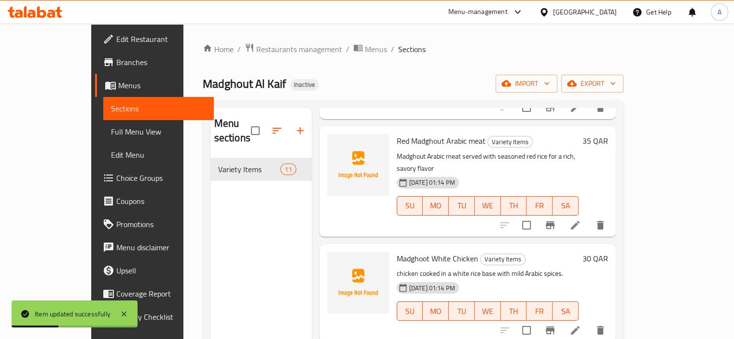
scroll to position [193, 0]
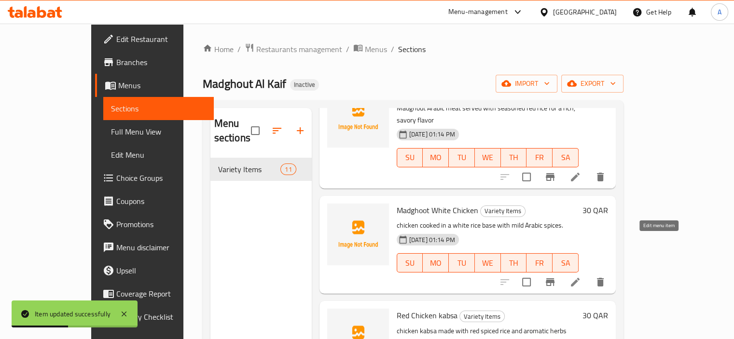
click at [581, 277] on icon at bounding box center [576, 283] width 12 height 12
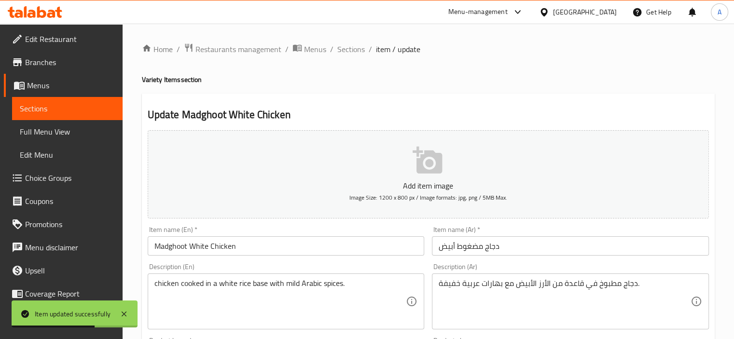
click at [169, 252] on input "Madghoot White Chicken" at bounding box center [286, 246] width 277 height 19
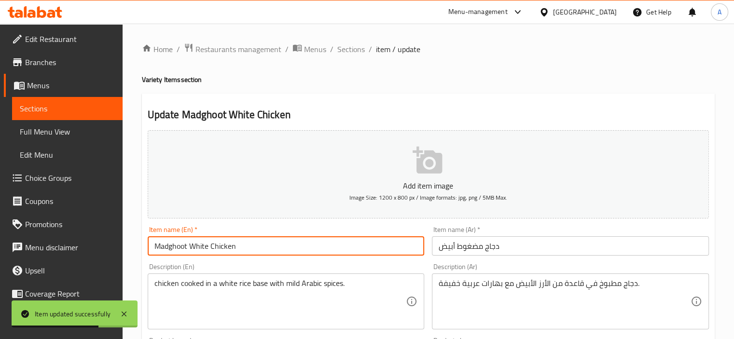
click at [169, 252] on input "Madghoot White Chicken" at bounding box center [286, 246] width 277 height 19
paste input "ut"
type input "Madghout White Chicken"
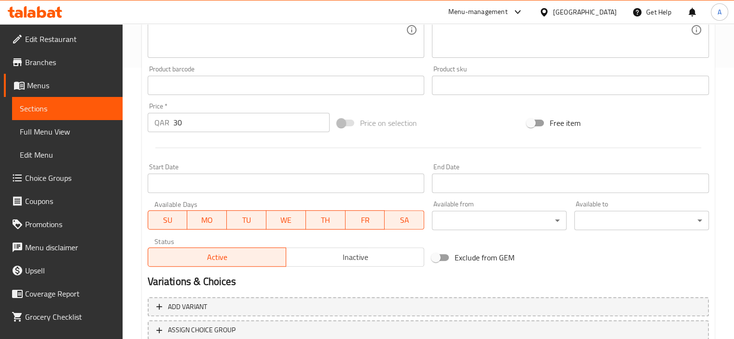
scroll to position [342, 0]
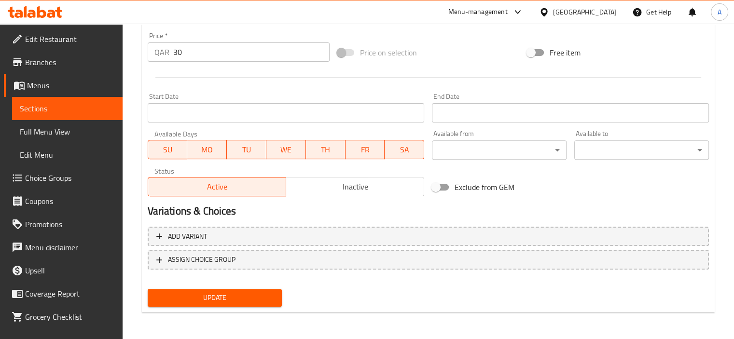
click at [222, 293] on span "Update" at bounding box center [214, 298] width 119 height 12
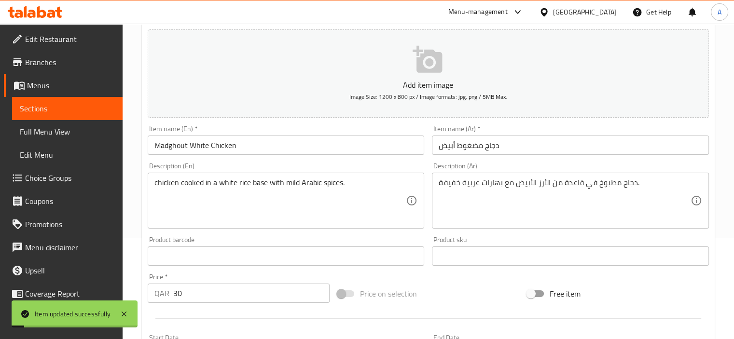
scroll to position [0, 0]
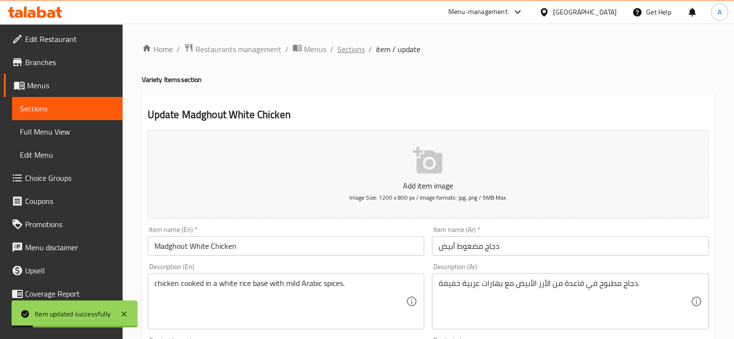
click at [350, 46] on span "Sections" at bounding box center [352, 49] width 28 height 12
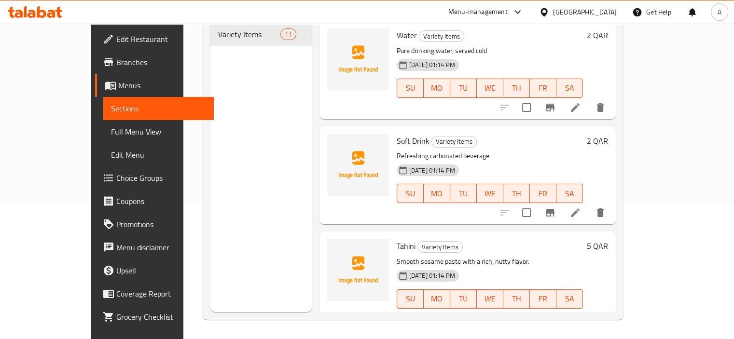
scroll to position [845, 0]
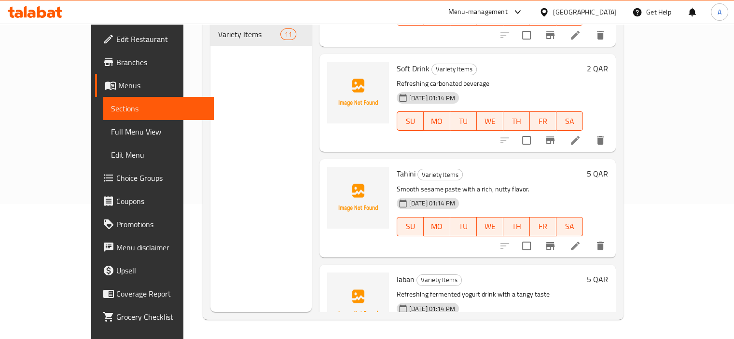
drag, startPoint x: 453, startPoint y: 98, endPoint x: 433, endPoint y: 98, distance: 20.3
click at [453, 98] on div "Soft Drink Variety Items Refreshing carbonated beverage [DATE] 01:14 PM SU MO T…" at bounding box center [468, 103] width 296 height 98
click at [111, 131] on span "Full Menu View" at bounding box center [158, 132] width 95 height 12
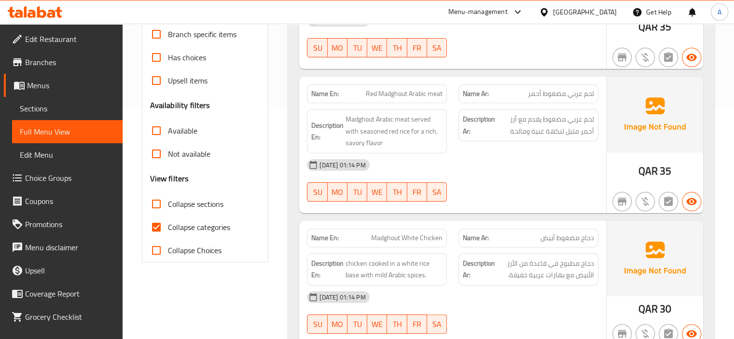
click at [225, 231] on span "Collapse categories" at bounding box center [199, 228] width 62 height 12
click at [168, 231] on input "Collapse categories" at bounding box center [156, 227] width 23 height 23
checkbox input "false"
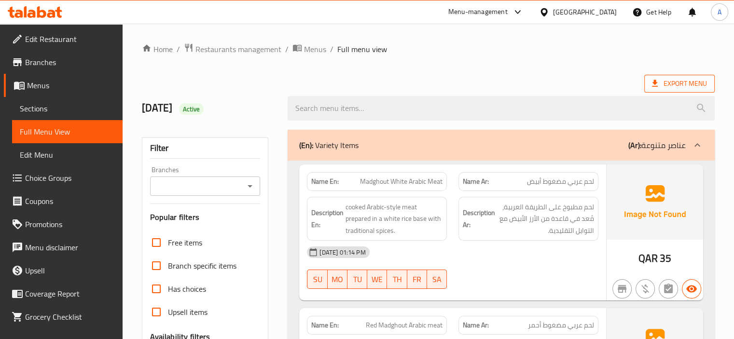
click at [674, 90] on span "Export Menu" at bounding box center [680, 84] width 70 height 18
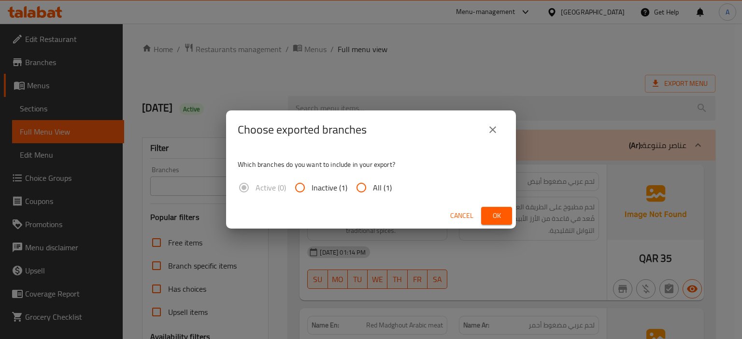
click at [378, 185] on span "All (1)" at bounding box center [382, 188] width 19 height 12
click at [373, 185] on input "All (1)" at bounding box center [361, 187] width 23 height 23
radio input "true"
click at [501, 214] on span "Ok" at bounding box center [496, 216] width 15 height 12
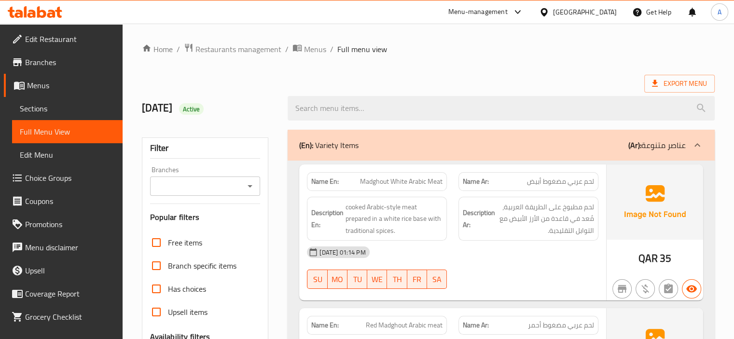
drag, startPoint x: 471, startPoint y: 50, endPoint x: 478, endPoint y: 48, distance: 6.6
click at [471, 50] on ol "Home / Restaurants management / Menus / Full menu view" at bounding box center [428, 49] width 573 height 13
click at [56, 88] on span "Menus" at bounding box center [71, 86] width 88 height 12
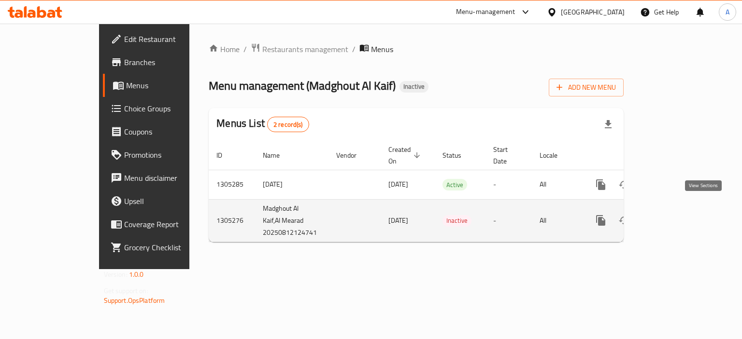
click at [675, 216] on icon "enhanced table" at bounding box center [670, 220] width 9 height 9
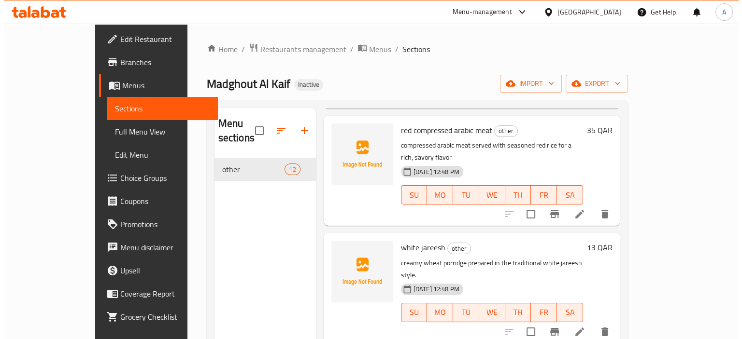
scroll to position [950, 0]
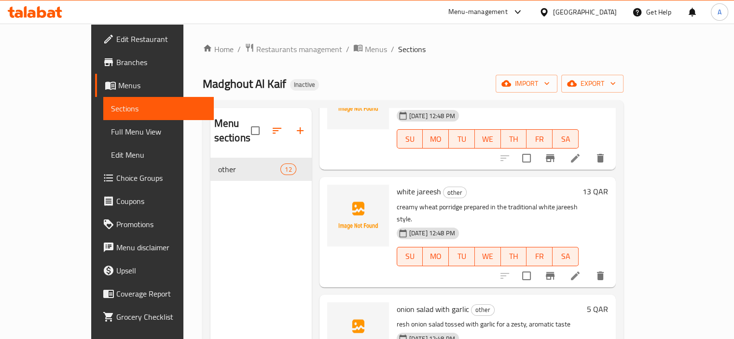
click at [95, 76] on link "Menus" at bounding box center [154, 85] width 119 height 23
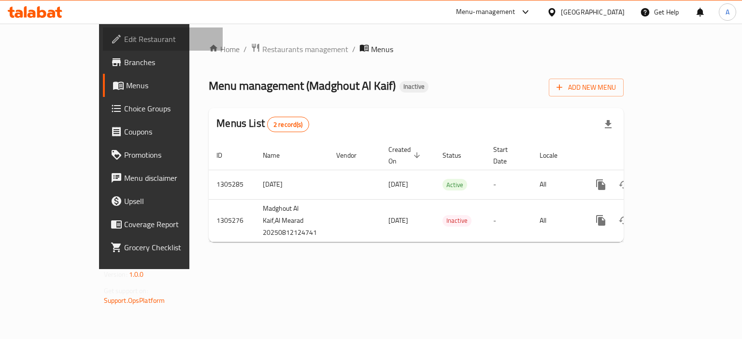
click at [124, 42] on span "Edit Restaurant" at bounding box center [169, 39] width 91 height 12
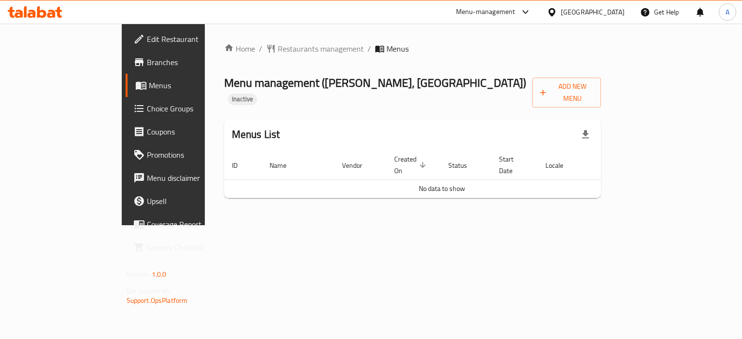
click at [147, 62] on span "Branches" at bounding box center [192, 62] width 91 height 12
click at [601, 94] on button "Add New Menu" at bounding box center [566, 93] width 69 height 30
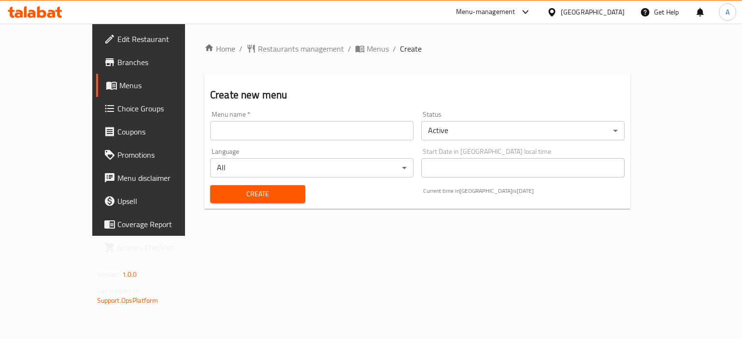
click at [335, 139] on input "text" at bounding box center [311, 130] width 203 height 19
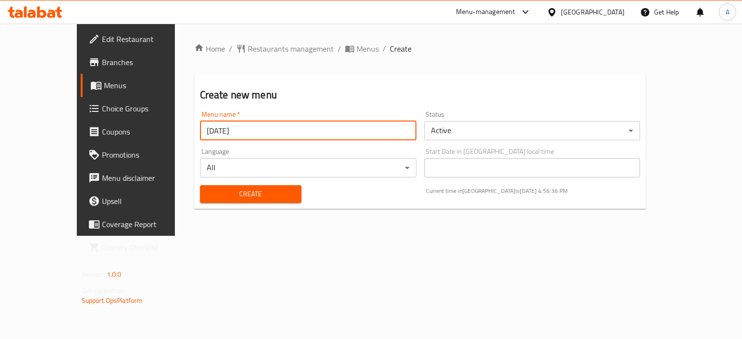
type input "[DATE]"
click at [200, 185] on button "Create" at bounding box center [250, 194] width 101 height 18
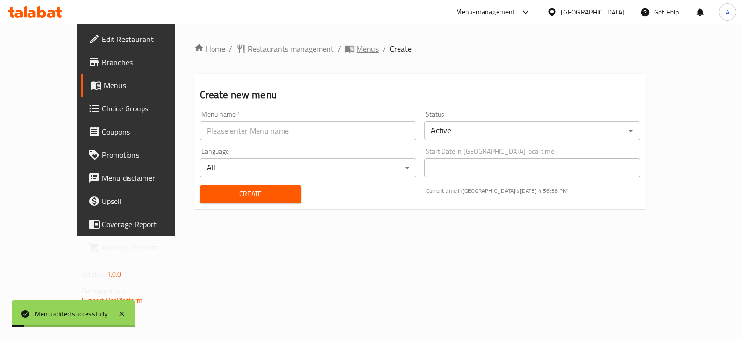
click at [356, 48] on span "Menus" at bounding box center [367, 49] width 22 height 12
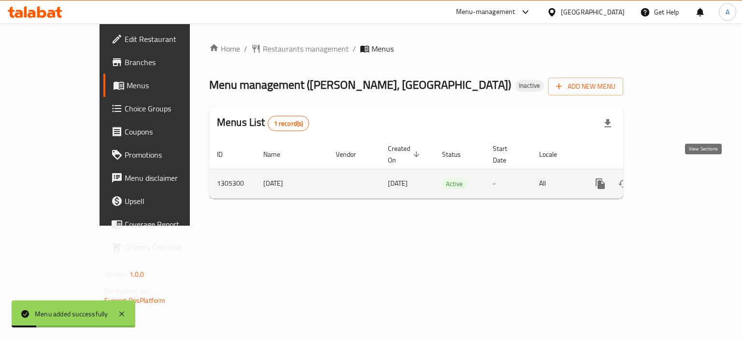
click at [674, 180] on icon "enhanced table" at bounding box center [669, 184] width 9 height 9
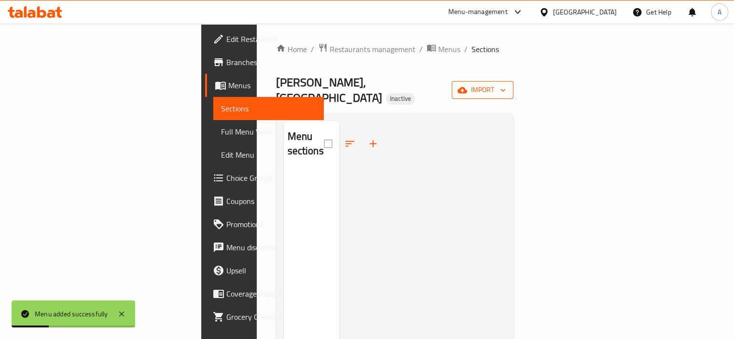
click at [514, 89] on button "import" at bounding box center [483, 90] width 62 height 18
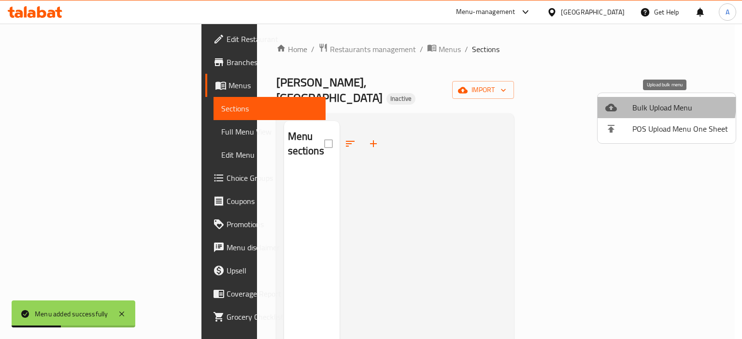
click at [605, 100] on li "Bulk Upload Menu" at bounding box center [666, 107] width 138 height 21
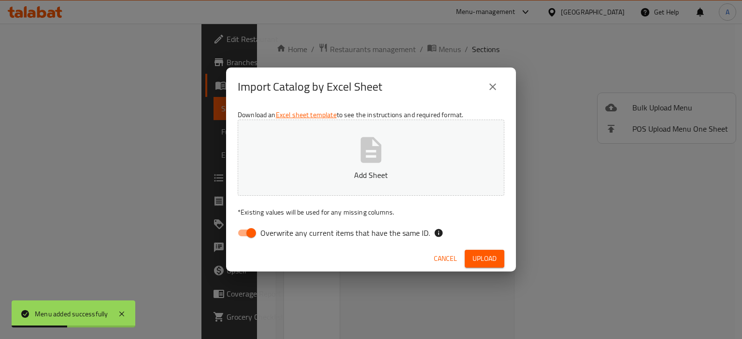
click at [356, 231] on span "Overwrite any current items that have the same ID." at bounding box center [344, 233] width 169 height 12
click at [279, 231] on input "Overwrite any current items that have the same ID." at bounding box center [251, 233] width 55 height 18
checkbox input "false"
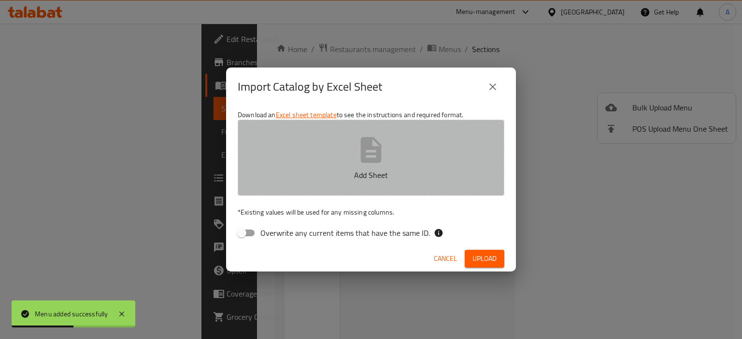
click p "Add Sheet"
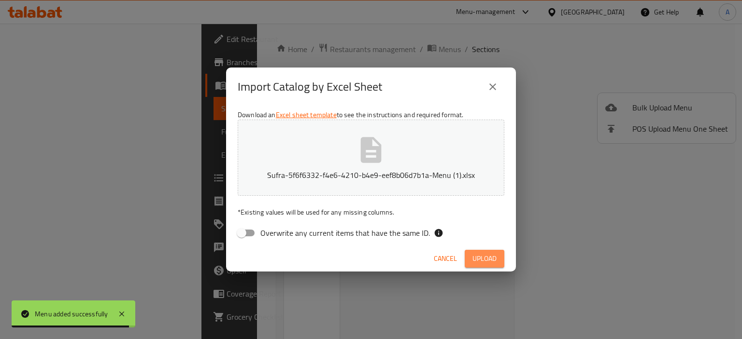
click span "Upload"
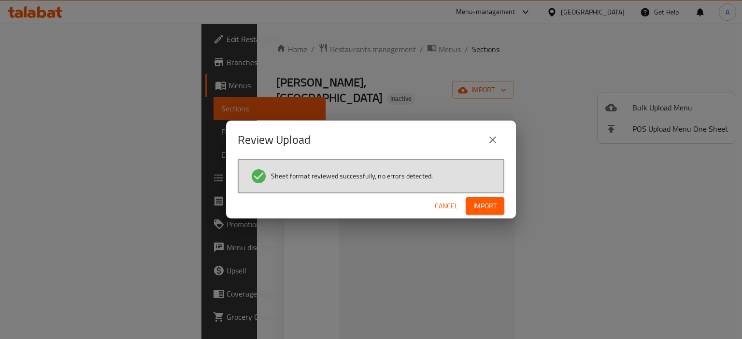
click span "Import"
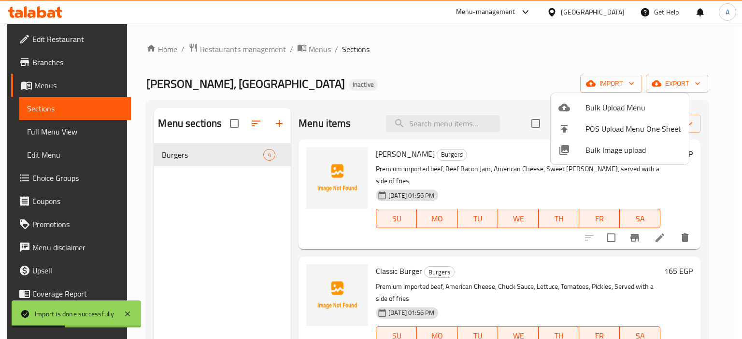
click div
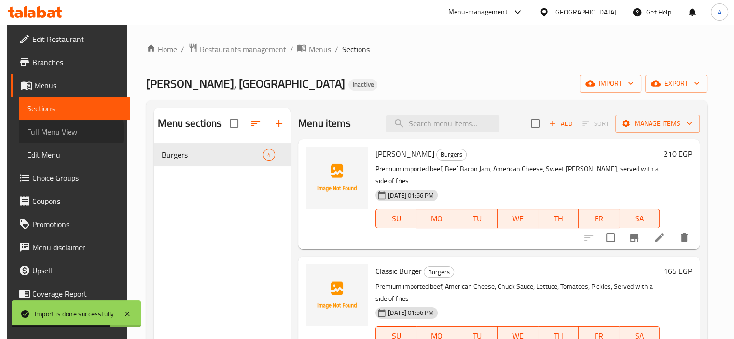
click span "Full Menu View"
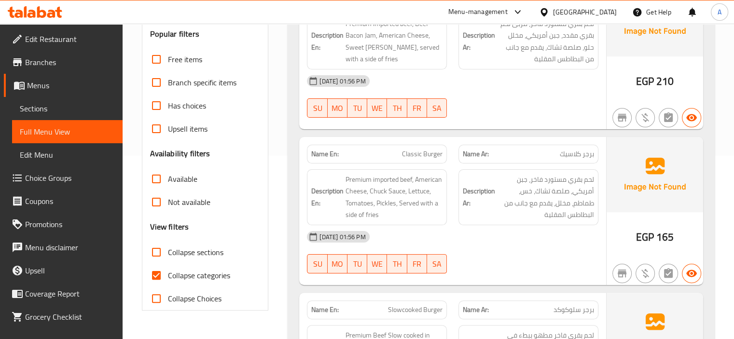
scroll to position [241, 0]
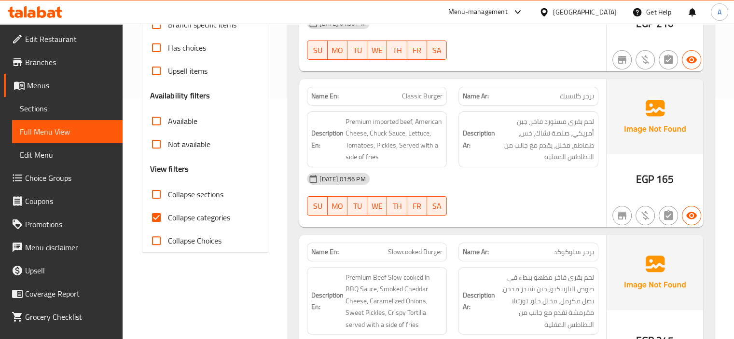
click span "Collapse categories"
click input "Collapse categories"
checkbox input "false"
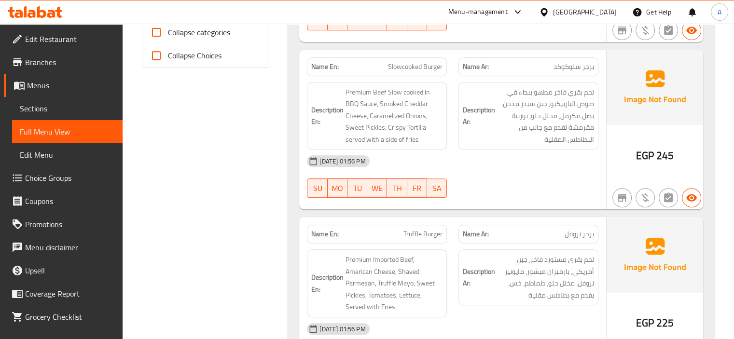
scroll to position [502, 0]
